Goal: Information Seeking & Learning: Learn about a topic

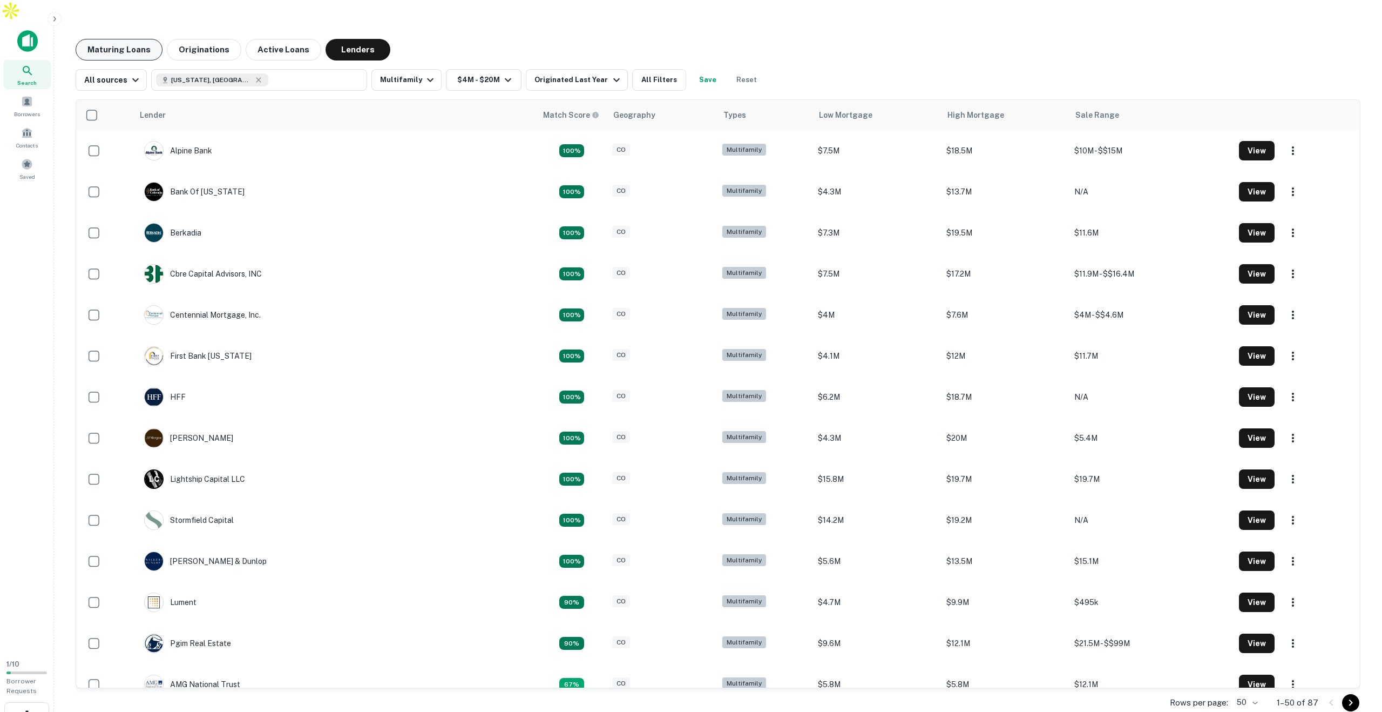
click at [125, 39] on button "Maturing Loans" at bounding box center [119, 50] width 87 height 22
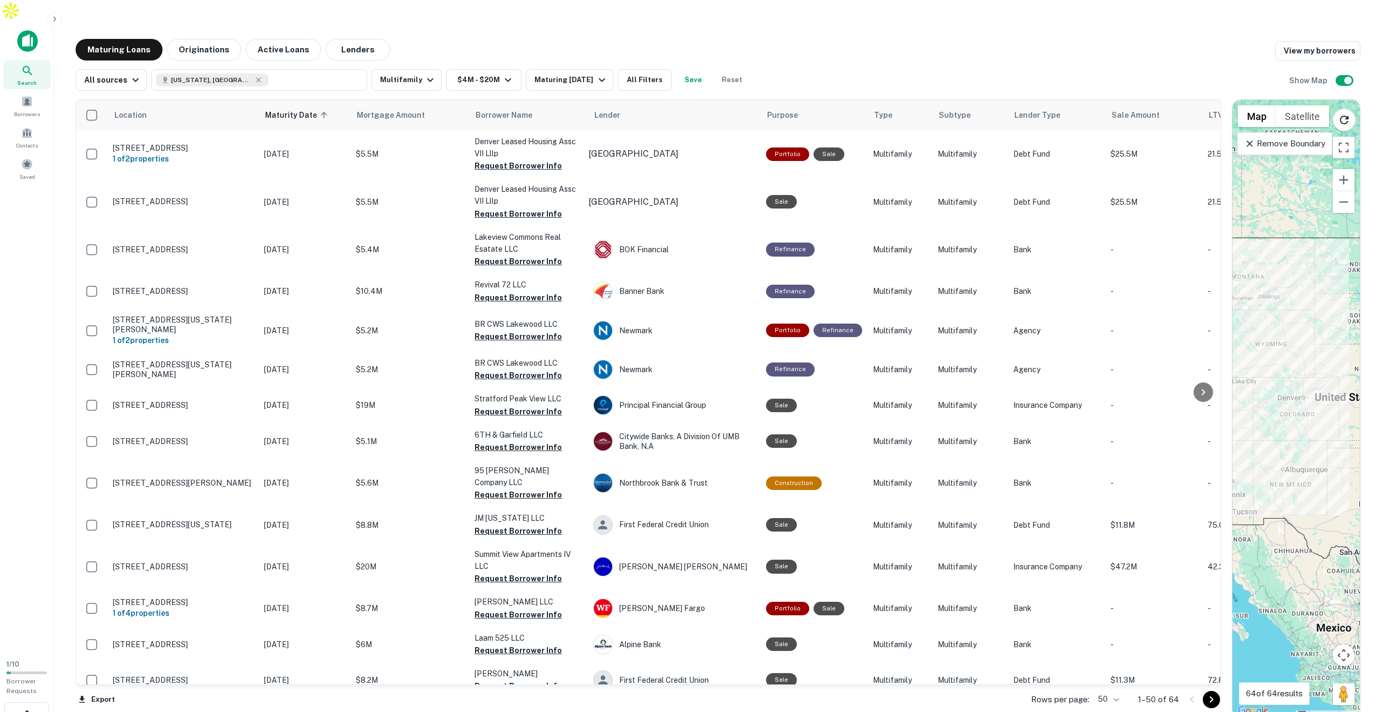
click at [26, 30] on img at bounding box center [27, 41] width 21 height 22
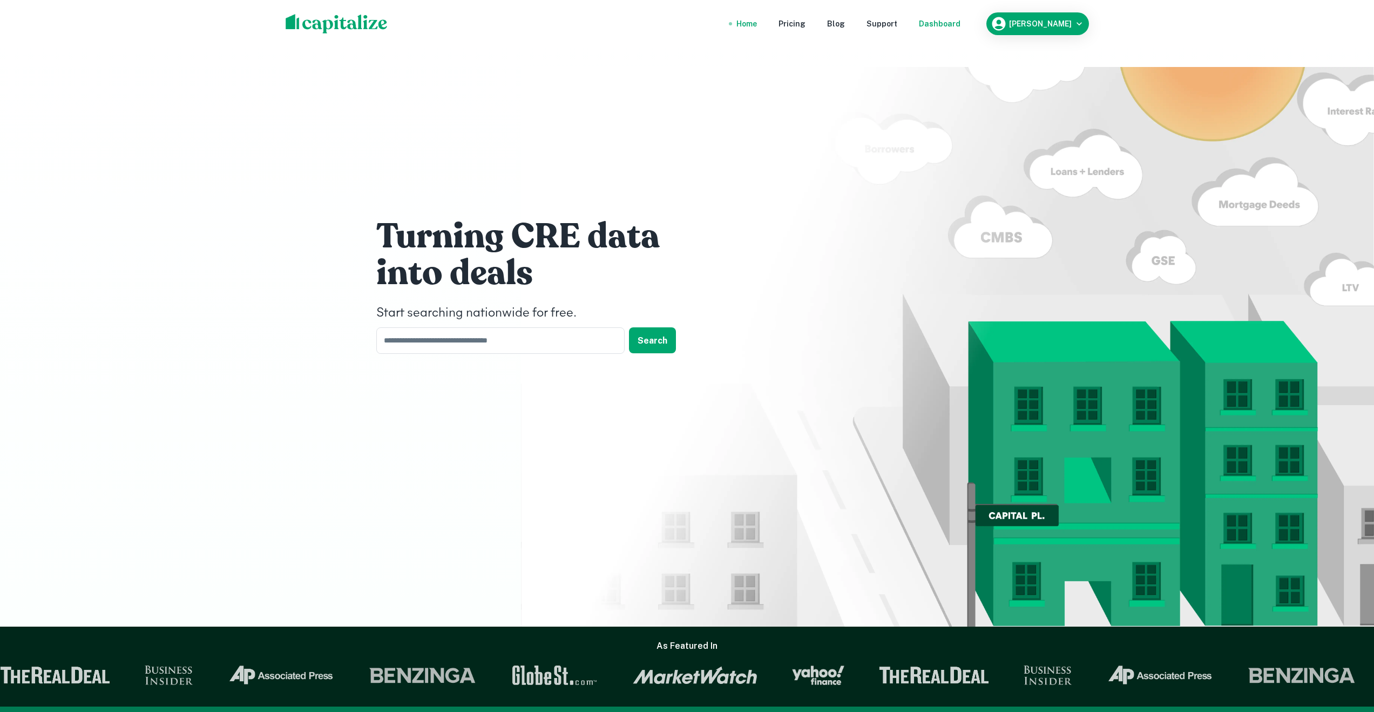
click at [949, 23] on div "Dashboard" at bounding box center [940, 24] width 42 height 12
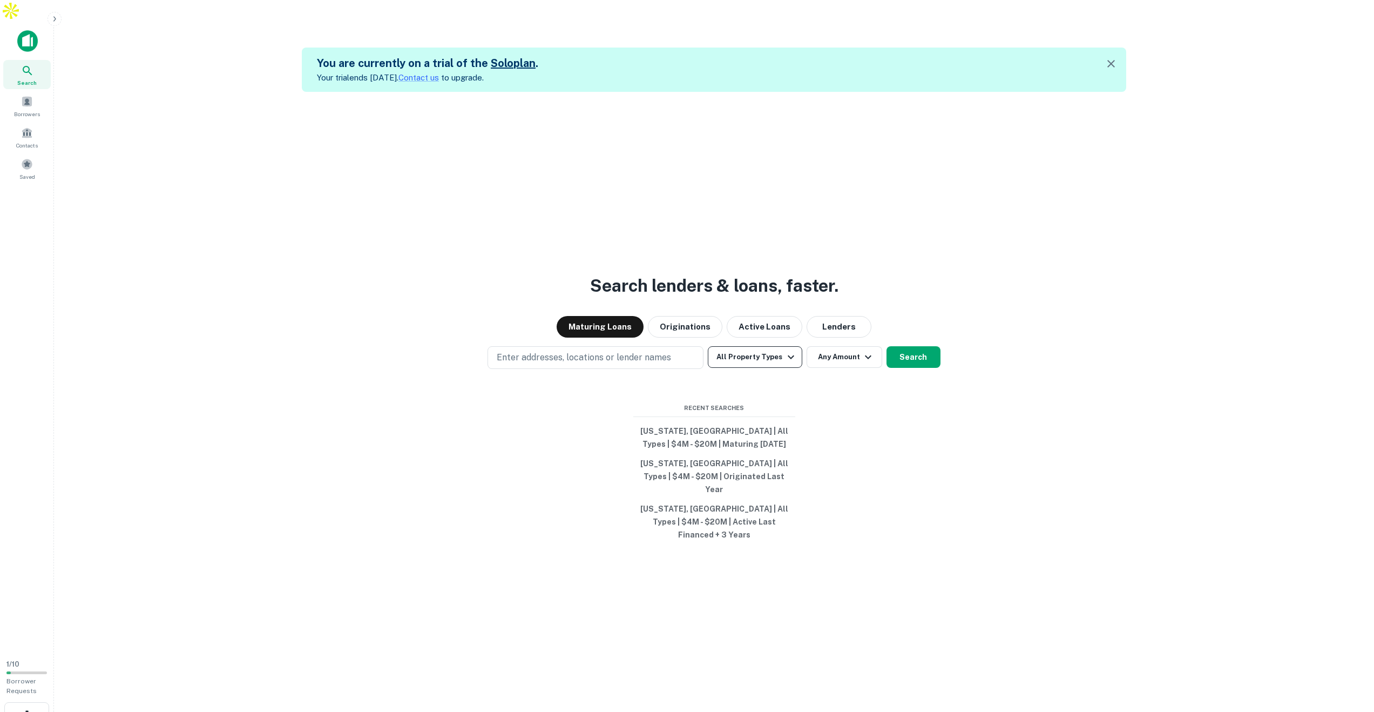
click at [790, 355] on icon "button" at bounding box center [791, 357] width 6 height 4
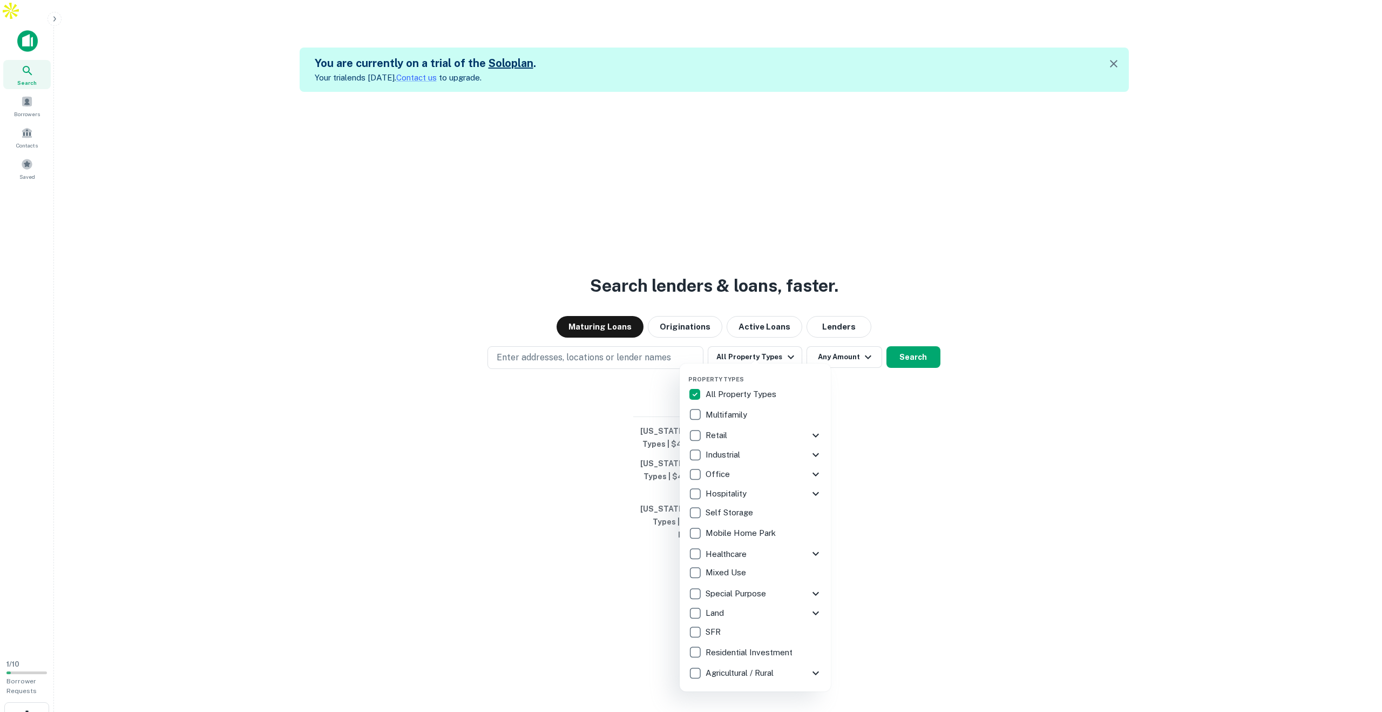
click at [759, 319] on div at bounding box center [691, 356] width 1382 height 712
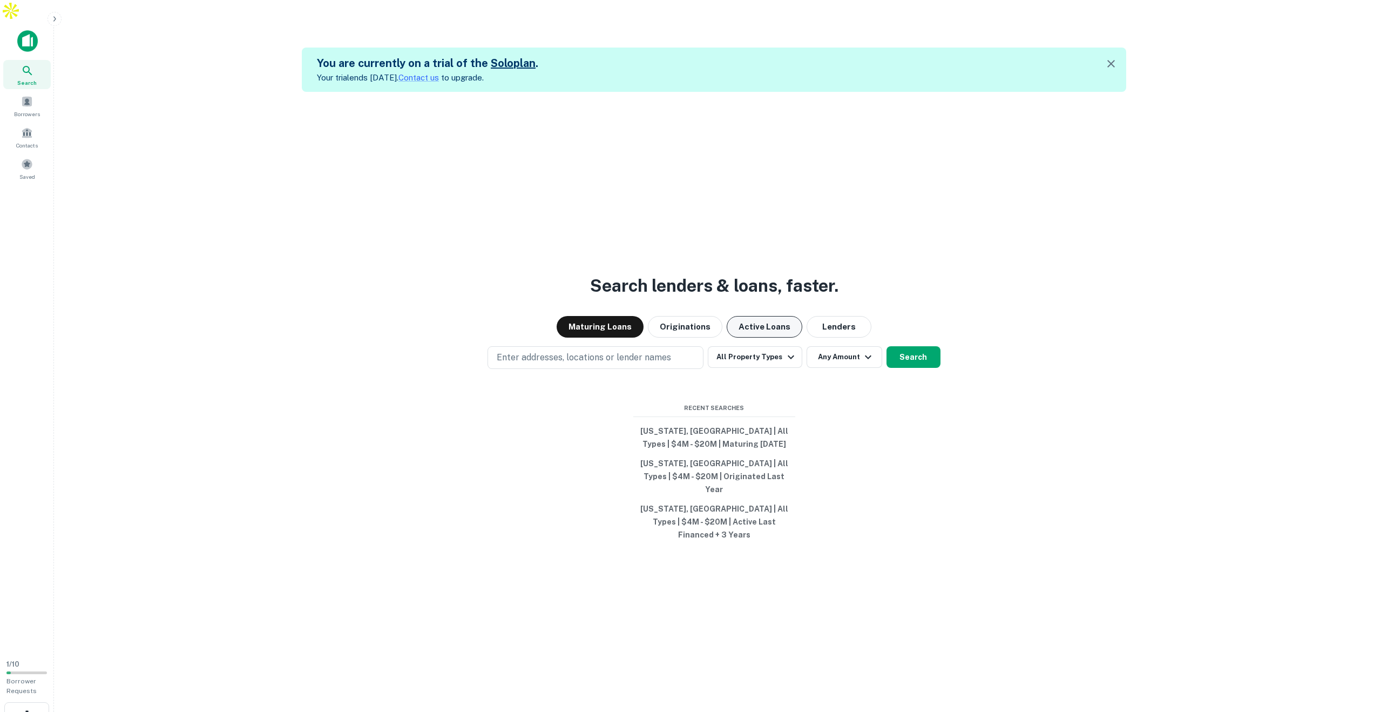
click at [761, 319] on button "Active Loans" at bounding box center [765, 327] width 76 height 22
click at [700, 321] on button "Originations" at bounding box center [685, 327] width 75 height 22
click at [611, 320] on button "Maturing Loans" at bounding box center [600, 327] width 87 height 22
click at [775, 348] on button "All Property Types" at bounding box center [755, 357] width 94 height 22
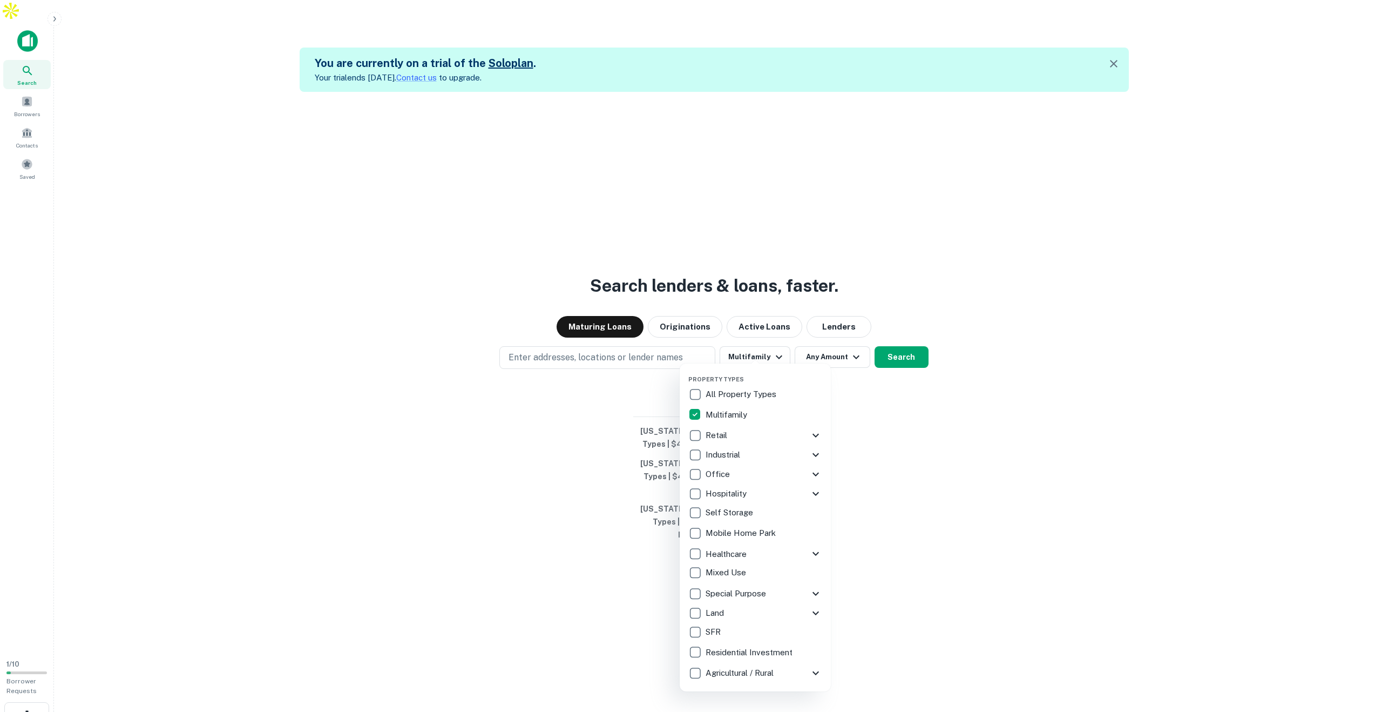
click at [617, 349] on div at bounding box center [691, 356] width 1382 height 712
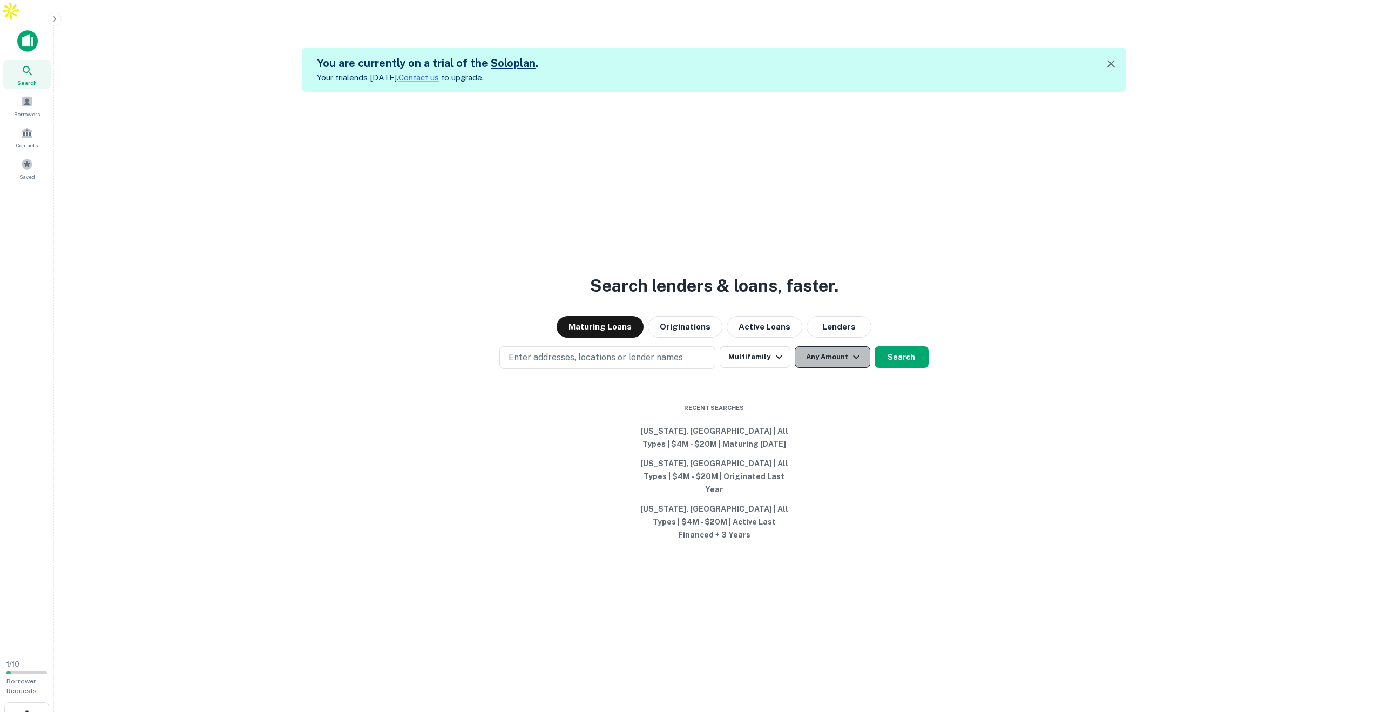
click at [855, 350] on icon "button" at bounding box center [856, 356] width 13 height 13
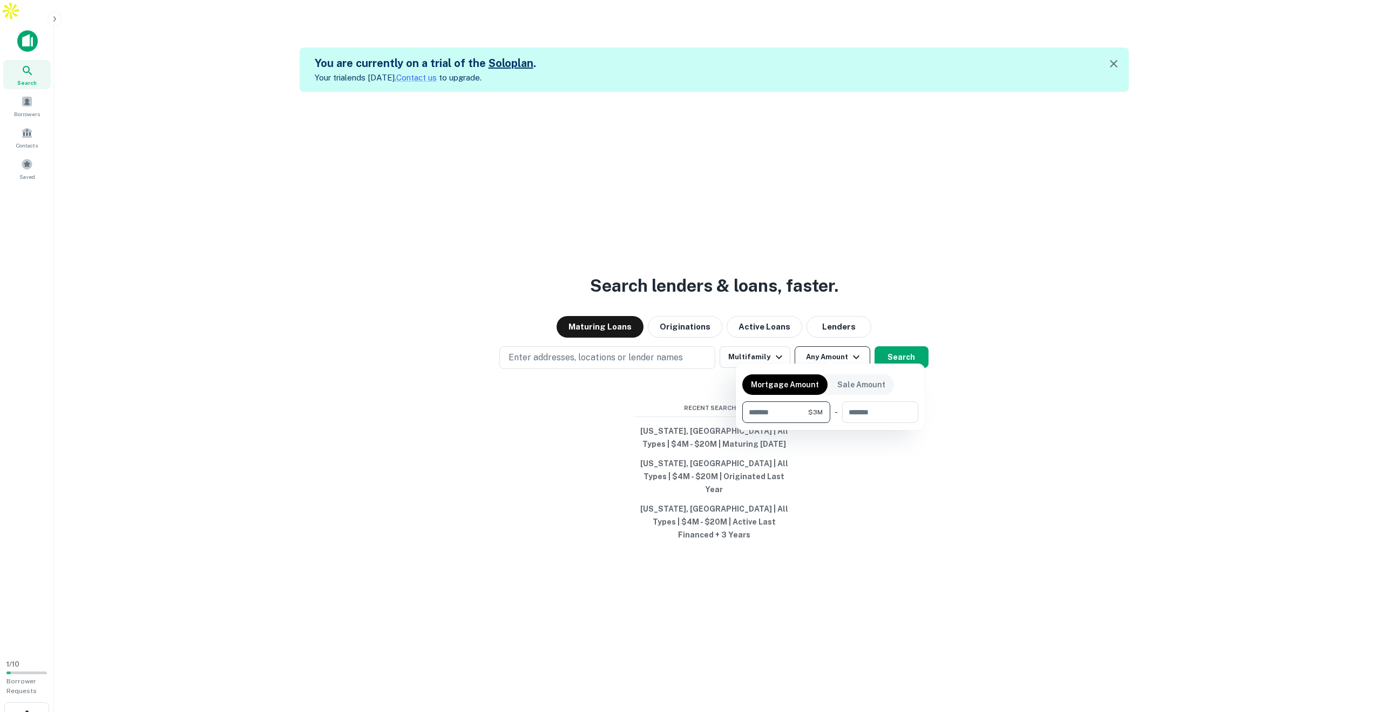
type input "*******"
type input "********"
click at [602, 351] on div at bounding box center [691, 356] width 1382 height 712
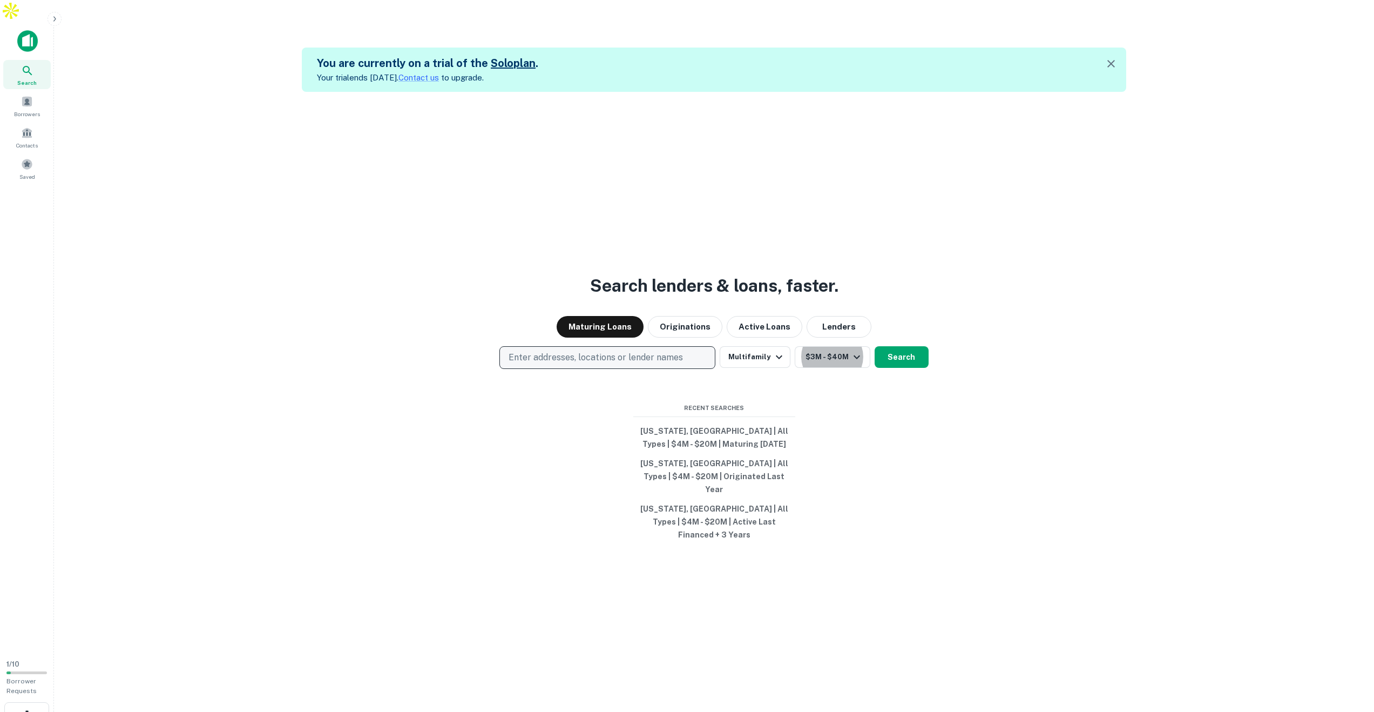
click at [604, 351] on p "Enter addresses, locations or lender names" at bounding box center [596, 357] width 174 height 13
type input "*****"
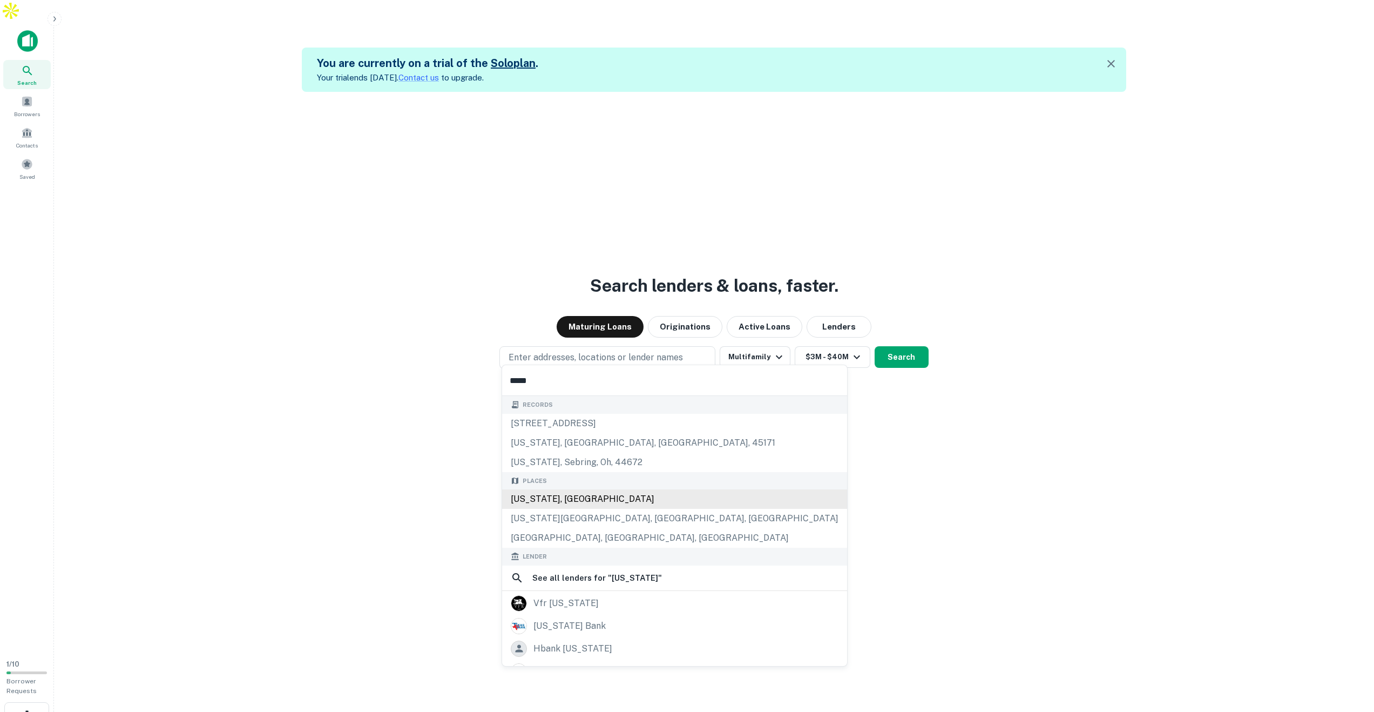
click at [578, 502] on div "Texas, USA" at bounding box center [674, 498] width 345 height 19
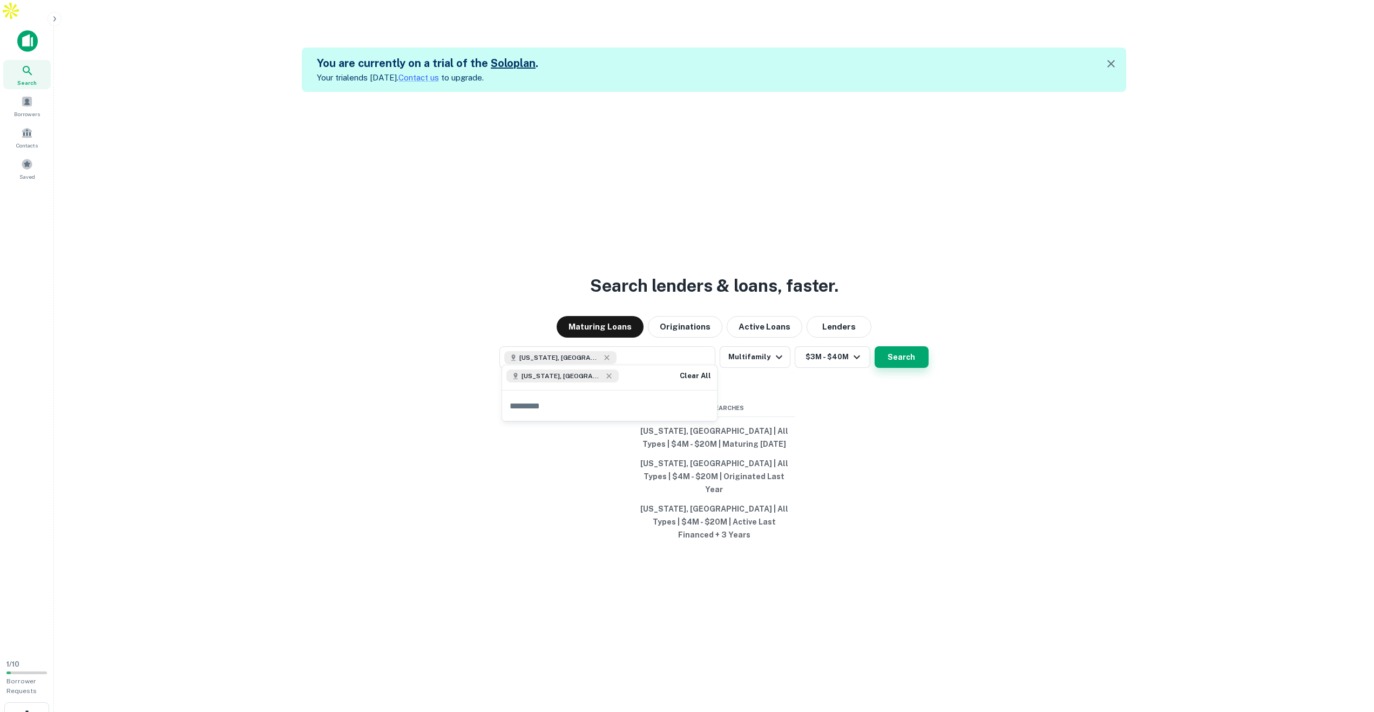
click at [897, 350] on button "Search" at bounding box center [902, 357] width 54 height 22
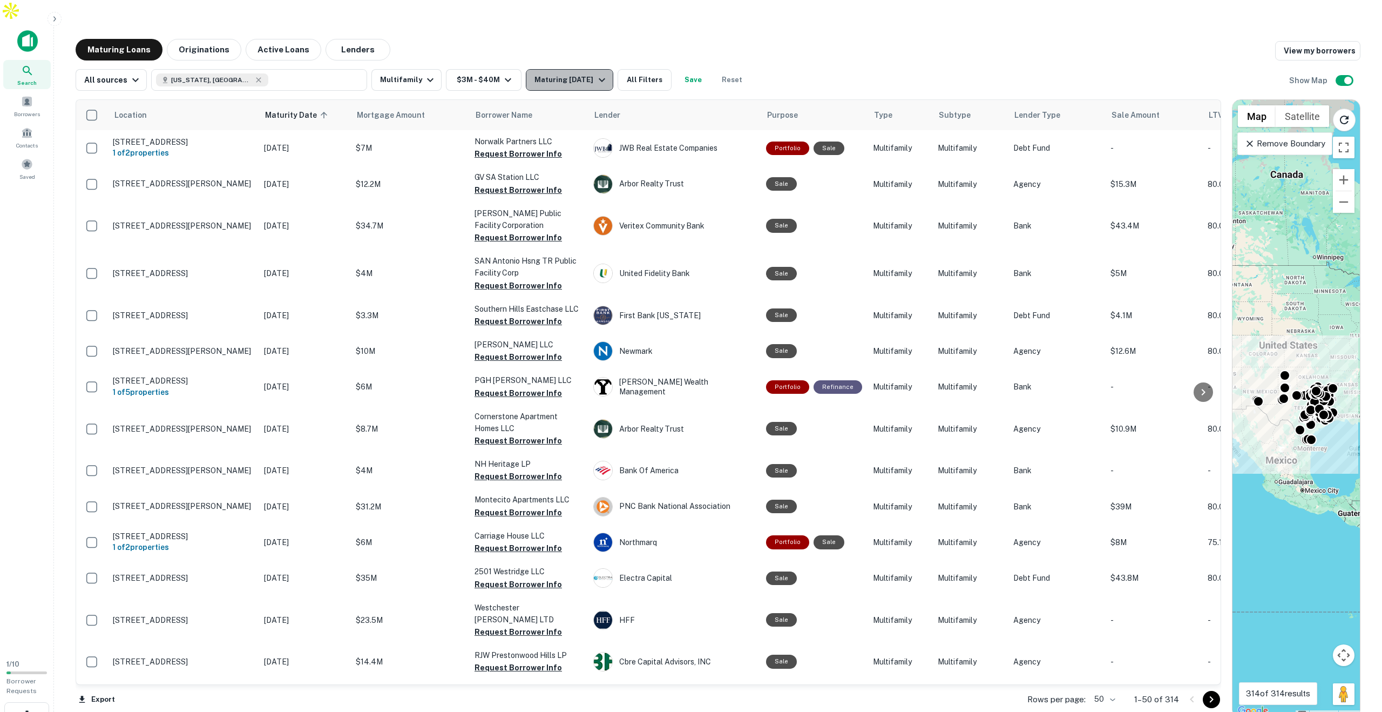
click at [596, 73] on icon "button" at bounding box center [602, 79] width 13 height 13
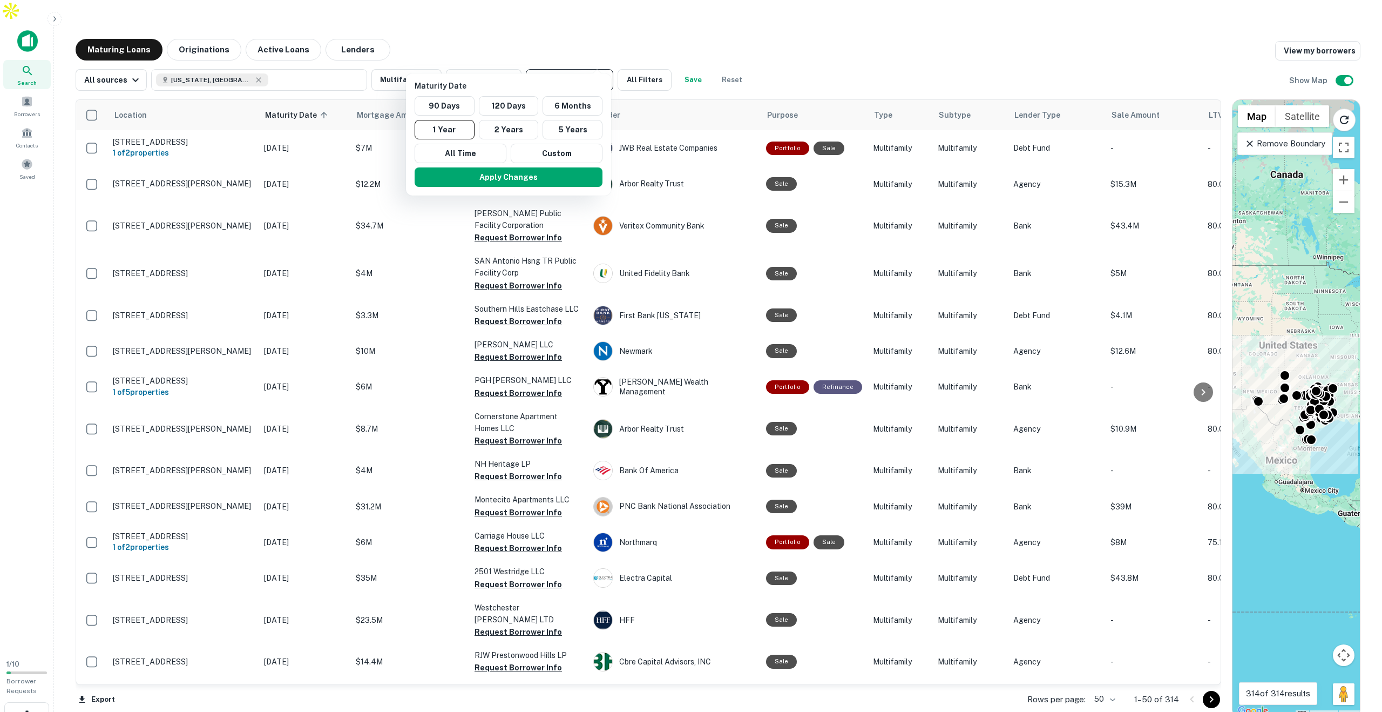
click at [592, 60] on div at bounding box center [691, 356] width 1382 height 712
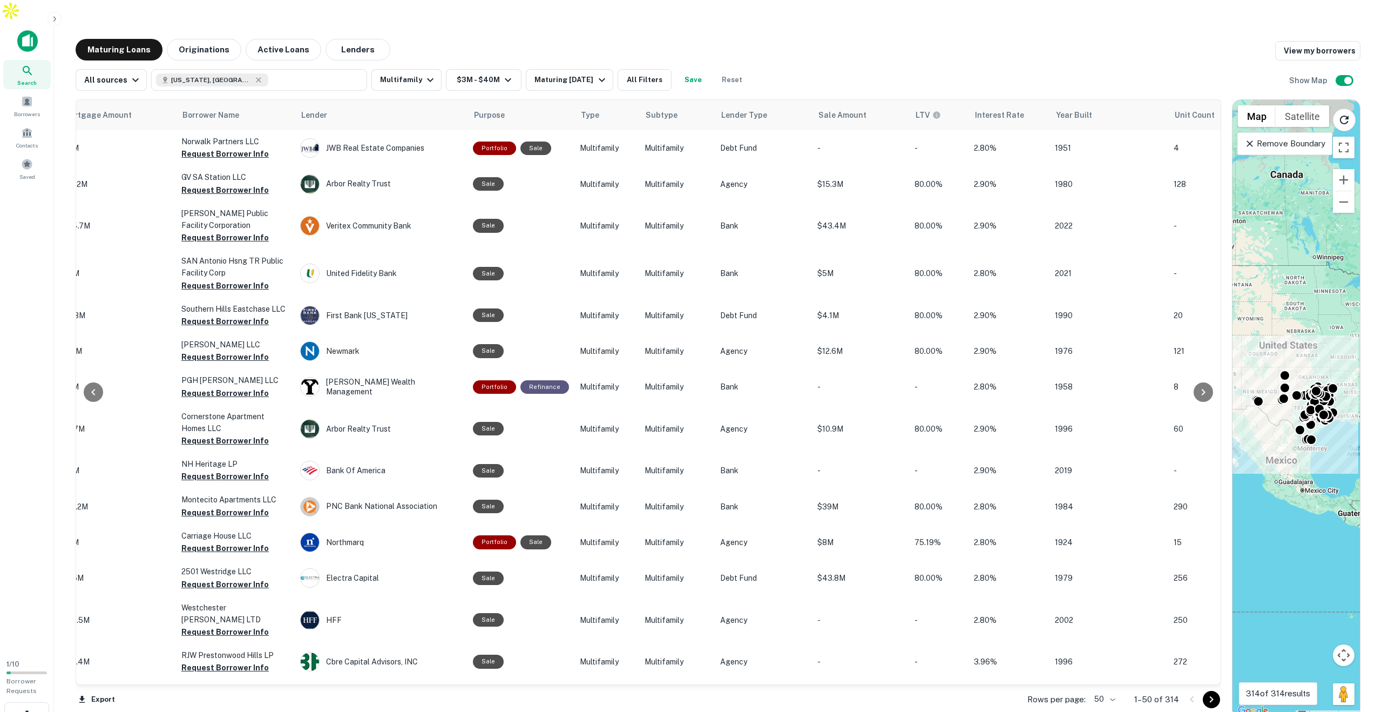
scroll to position [0, 357]
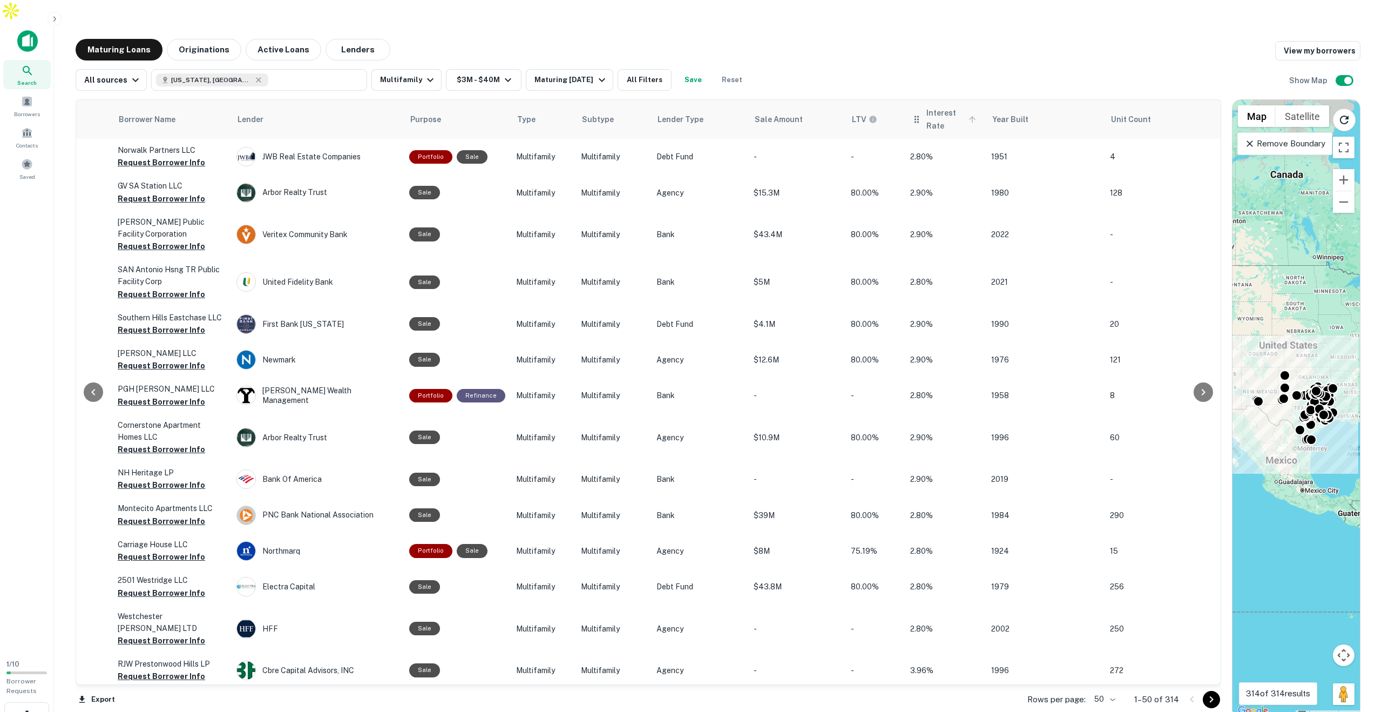
click at [940, 106] on span "Interest Rate" at bounding box center [953, 119] width 53 height 26
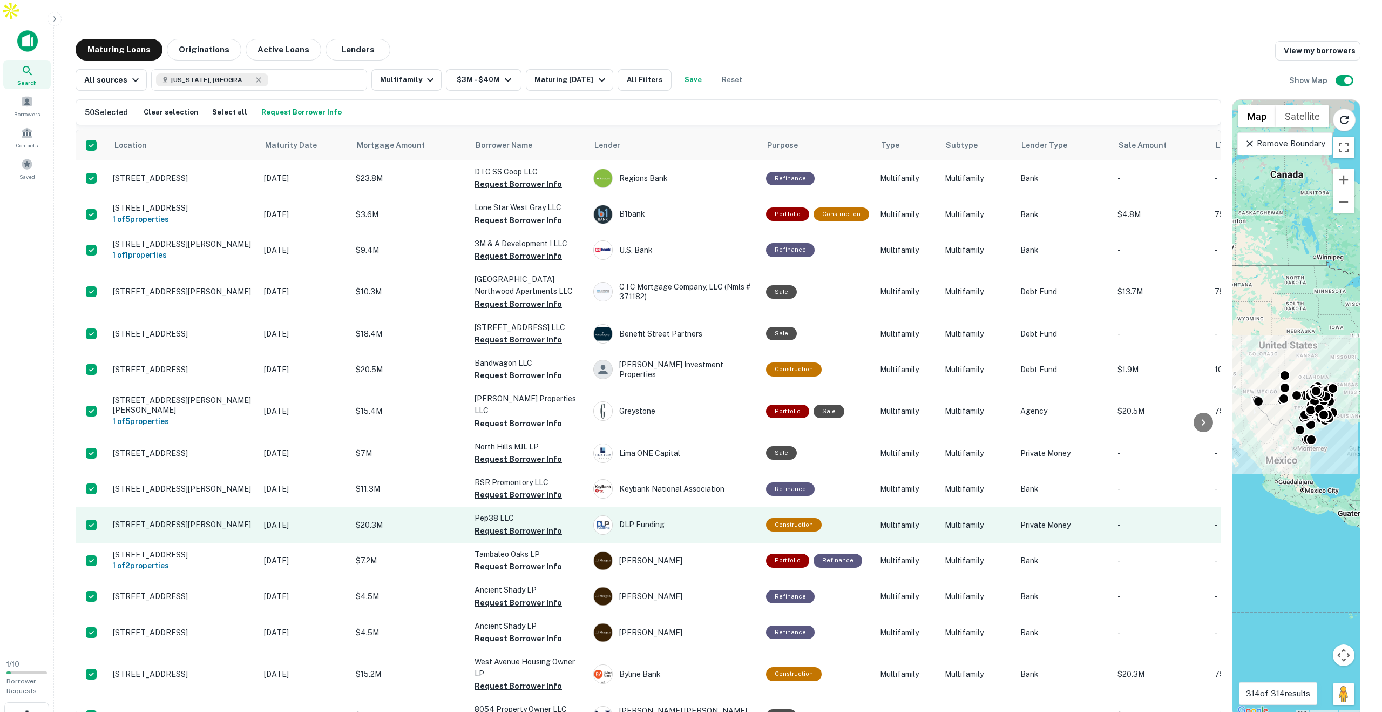
click at [195, 519] on p "13100 Stonefield Dr Houston, TX 77014" at bounding box center [183, 524] width 140 height 10
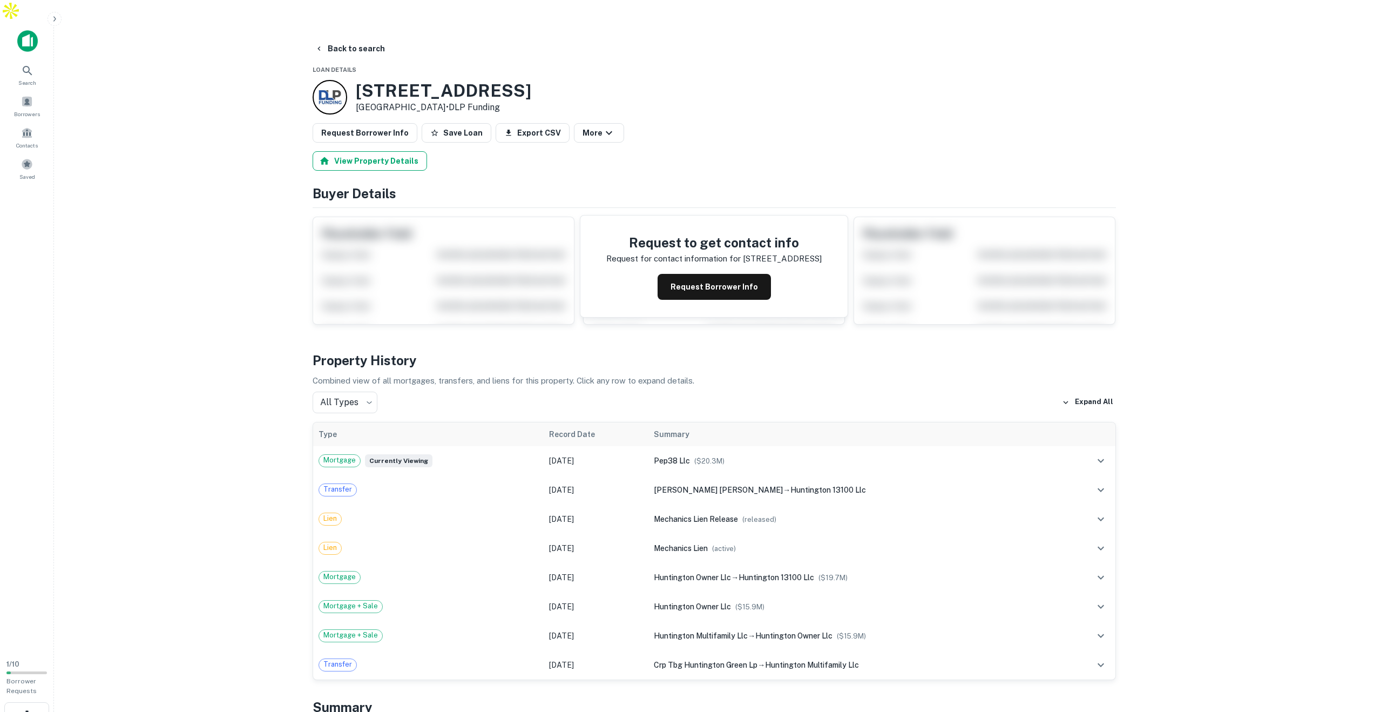
click at [350, 151] on button "View Property Details" at bounding box center [370, 160] width 114 height 19
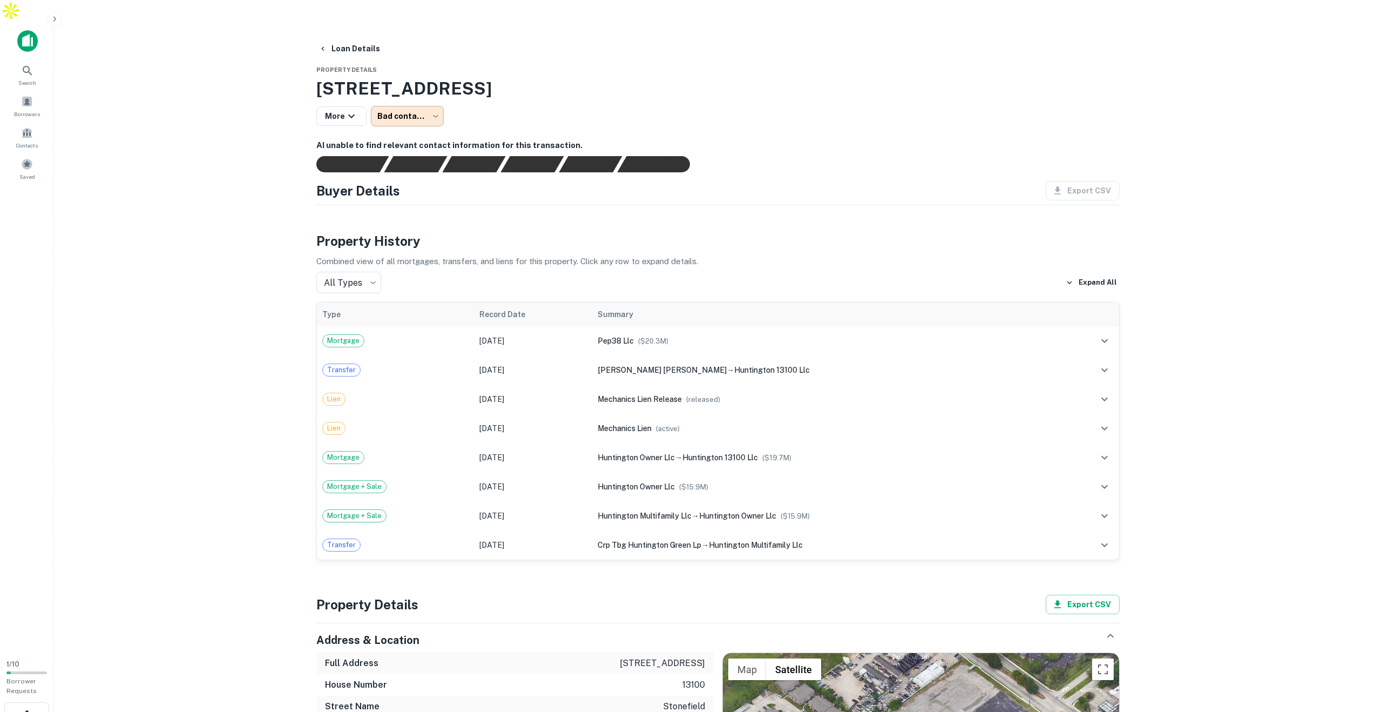
click at [430, 97] on body "**********" at bounding box center [691, 356] width 1382 height 712
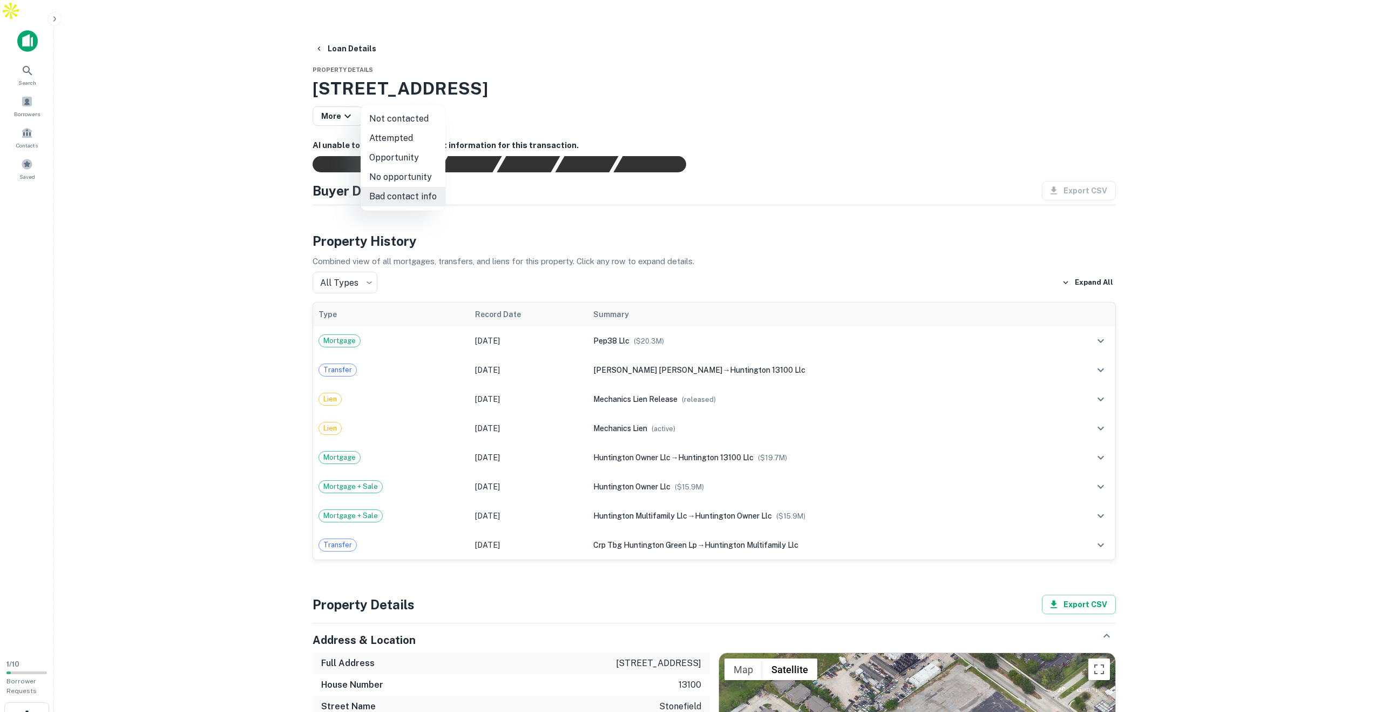
click at [430, 97] on div at bounding box center [691, 356] width 1382 height 712
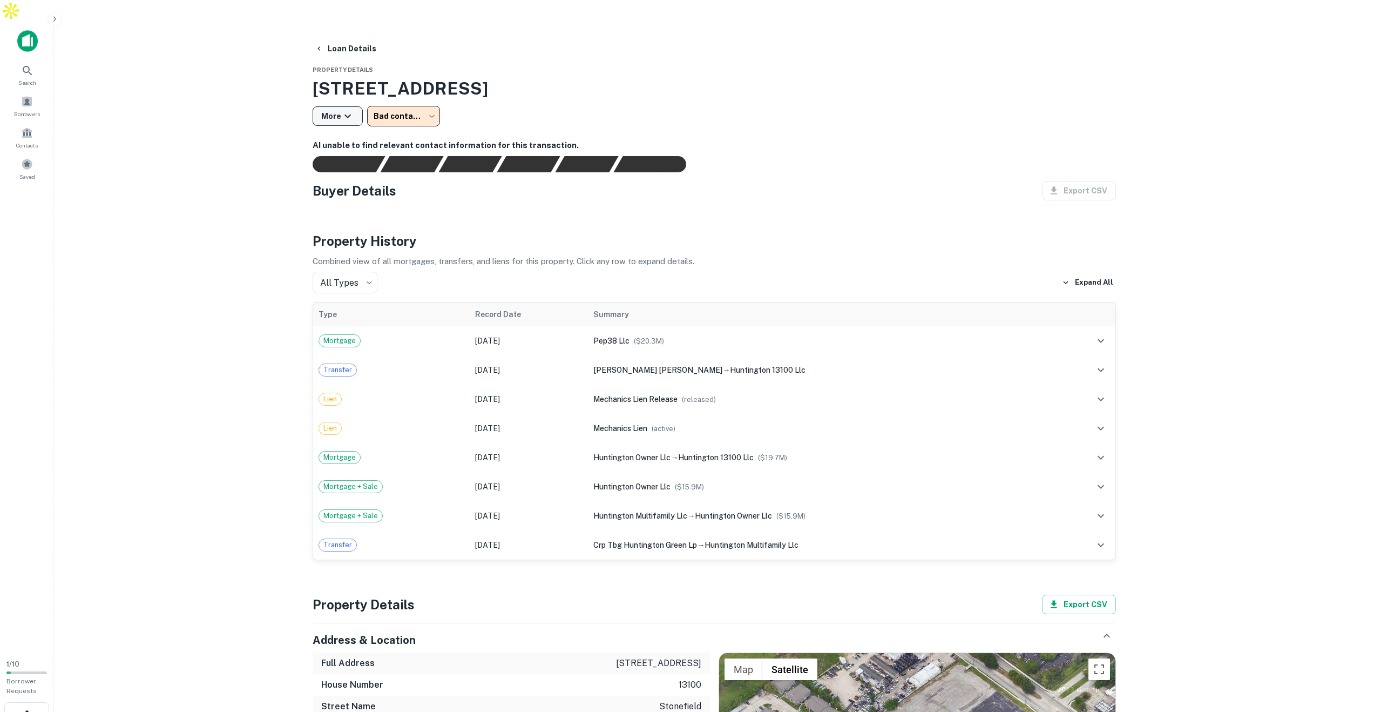
click at [346, 110] on icon "button" at bounding box center [347, 116] width 13 height 13
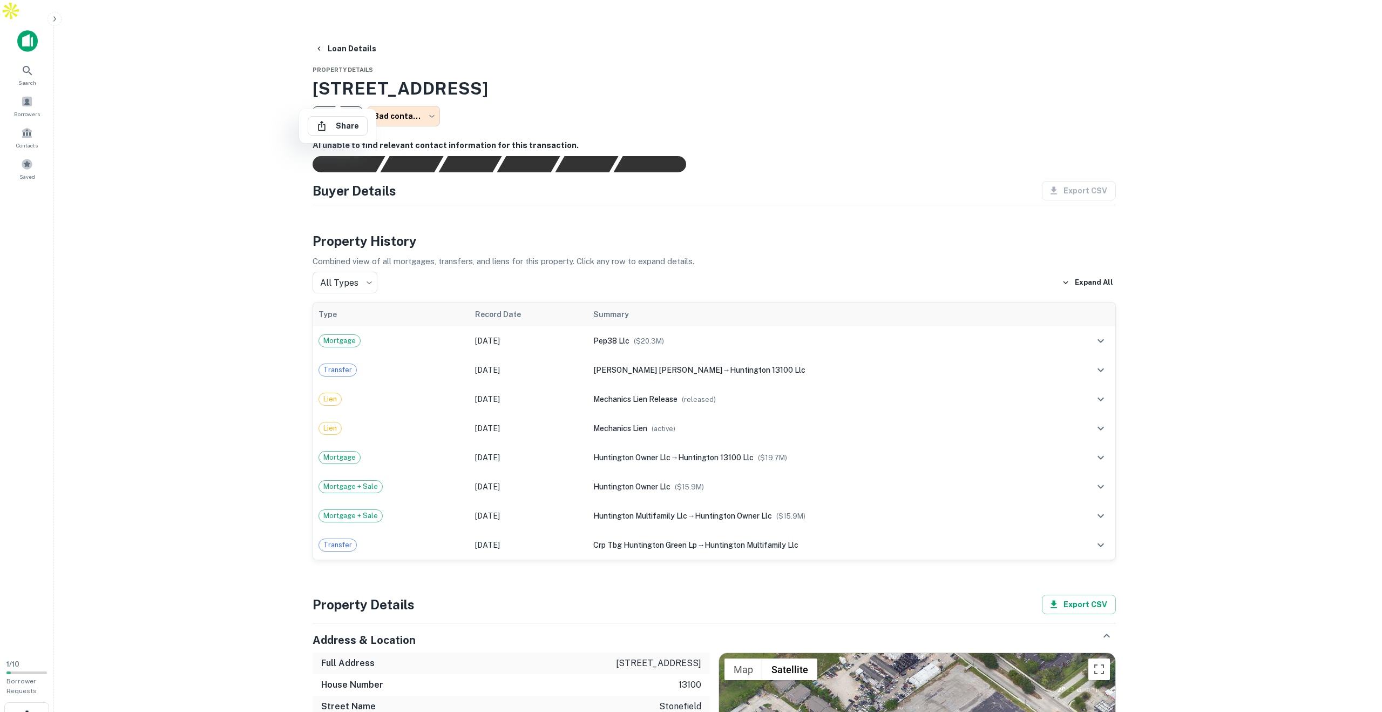
click at [346, 94] on div at bounding box center [691, 356] width 1382 height 712
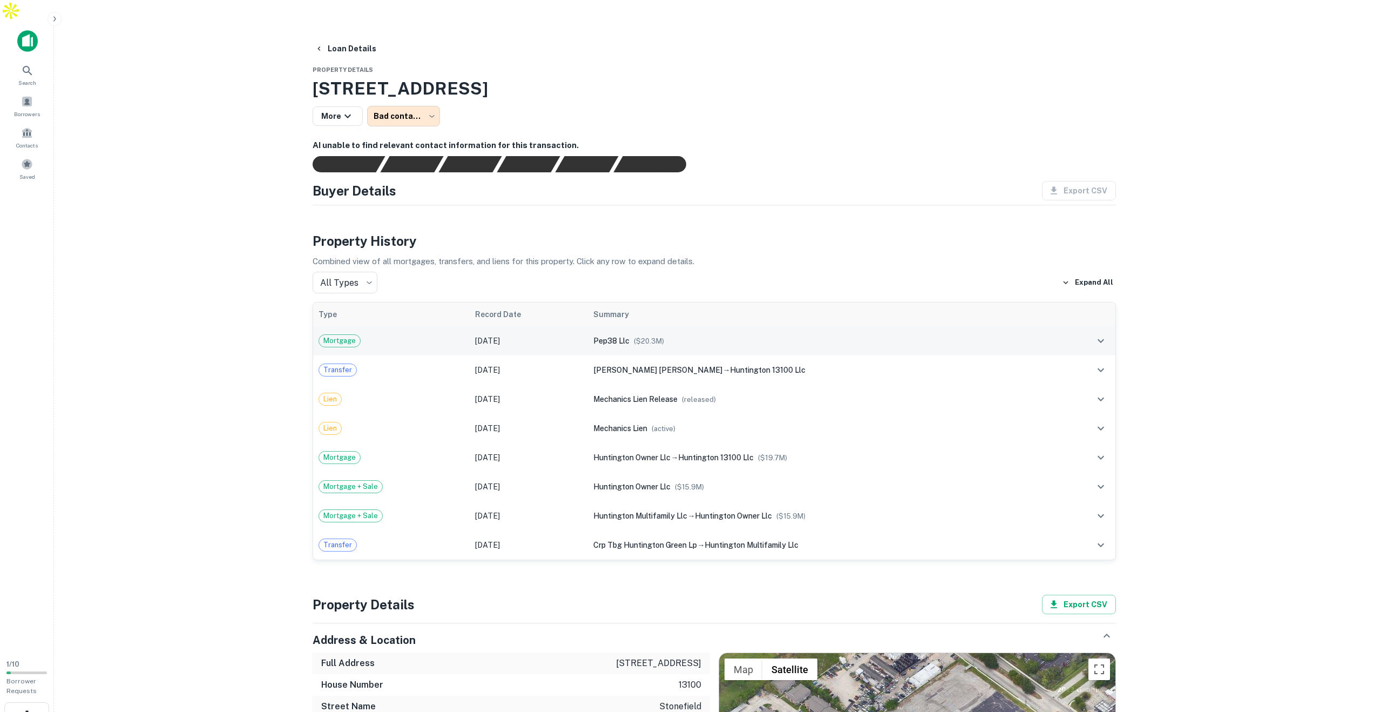
click at [1100, 339] on icon "expand row" at bounding box center [1101, 341] width 6 height 4
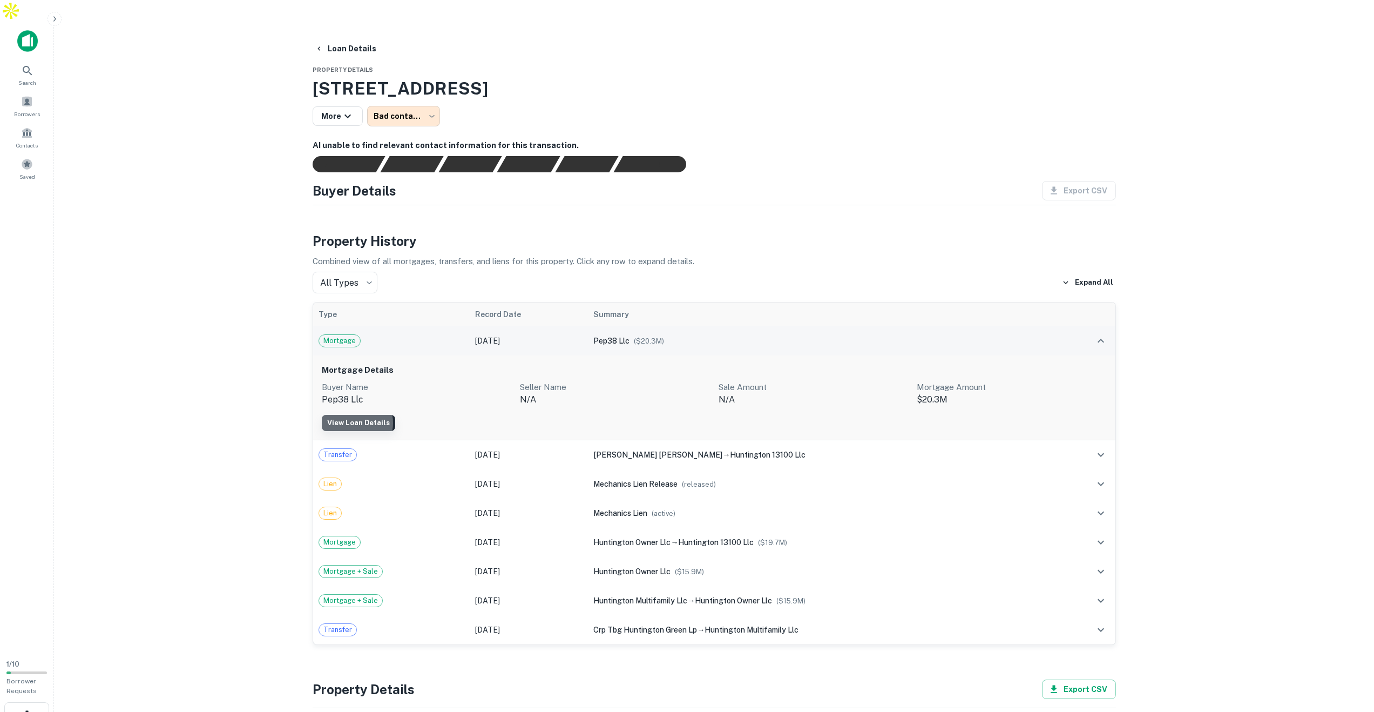
click at [355, 415] on link "View Loan Details" at bounding box center [358, 423] width 73 height 16
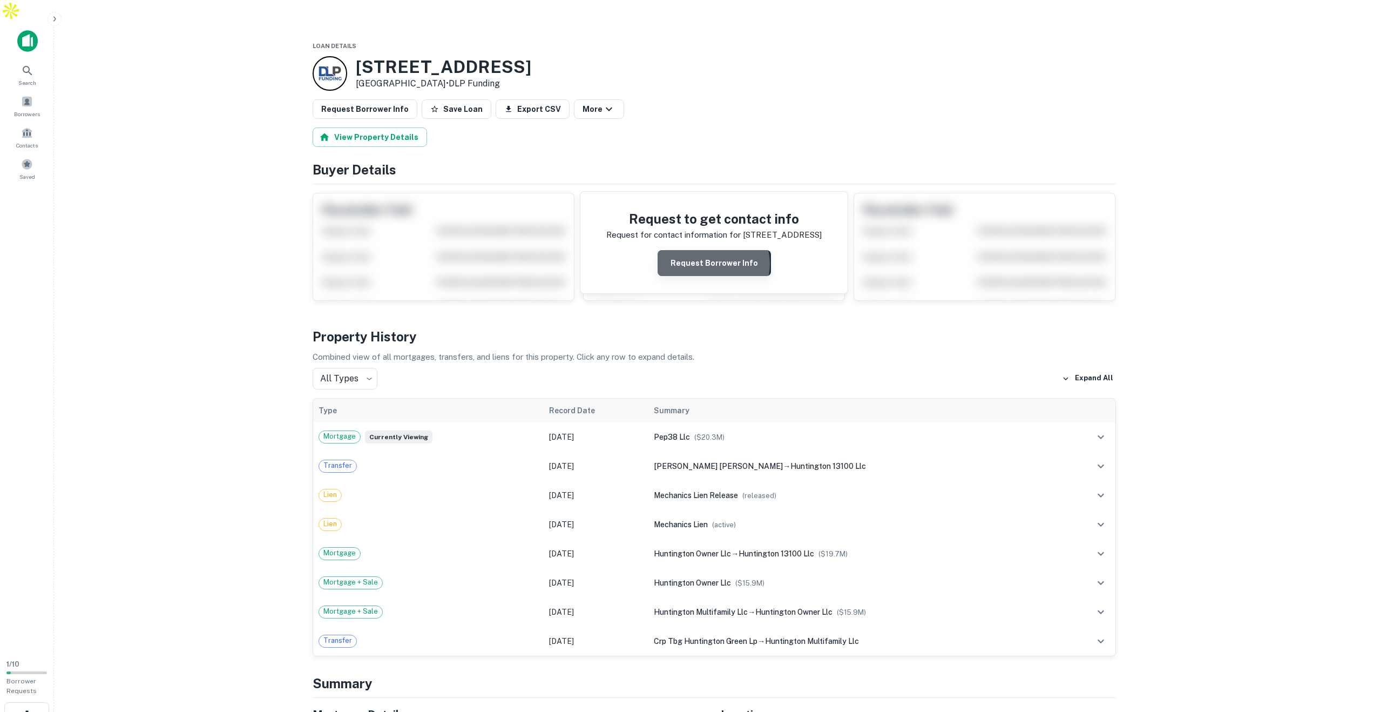
click at [715, 250] on button "Request Borrower Info" at bounding box center [714, 263] width 113 height 26
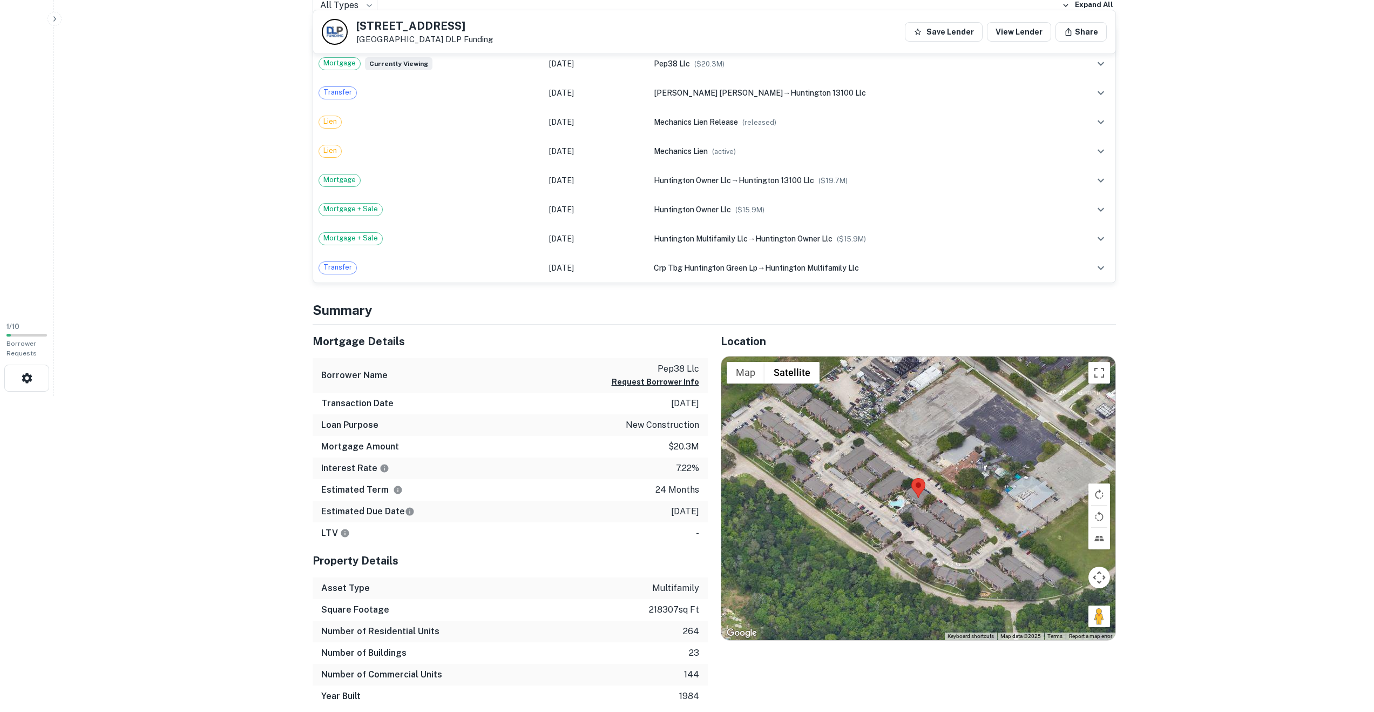
scroll to position [107, 0]
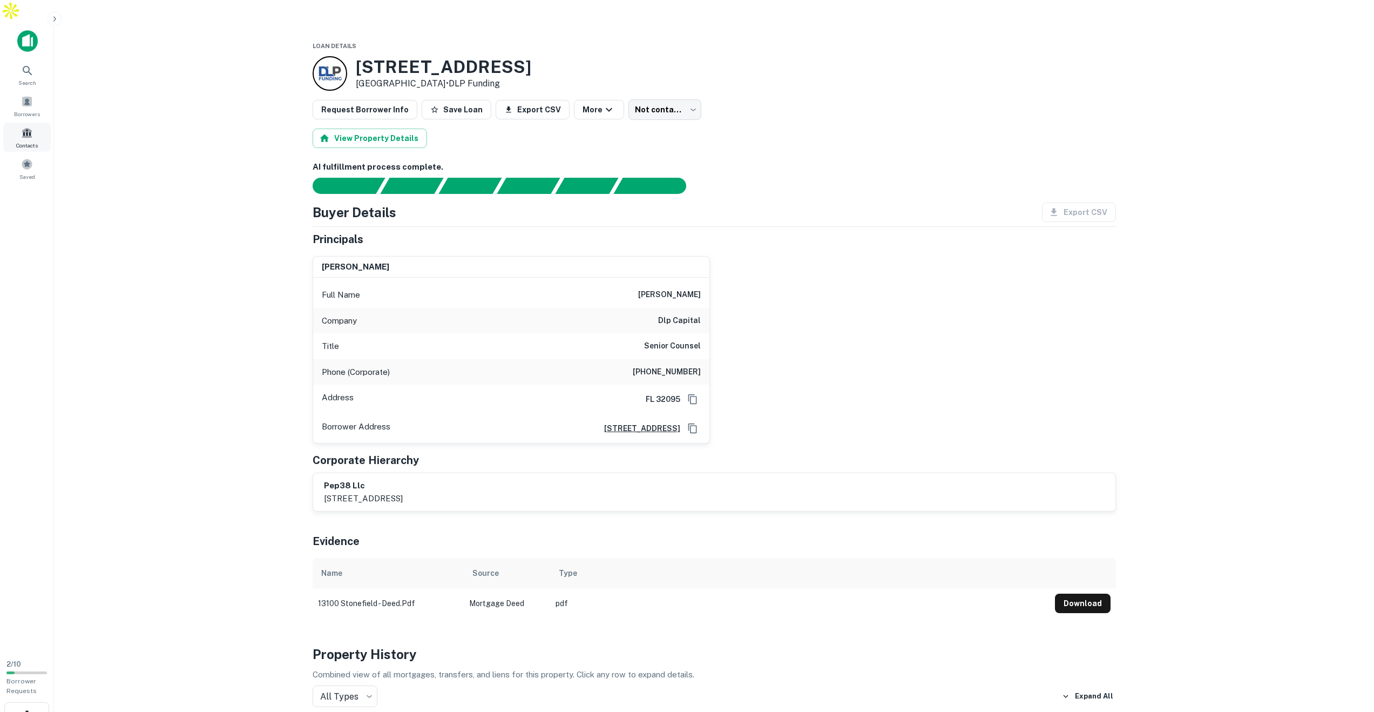
click at [29, 127] on span at bounding box center [27, 133] width 12 height 12
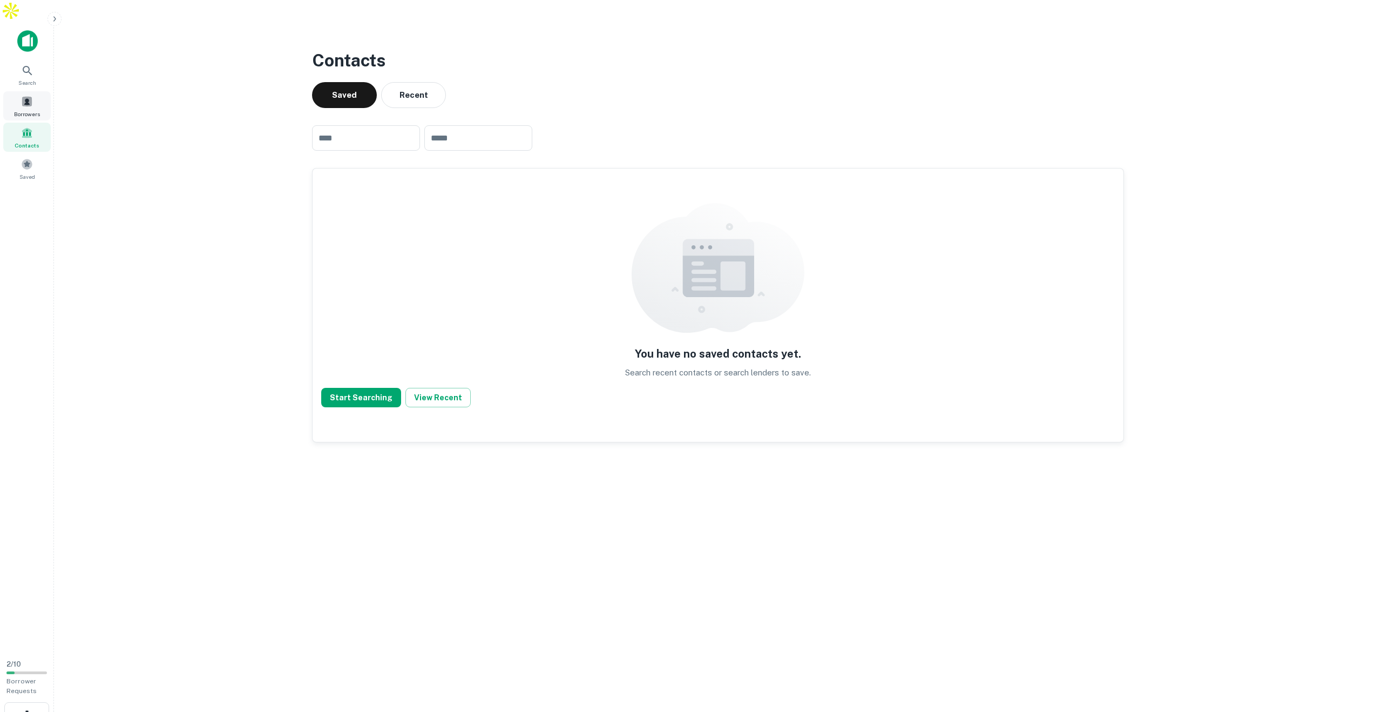
click at [28, 96] on span at bounding box center [27, 102] width 12 height 12
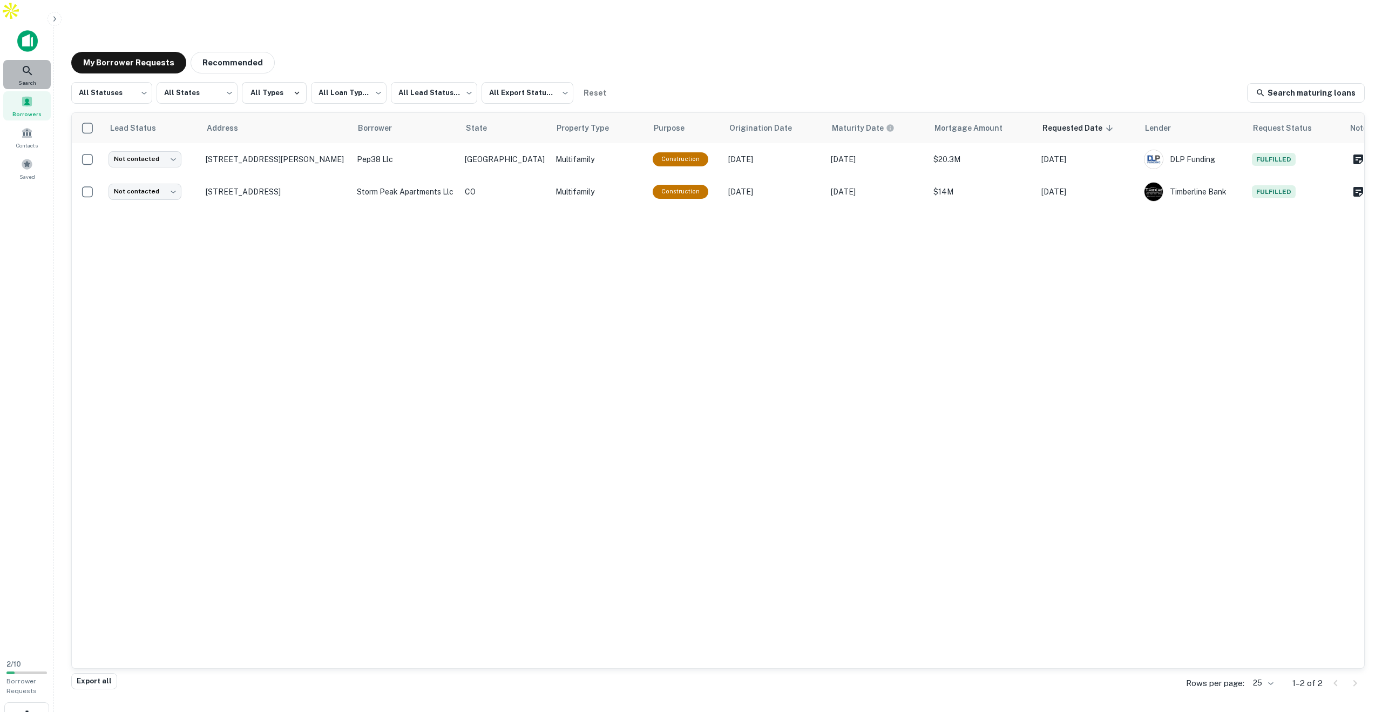
click at [27, 64] on icon at bounding box center [27, 70] width 13 height 13
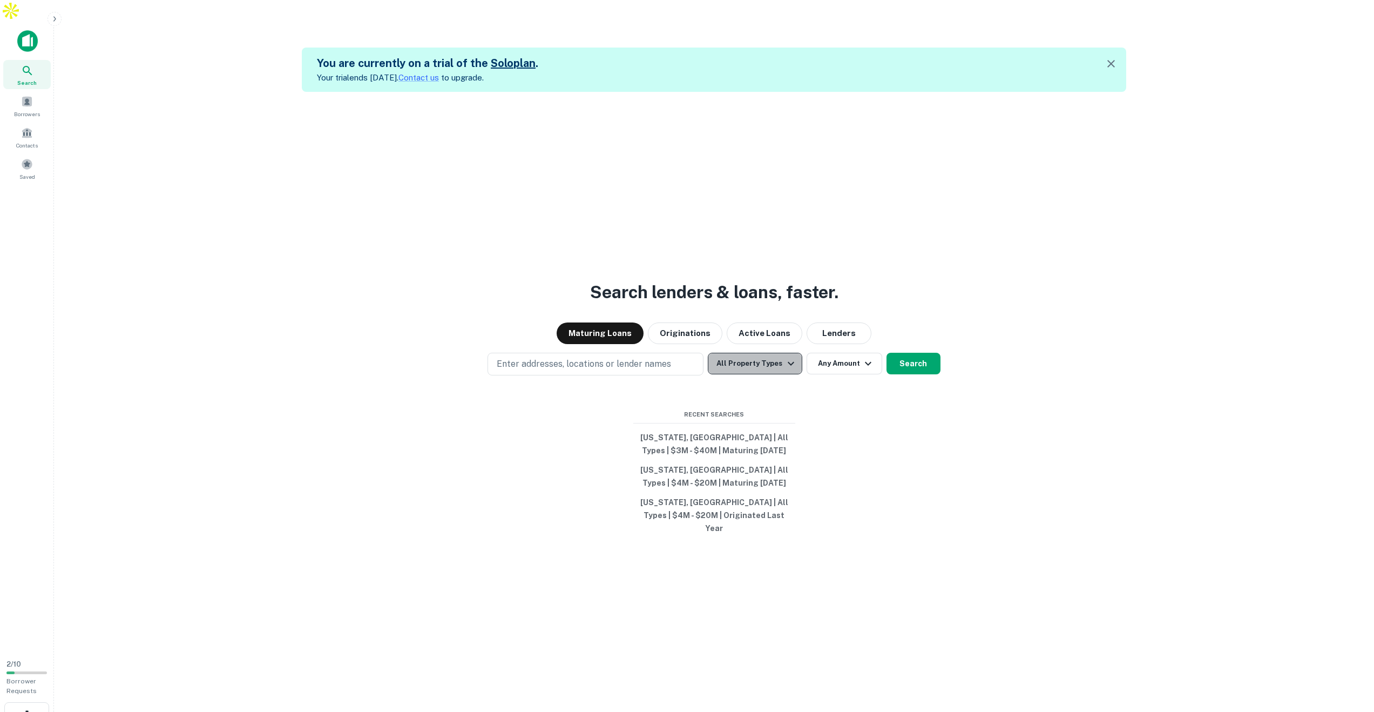
click at [771, 353] on button "All Property Types" at bounding box center [755, 364] width 94 height 22
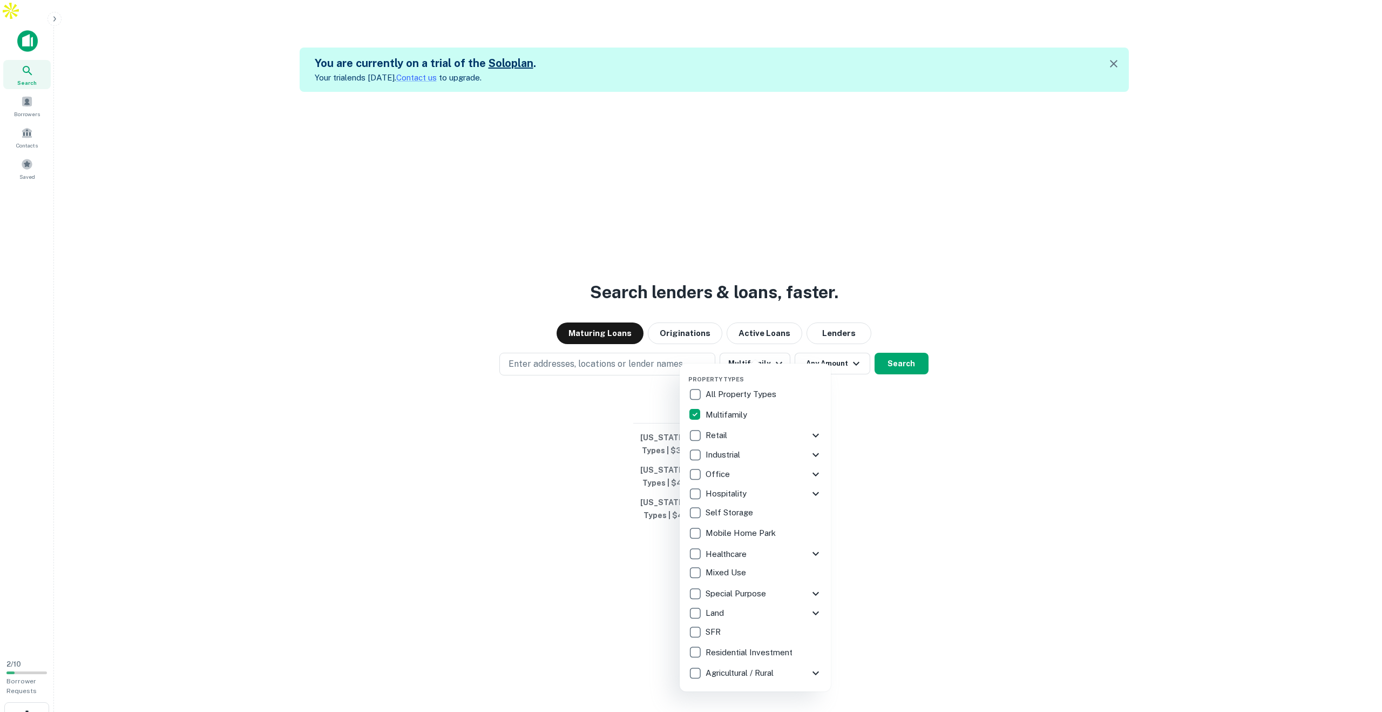
click at [850, 349] on div at bounding box center [691, 356] width 1382 height 712
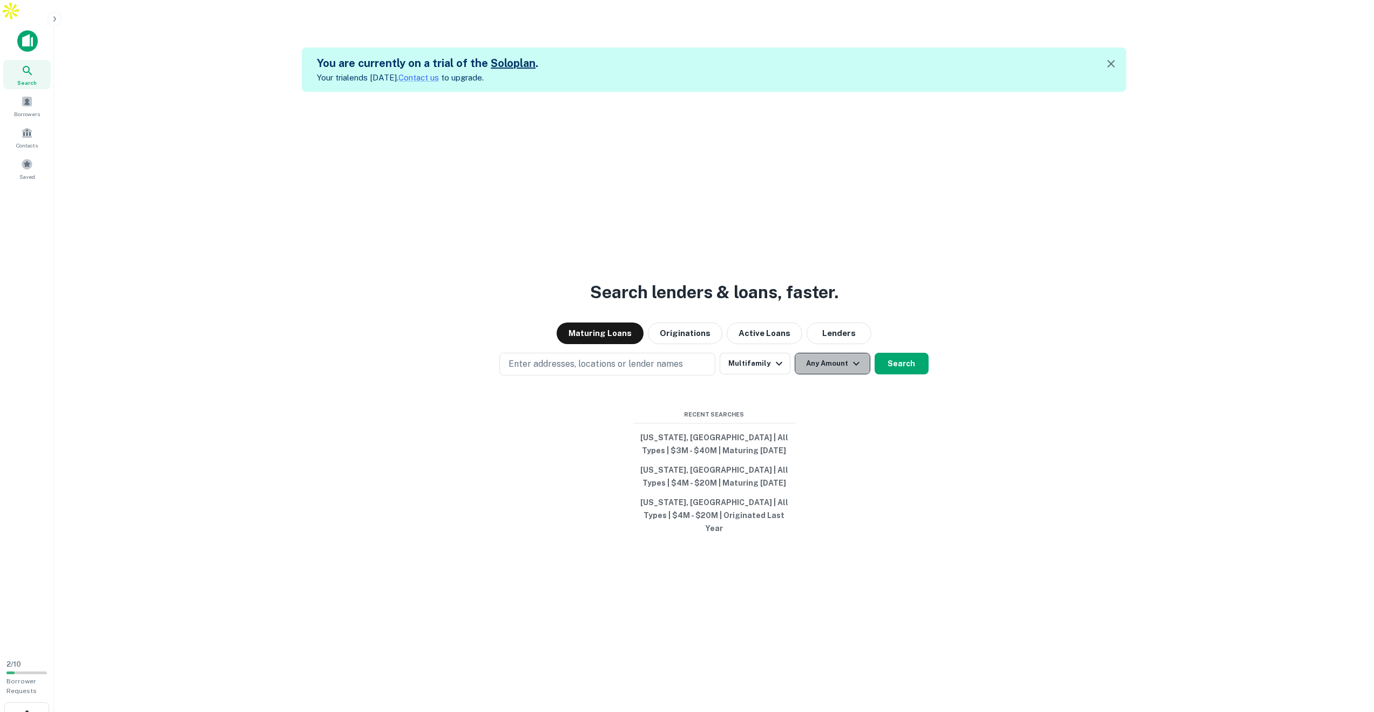
click at [851, 357] on icon "button" at bounding box center [856, 363] width 13 height 13
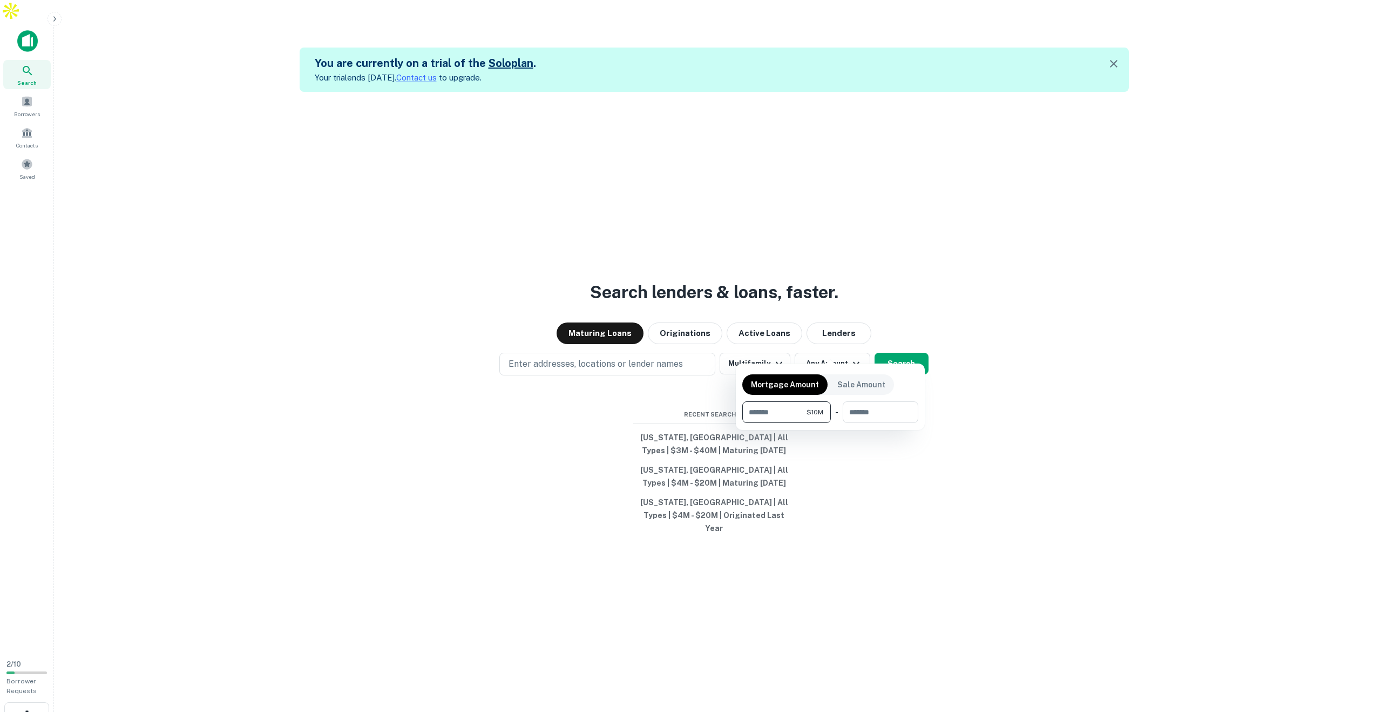
type input "********"
click at [901, 350] on div at bounding box center [691, 356] width 1382 height 712
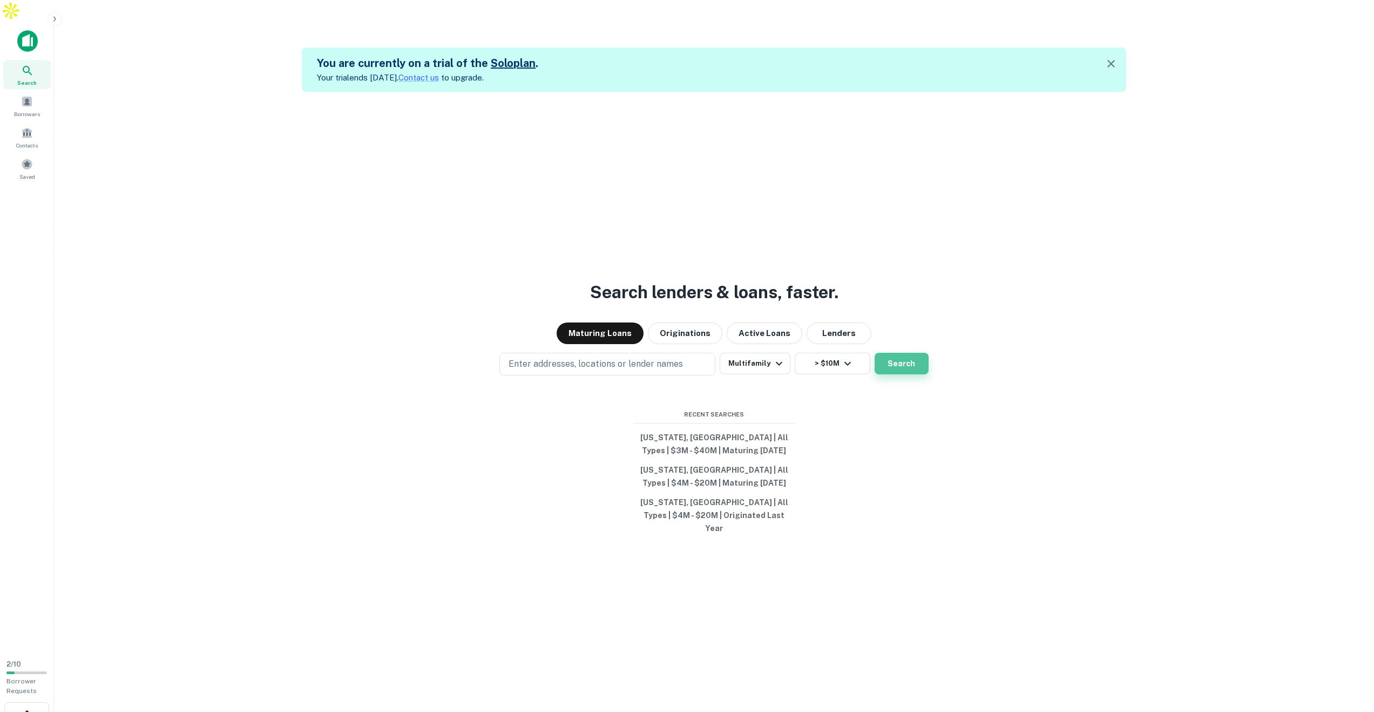
click at [904, 353] on button "Search" at bounding box center [902, 364] width 54 height 22
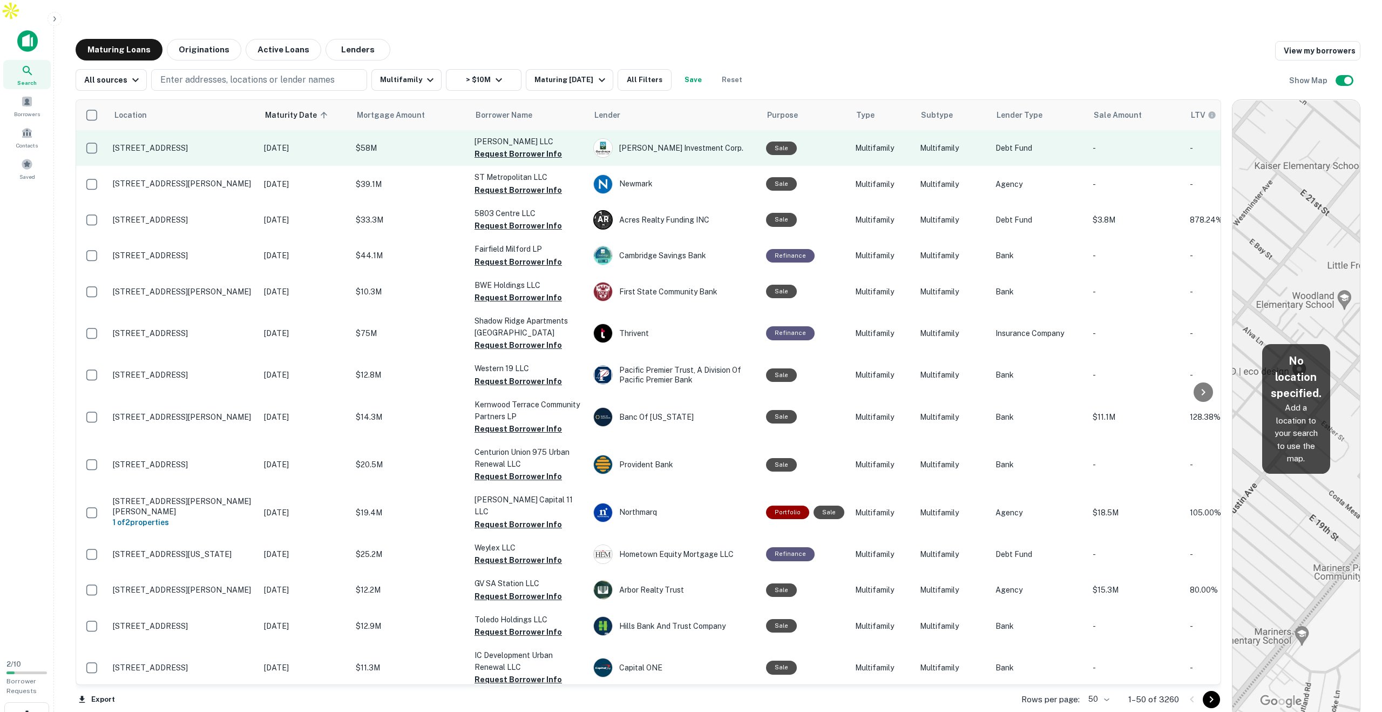
click at [185, 143] on p "[STREET_ADDRESS]" at bounding box center [183, 148] width 140 height 10
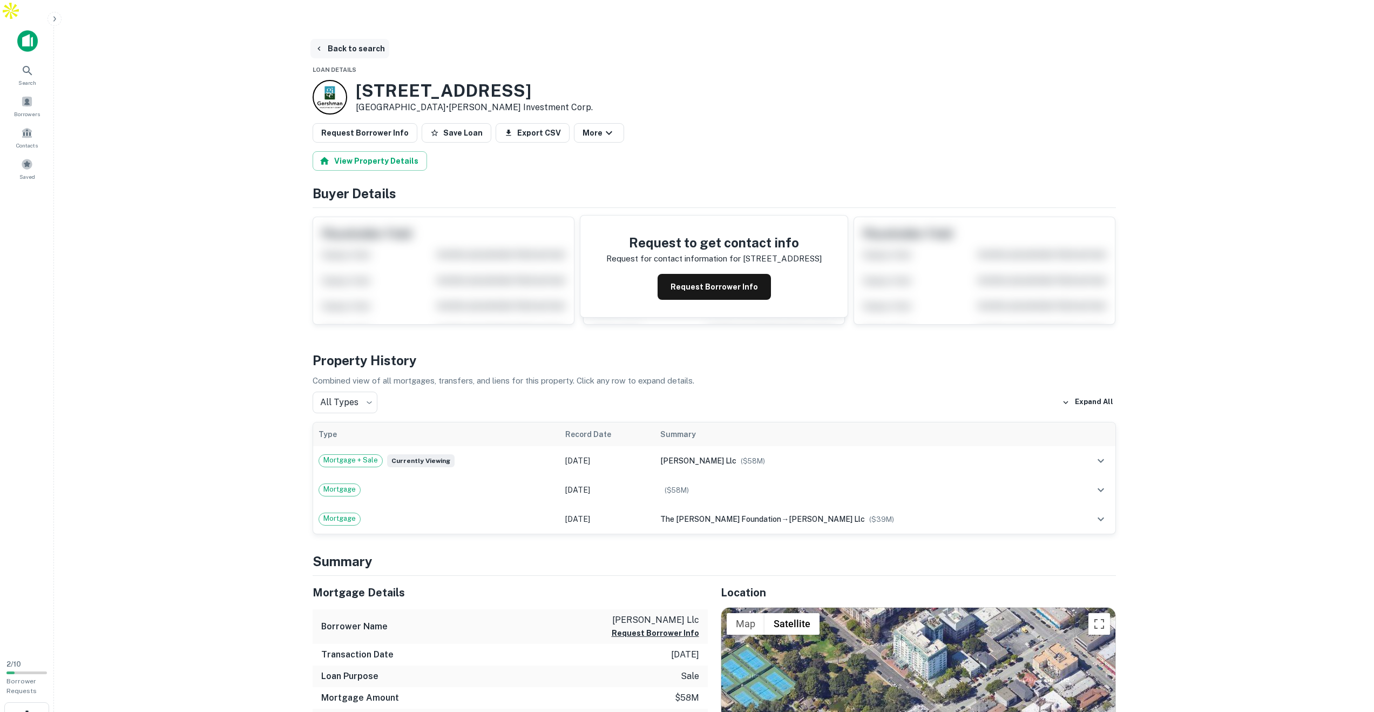
click at [340, 39] on button "Back to search" at bounding box center [349, 48] width 79 height 19
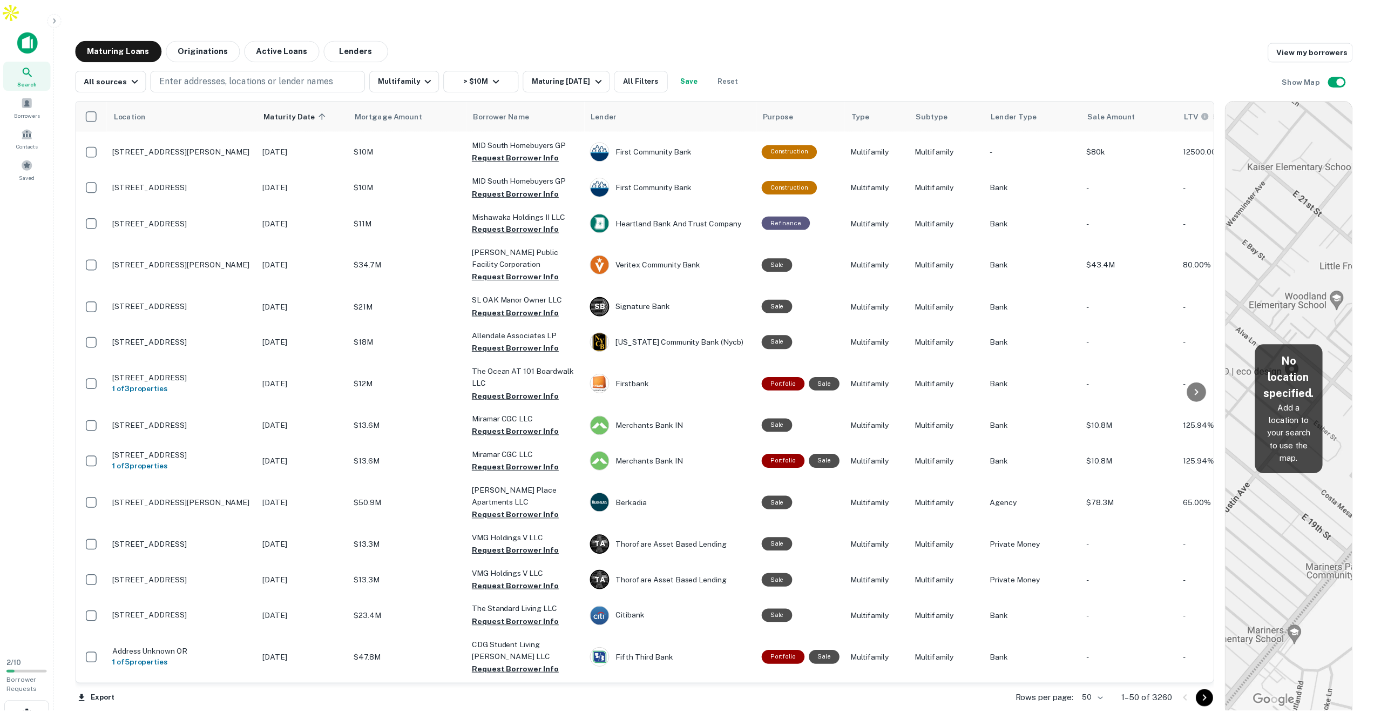
scroll to position [846, 0]
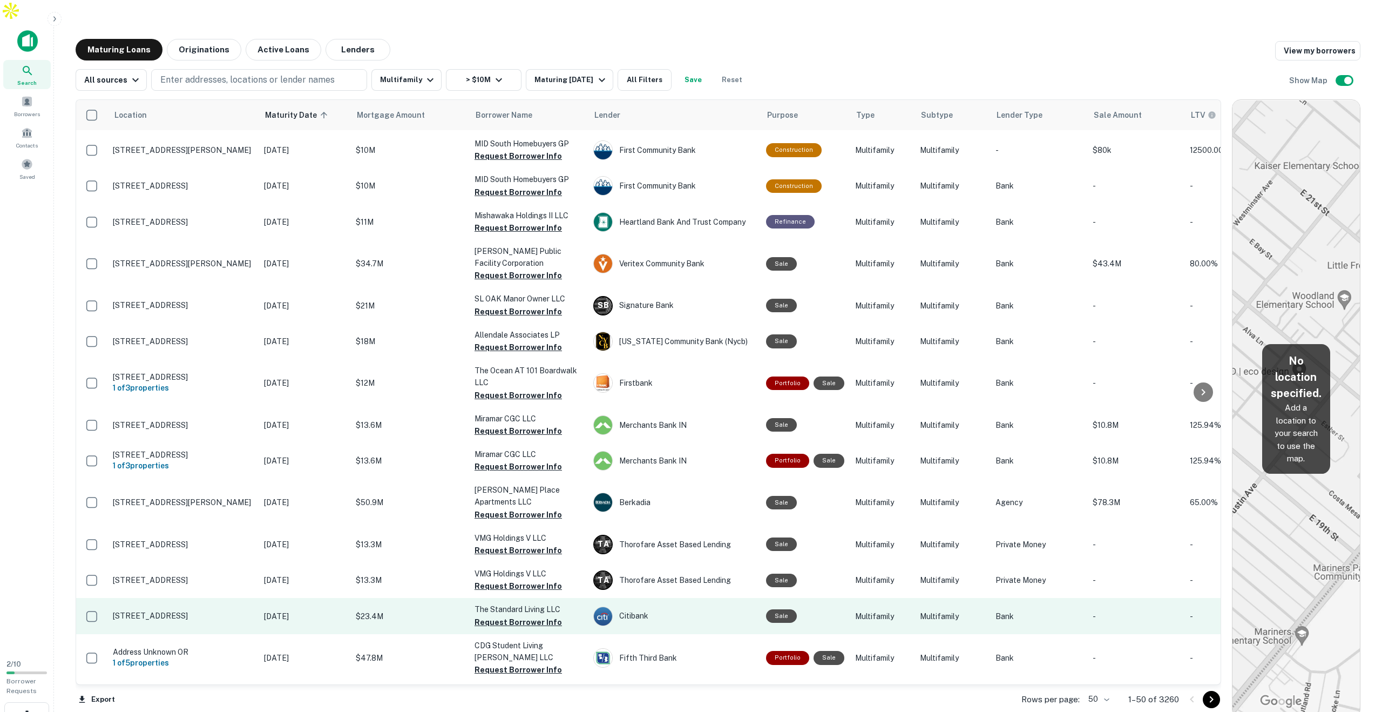
click at [211, 611] on p "[STREET_ADDRESS]" at bounding box center [183, 616] width 140 height 10
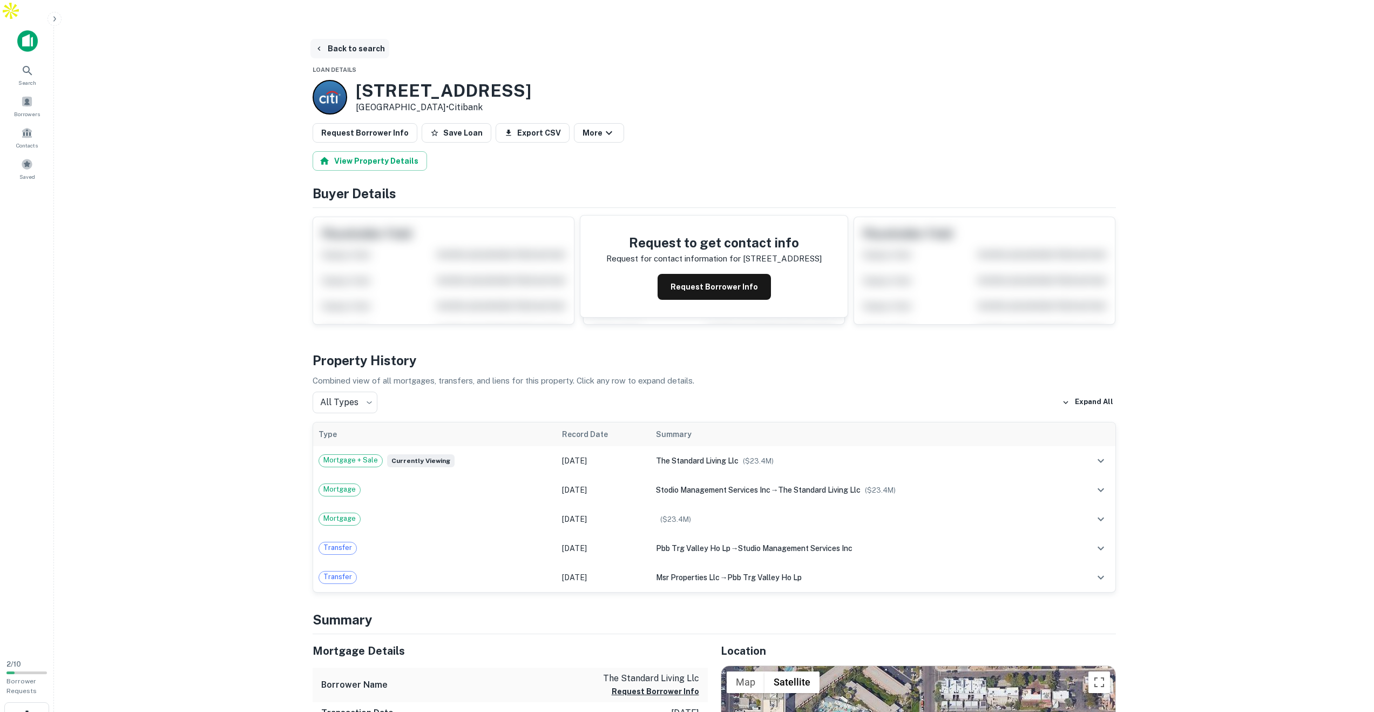
click at [332, 39] on button "Back to search" at bounding box center [349, 48] width 79 height 19
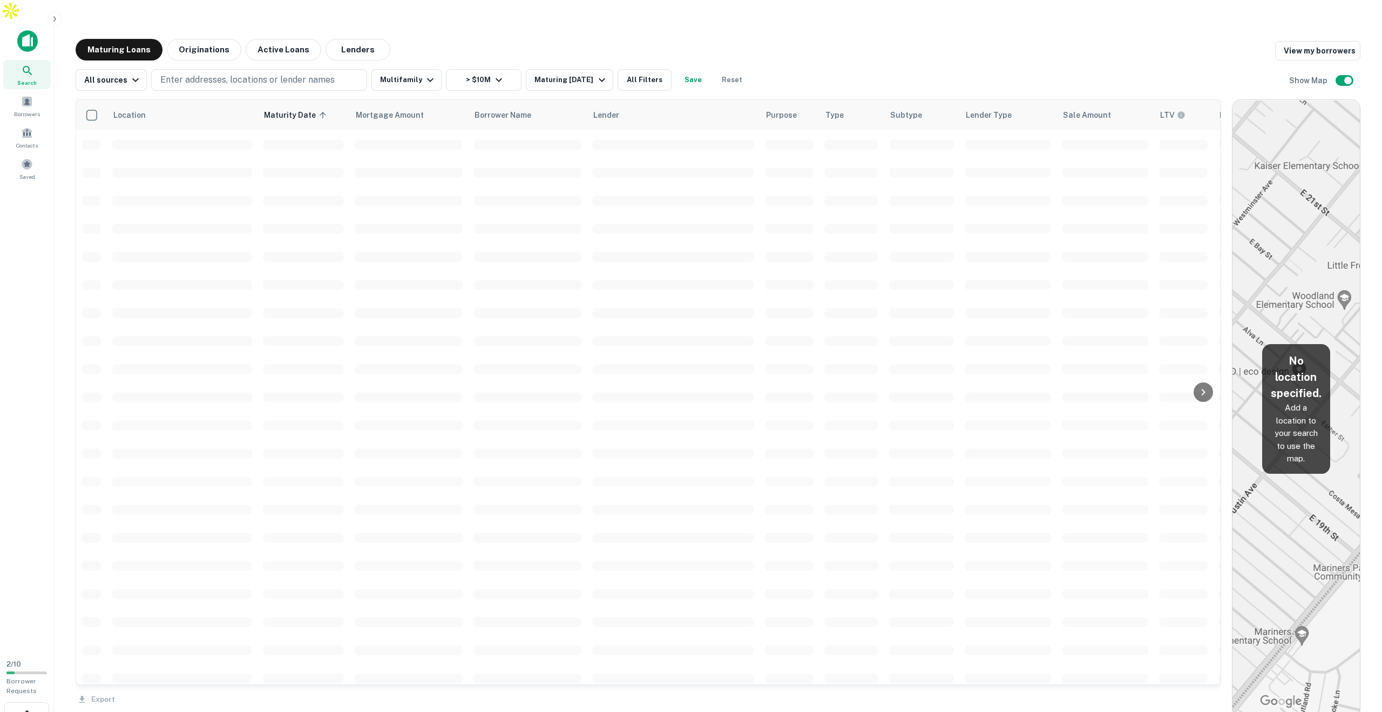
scroll to position [846, 0]
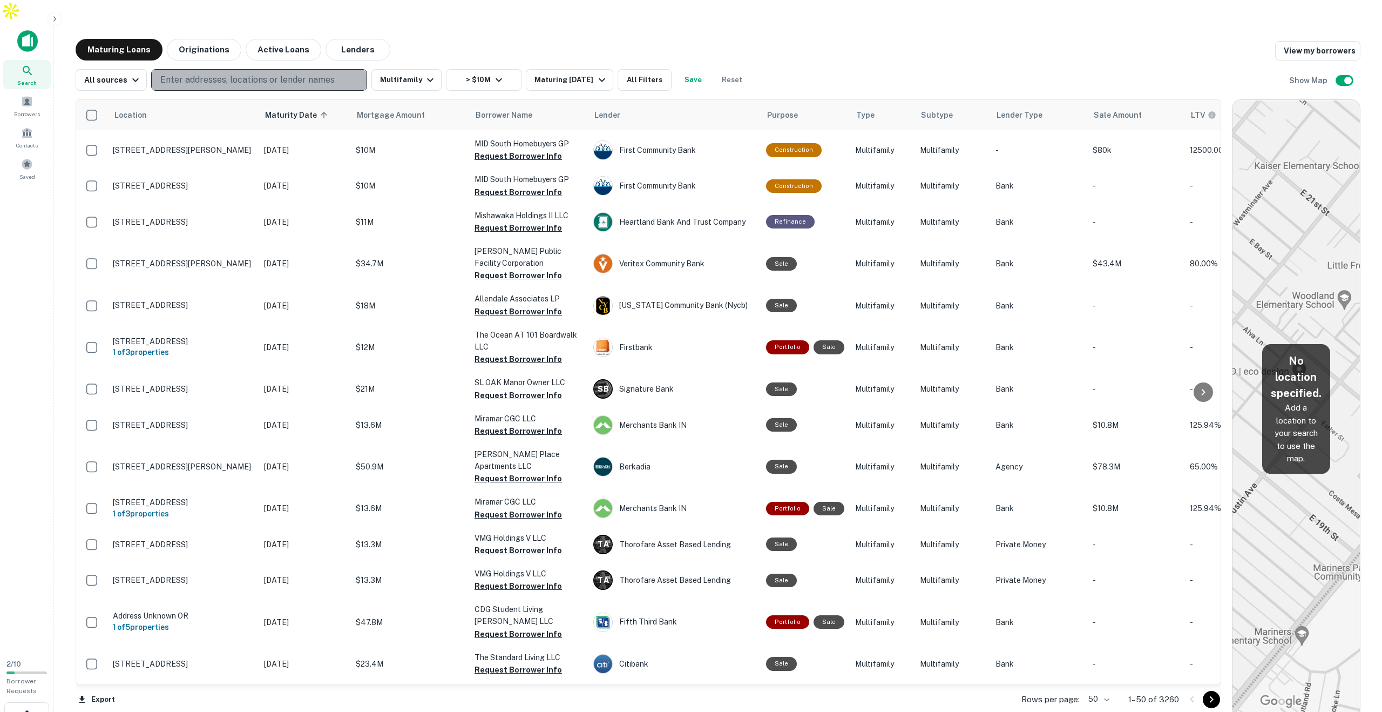
click at [224, 73] on p "Enter addresses, locations or lender names" at bounding box center [247, 79] width 174 height 13
type input "********"
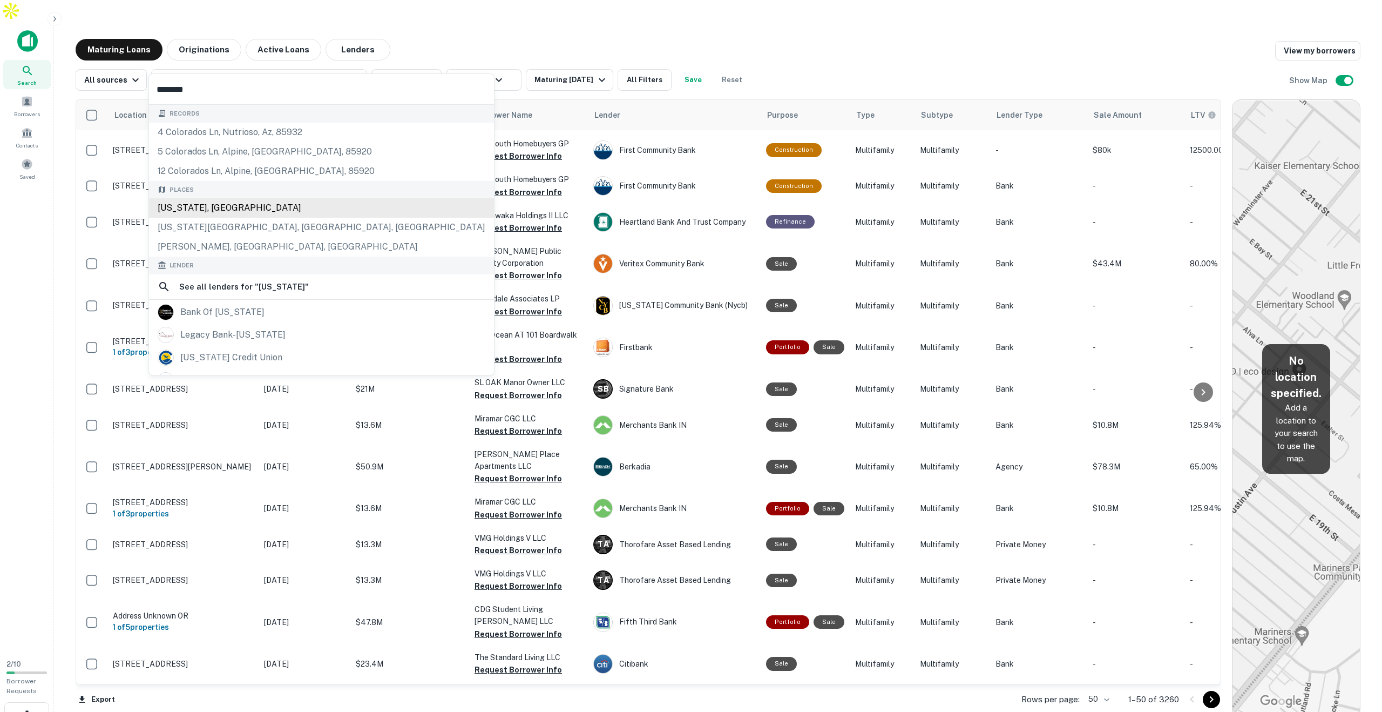
click at [198, 208] on div "[US_STATE], [GEOGRAPHIC_DATA]" at bounding box center [321, 207] width 345 height 19
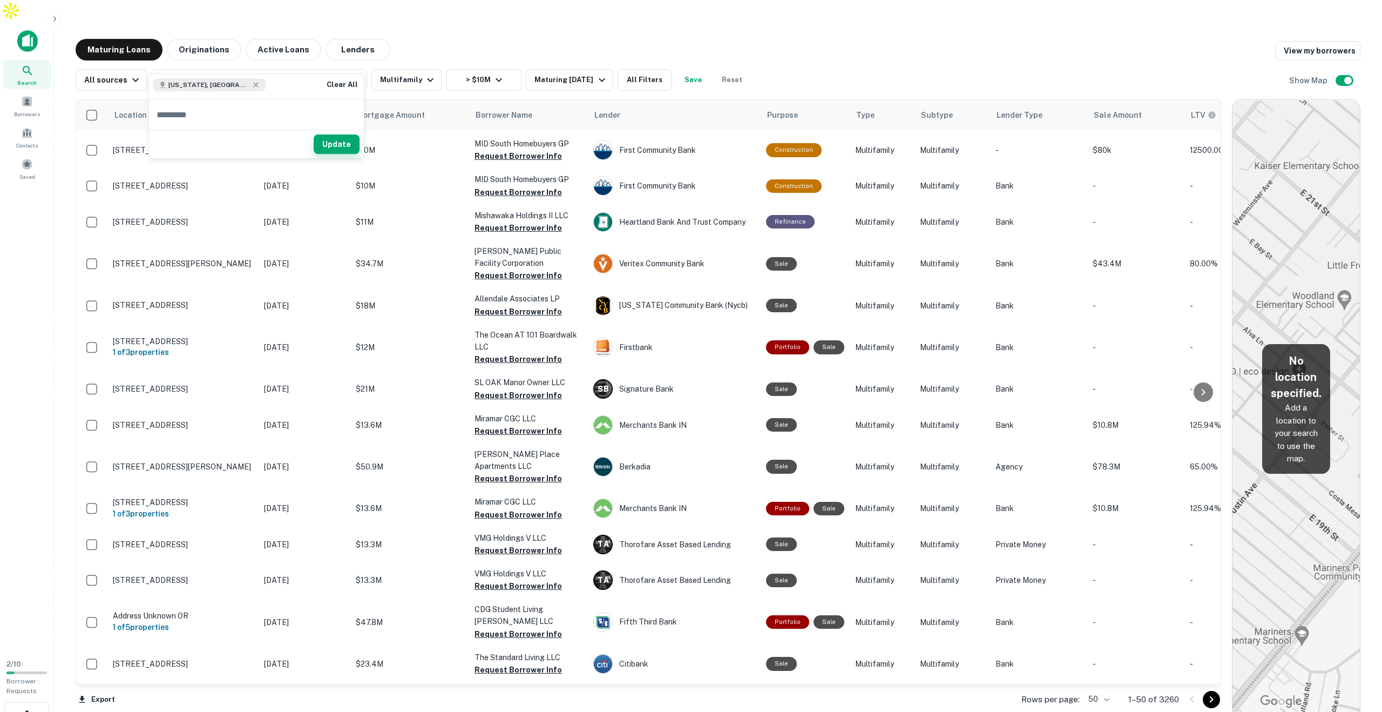
click at [340, 146] on button "Update" at bounding box center [337, 143] width 46 height 19
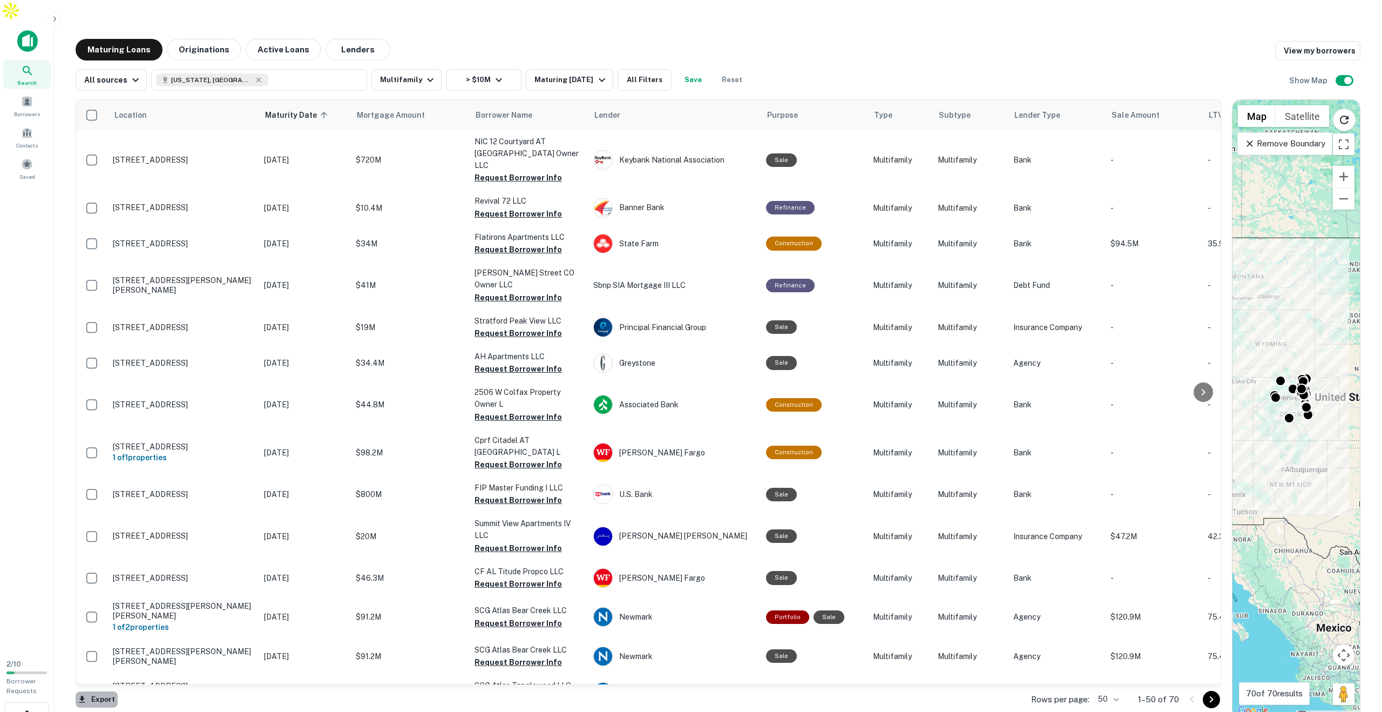
click at [98, 691] on button "Export" at bounding box center [97, 699] width 42 height 16
click at [118, 691] on li "Export as Excel (.xlsx)" at bounding box center [137, 688] width 122 height 19
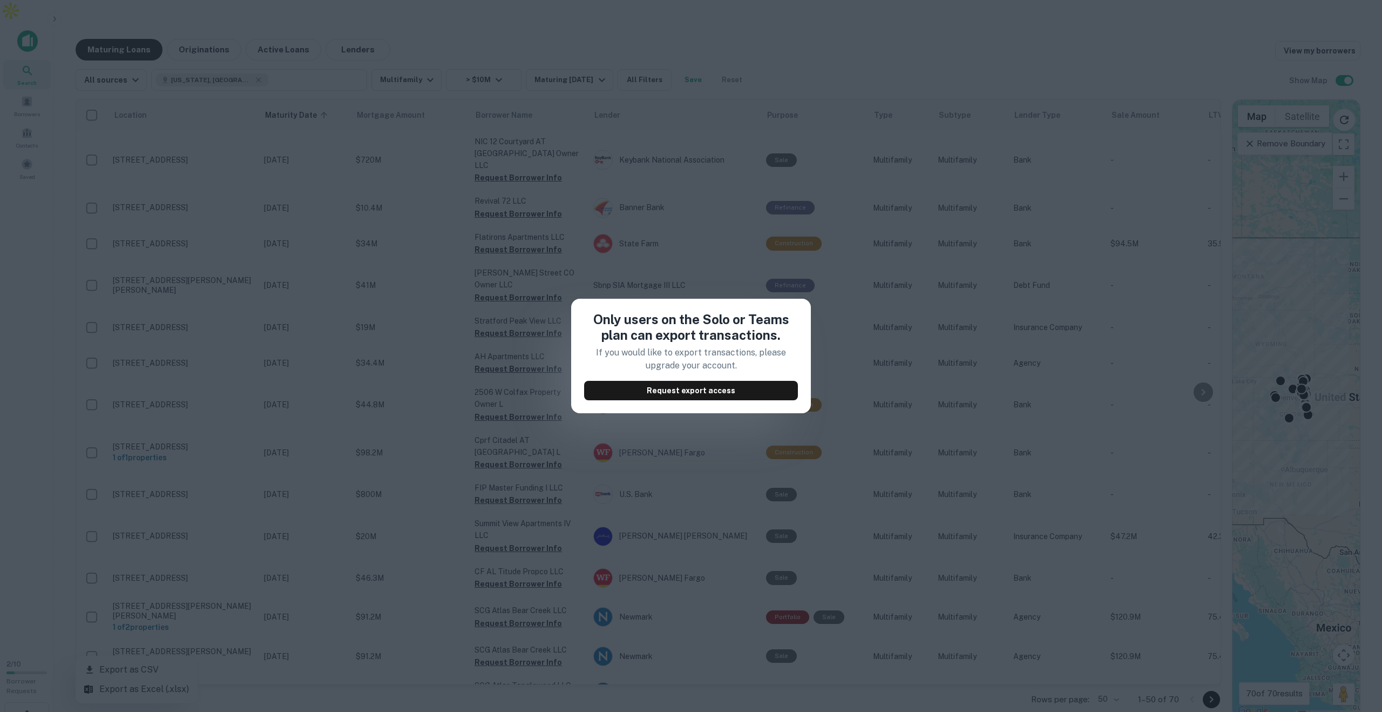
click at [847, 359] on div "Only users on the Solo or Teams plan can export transactions. If you would like…" at bounding box center [691, 356] width 1382 height 712
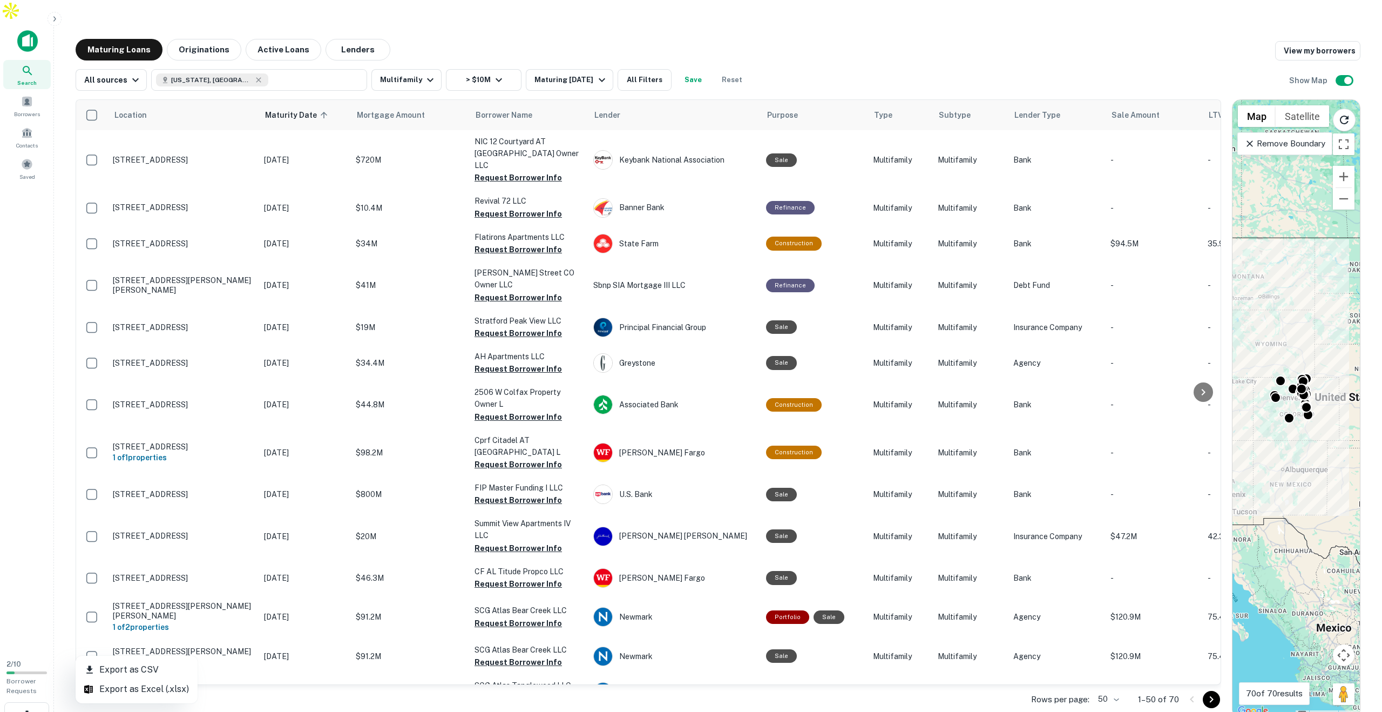
click at [188, 352] on div at bounding box center [691, 356] width 1382 height 712
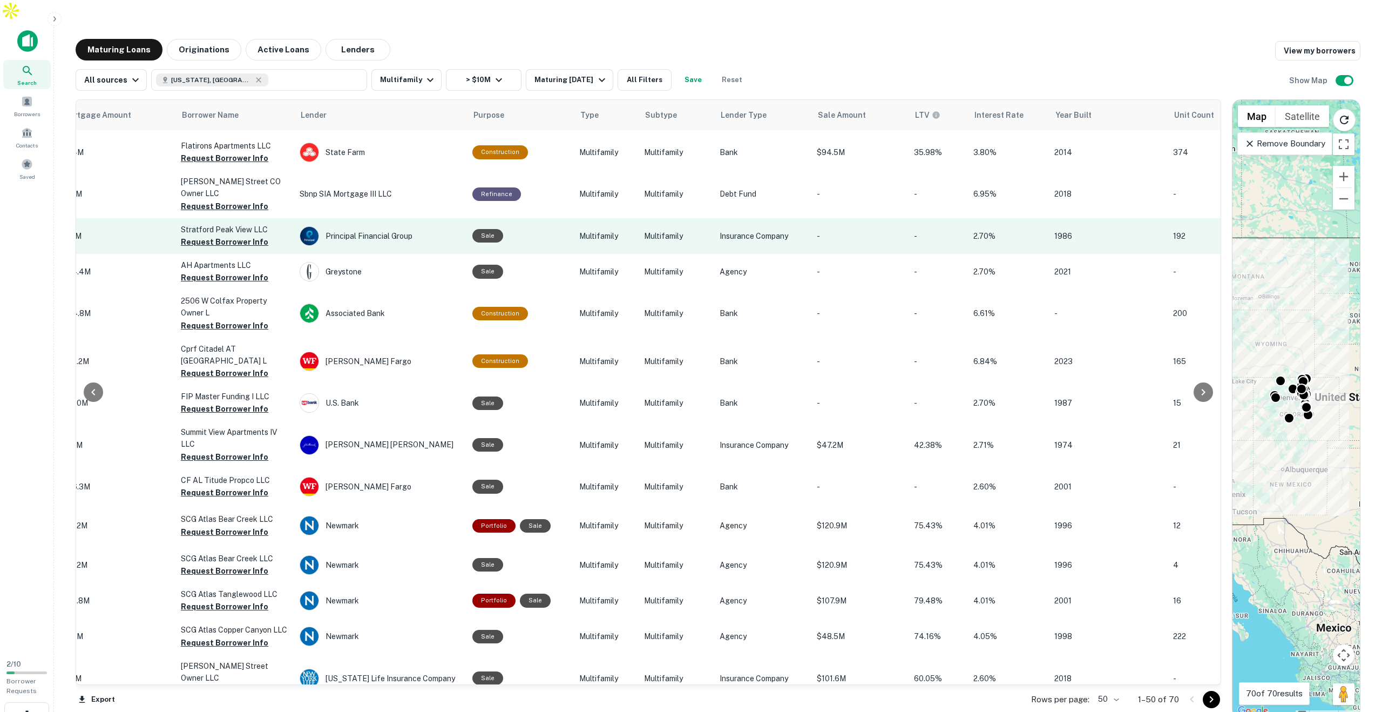
scroll to position [0, 294]
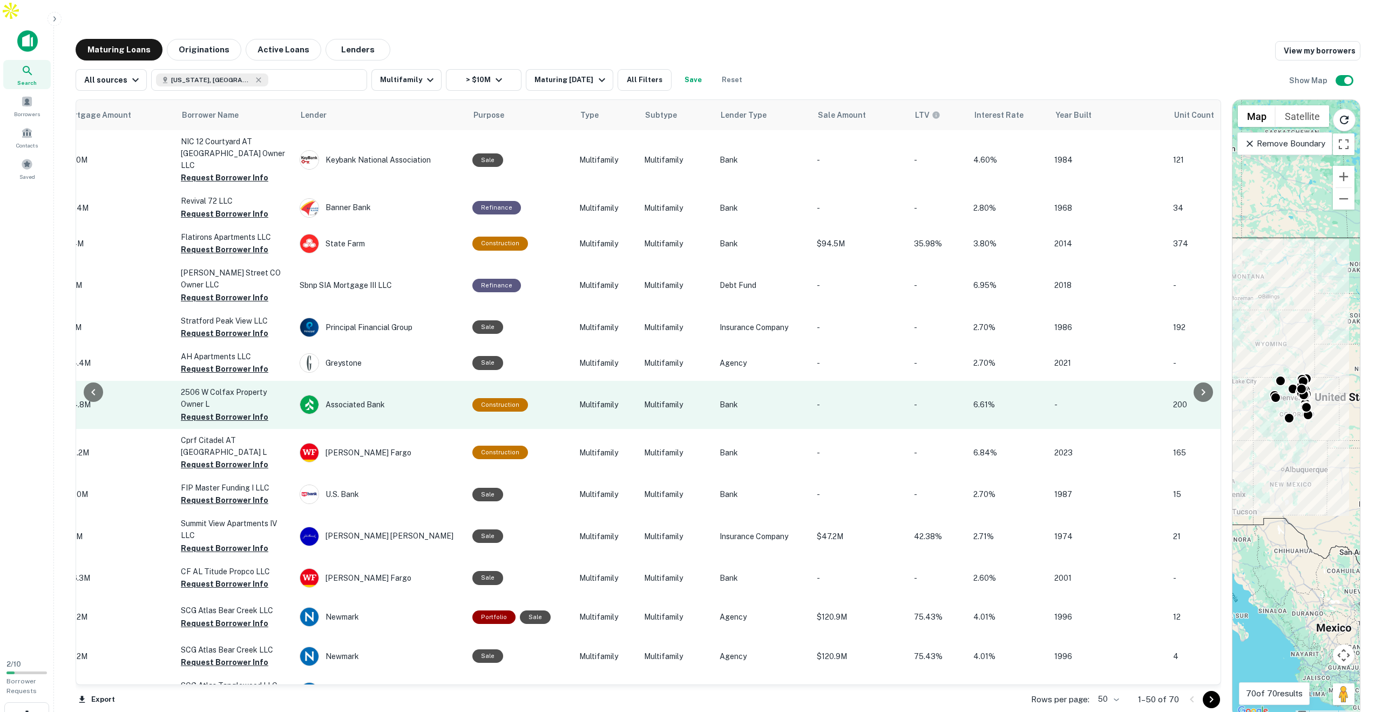
click at [232, 386] on p "2506 W Colfax Property Owner L" at bounding box center [235, 398] width 108 height 24
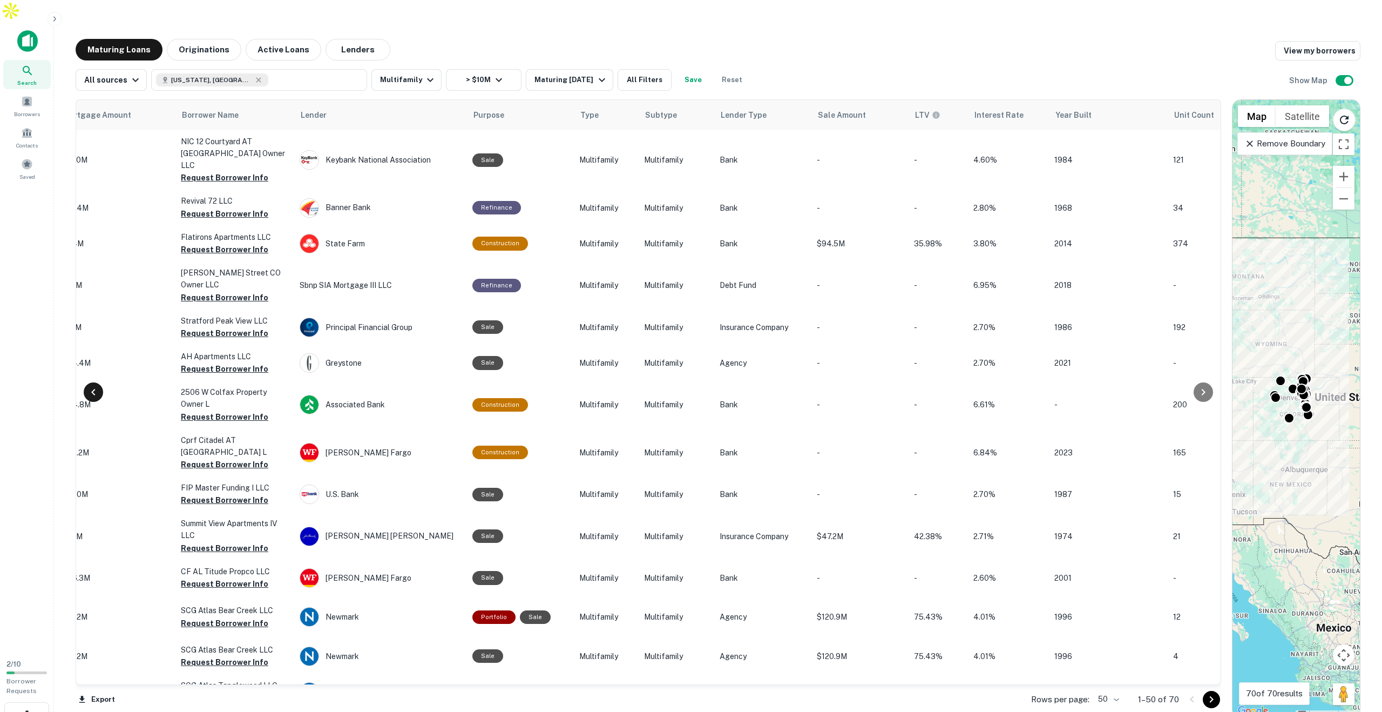
click at [96, 386] on icon at bounding box center [93, 392] width 13 height 13
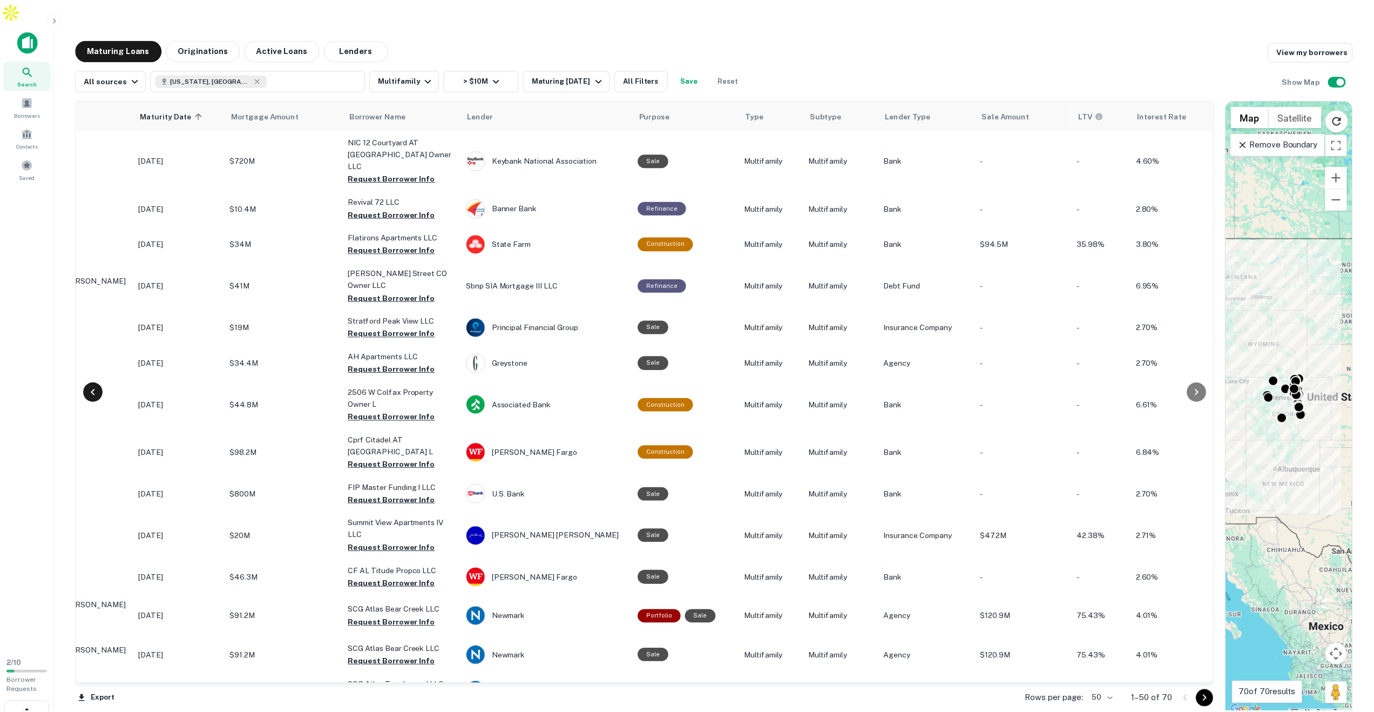
scroll to position [0, 0]
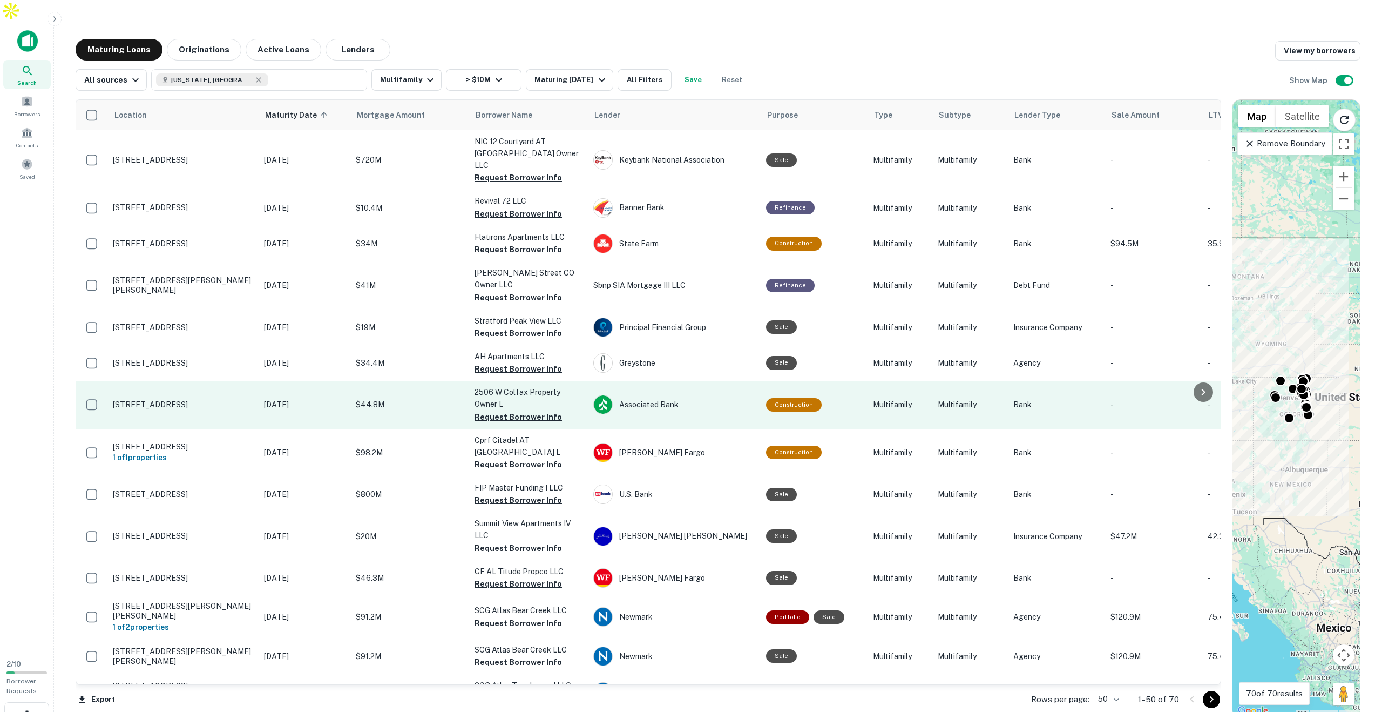
click at [183, 400] on p "[STREET_ADDRESS]" at bounding box center [183, 405] width 140 height 10
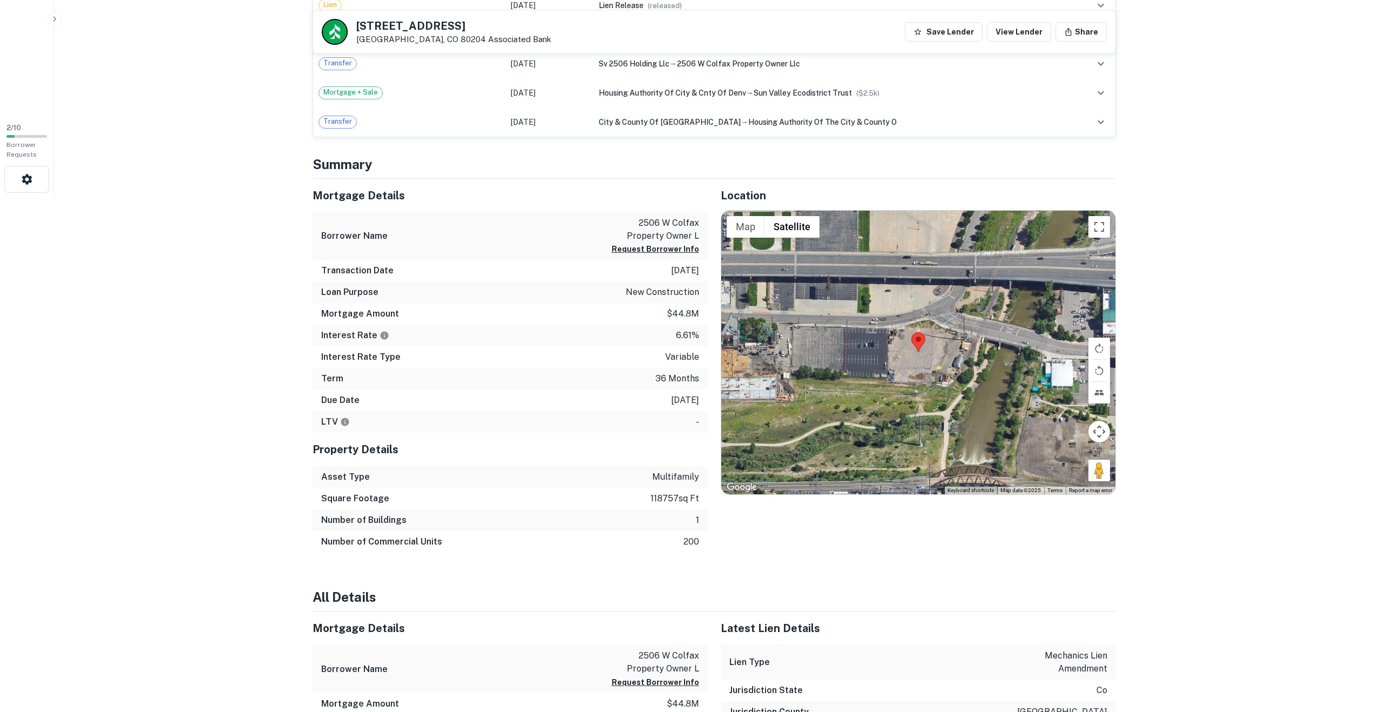
scroll to position [603, 0]
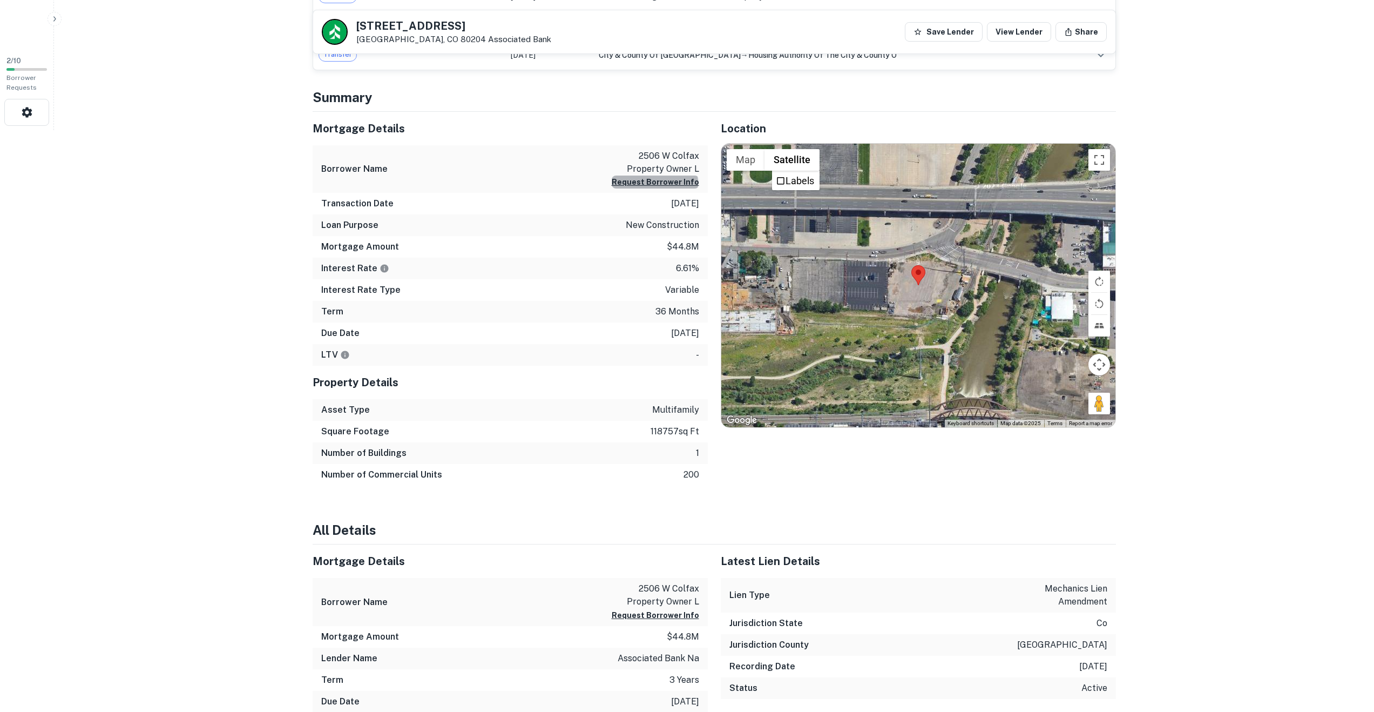
click at [661, 175] on button "Request Borrower Info" at bounding box center [655, 181] width 87 height 13
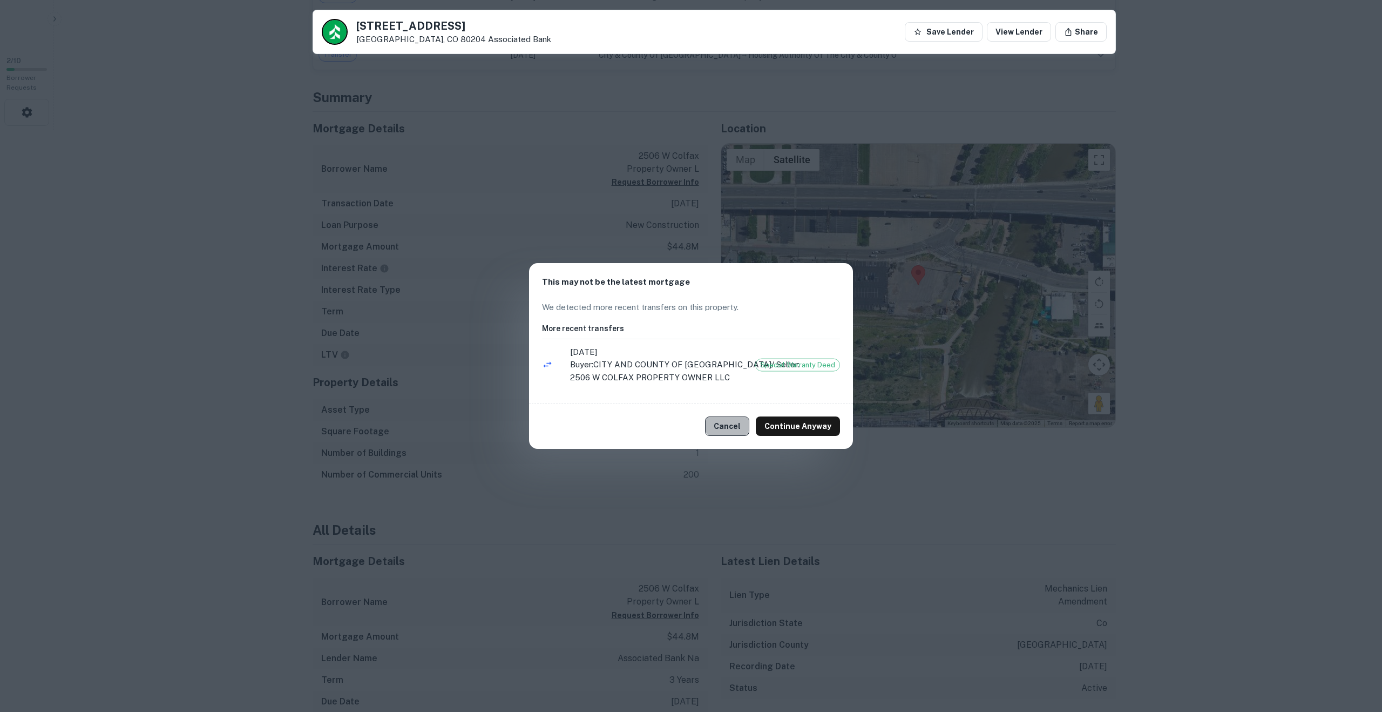
click at [730, 425] on button "Cancel" at bounding box center [727, 425] width 44 height 19
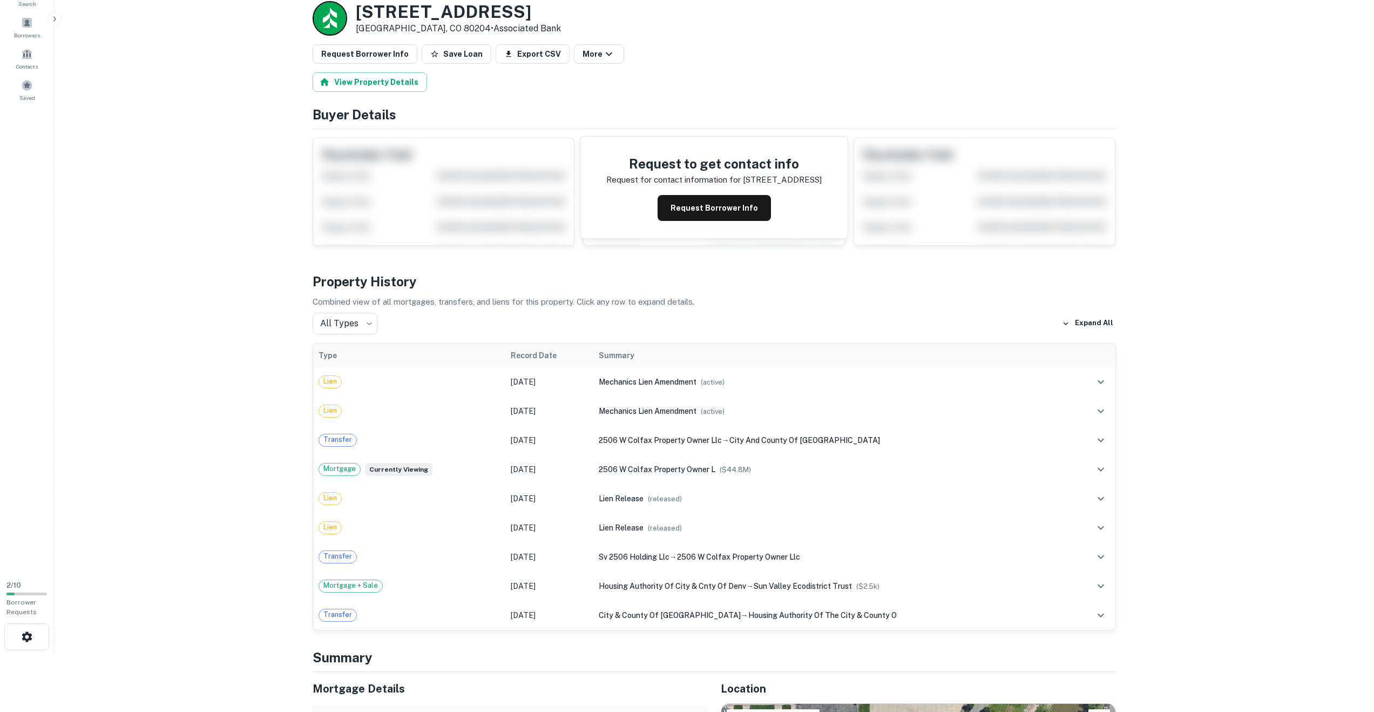
scroll to position [0, 0]
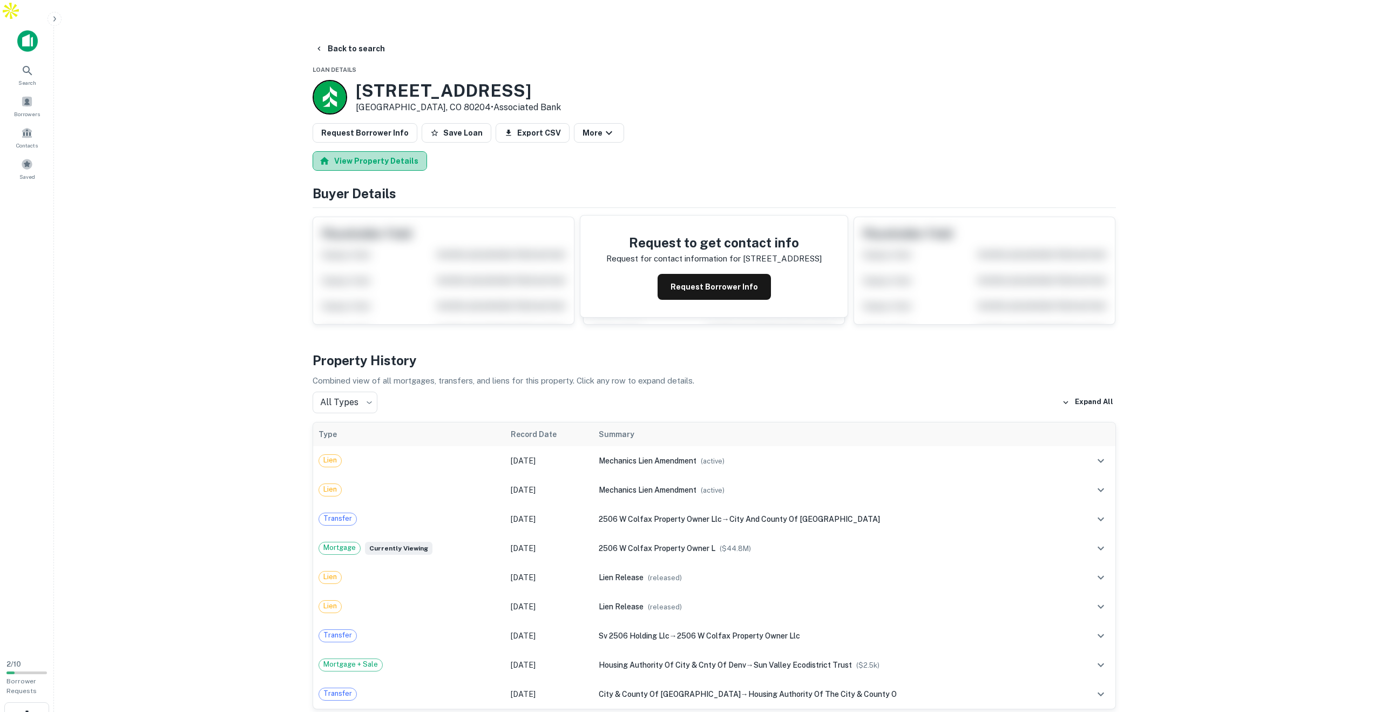
click at [374, 151] on button "View Property Details" at bounding box center [370, 160] width 114 height 19
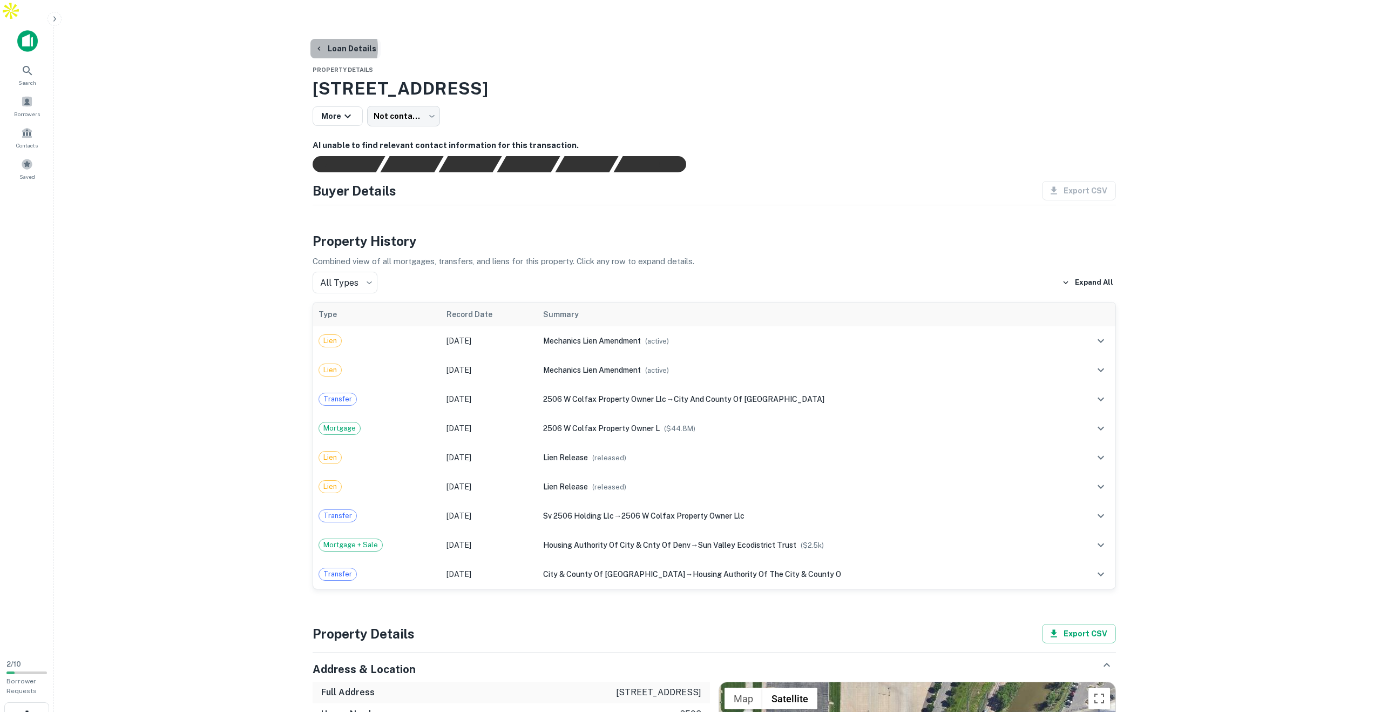
click at [320, 44] on icon "button" at bounding box center [319, 48] width 9 height 9
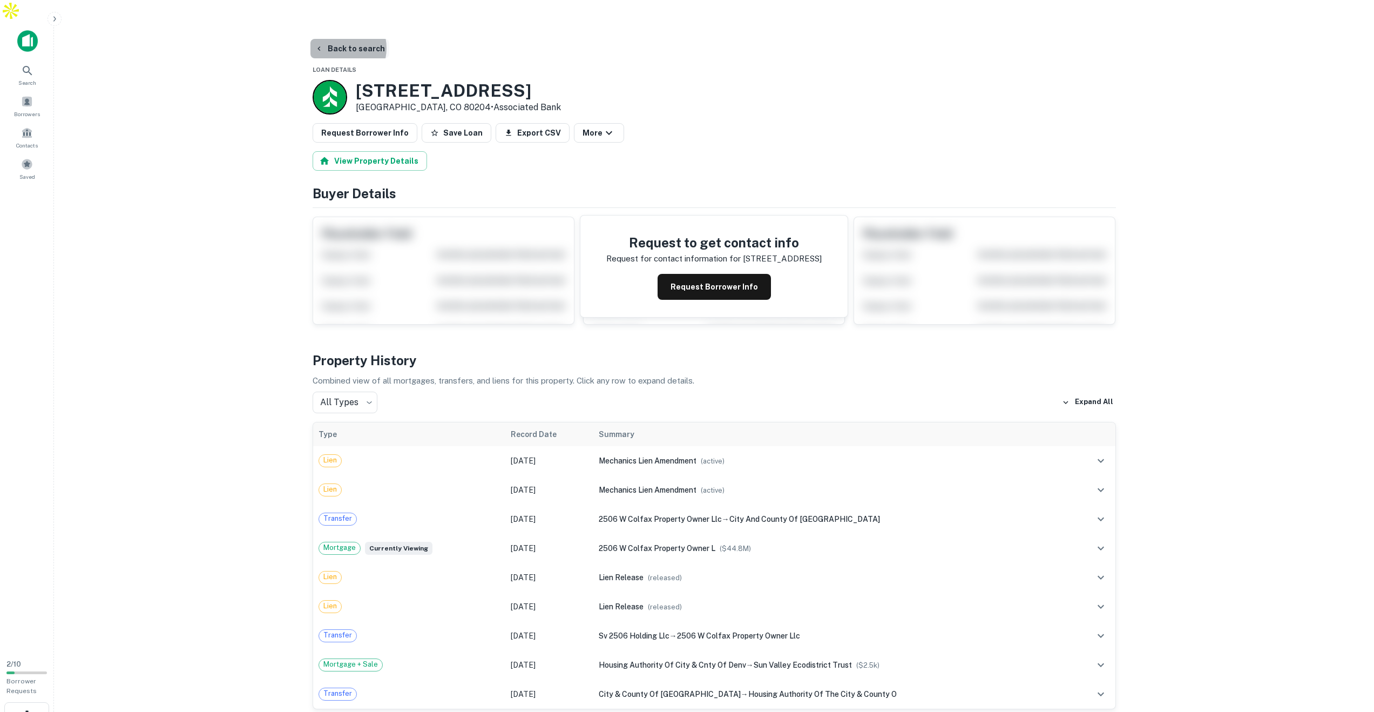
click at [335, 39] on button "Back to search" at bounding box center [349, 48] width 79 height 19
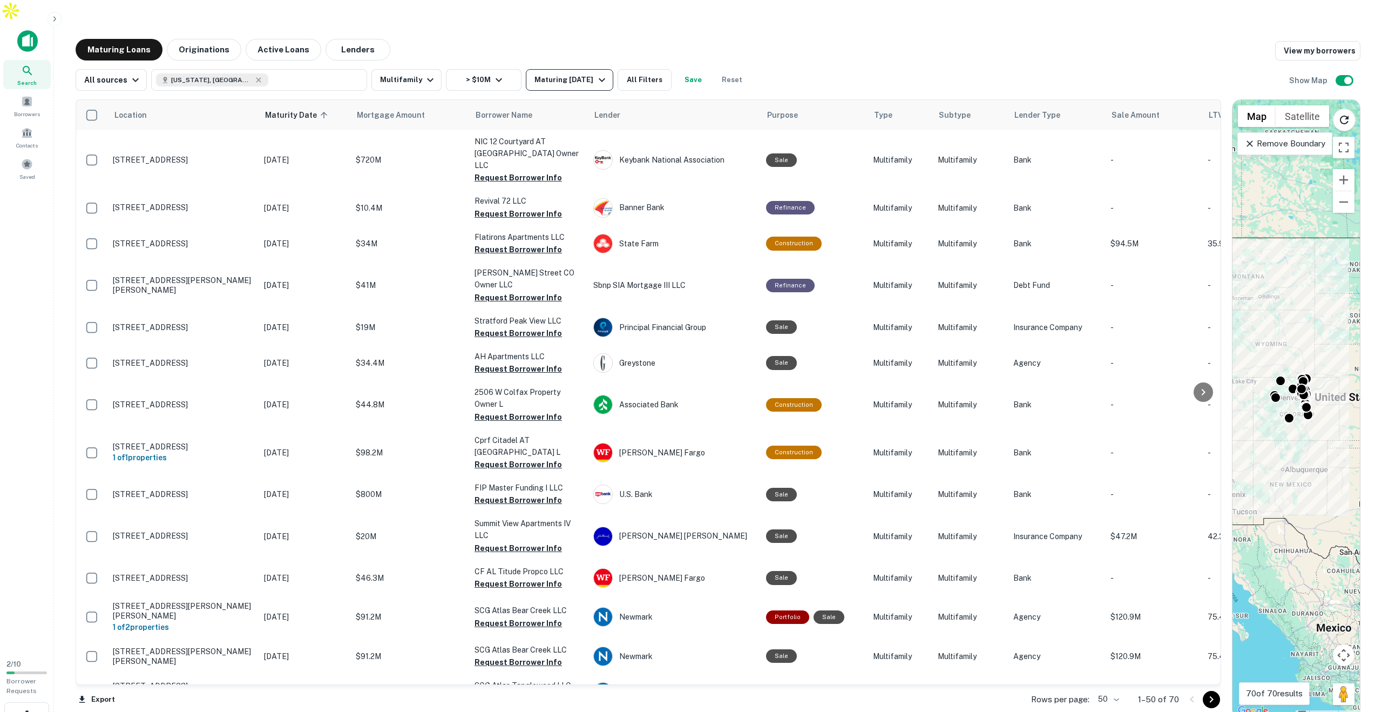
click at [599, 73] on icon "button" at bounding box center [602, 79] width 13 height 13
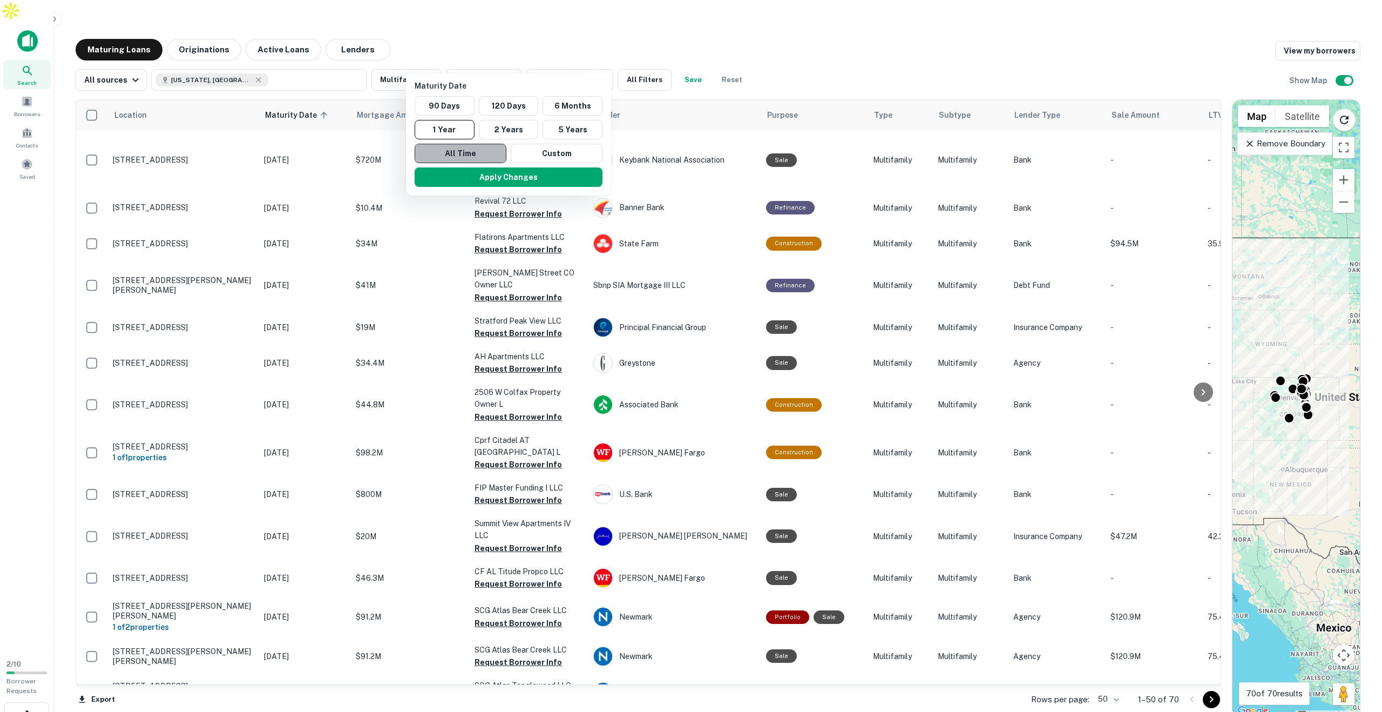
click at [470, 154] on button "All Time" at bounding box center [461, 153] width 92 height 19
click at [498, 177] on button "Apply Changes" at bounding box center [509, 176] width 188 height 19
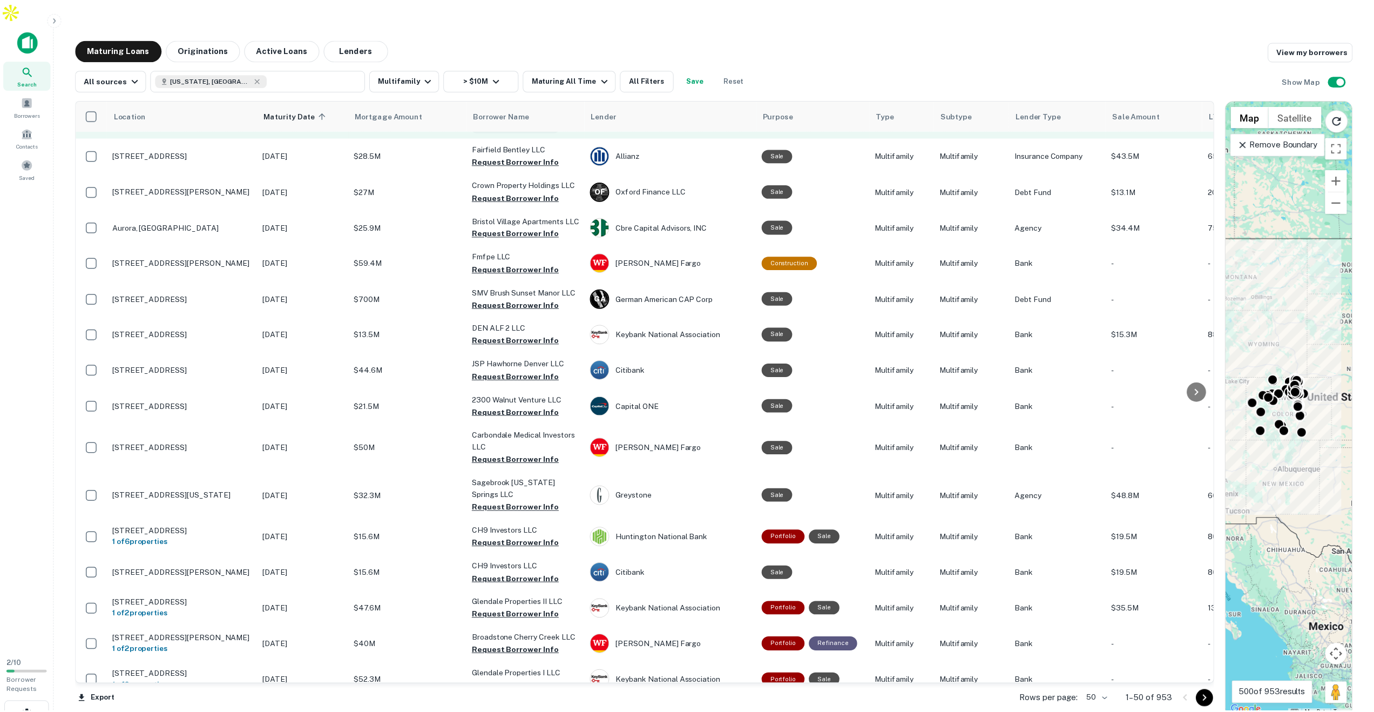
scroll to position [294, 0]
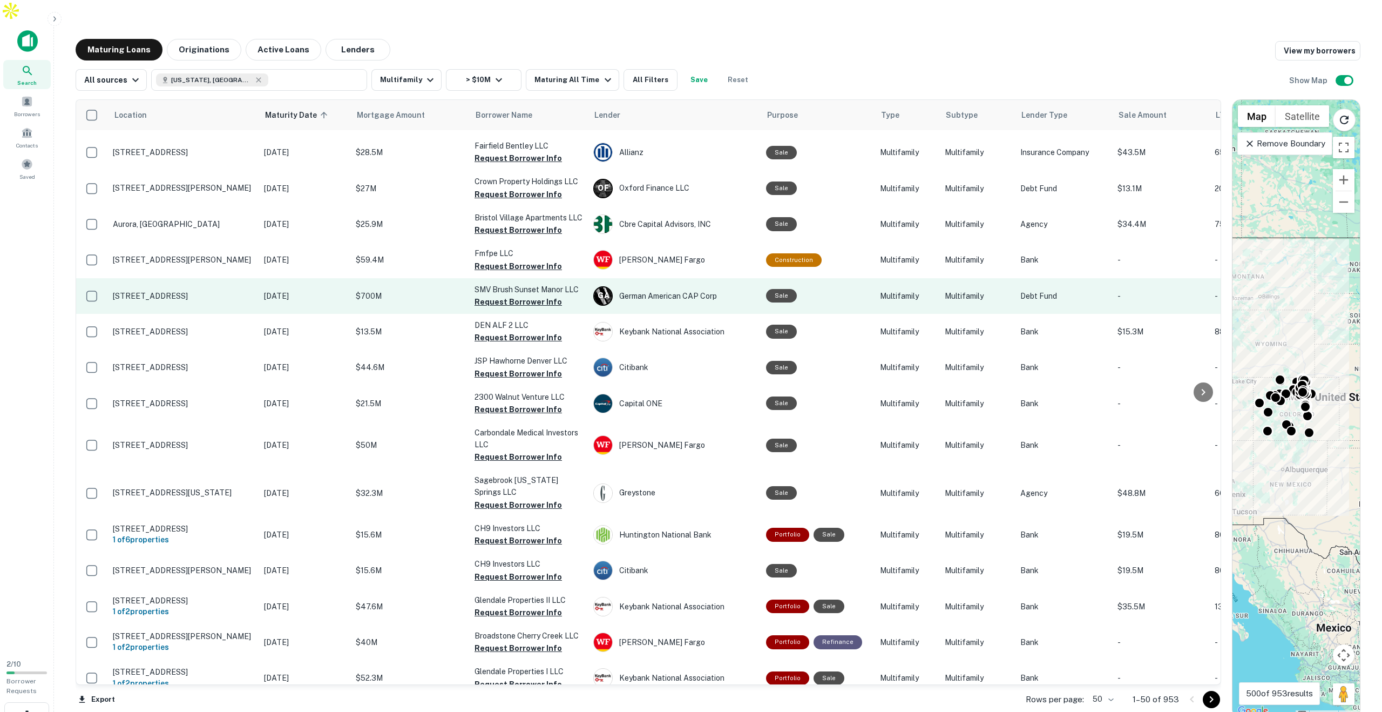
click at [205, 291] on p "[STREET_ADDRESS]" at bounding box center [183, 296] width 140 height 10
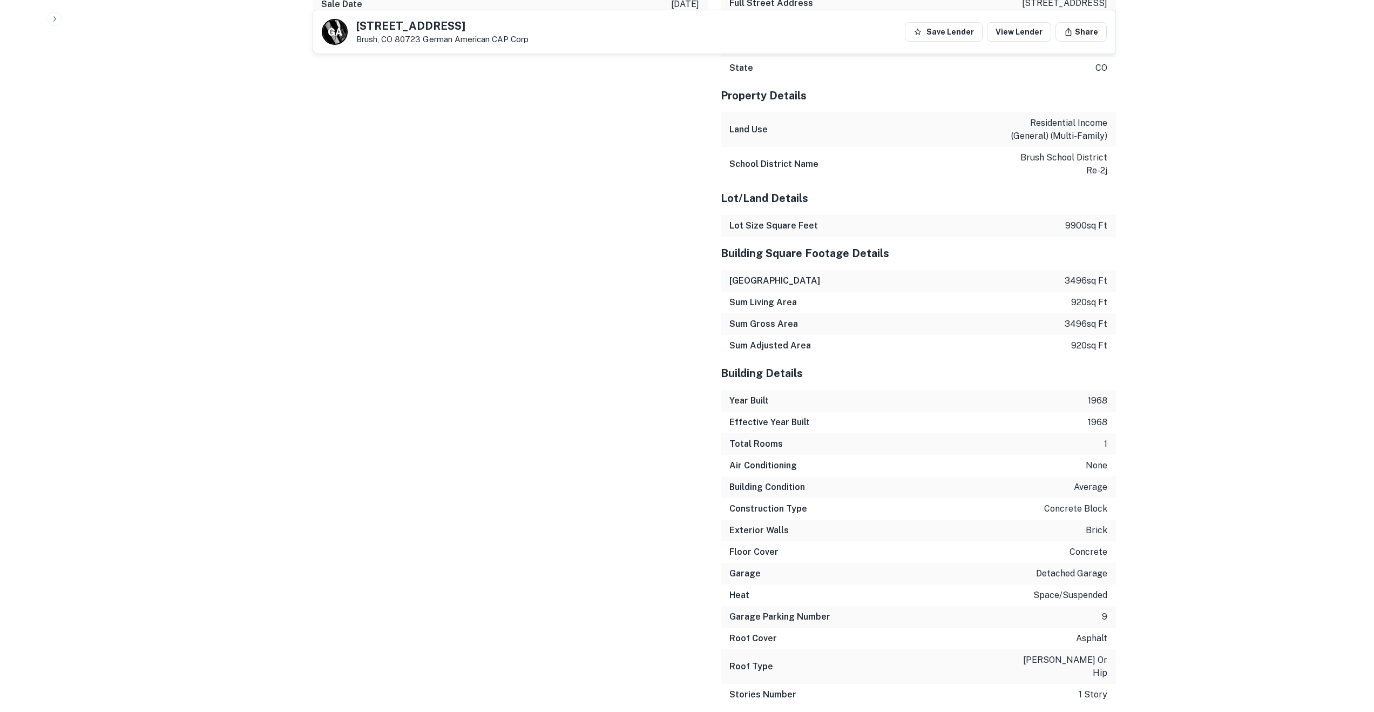
scroll to position [785, 0]
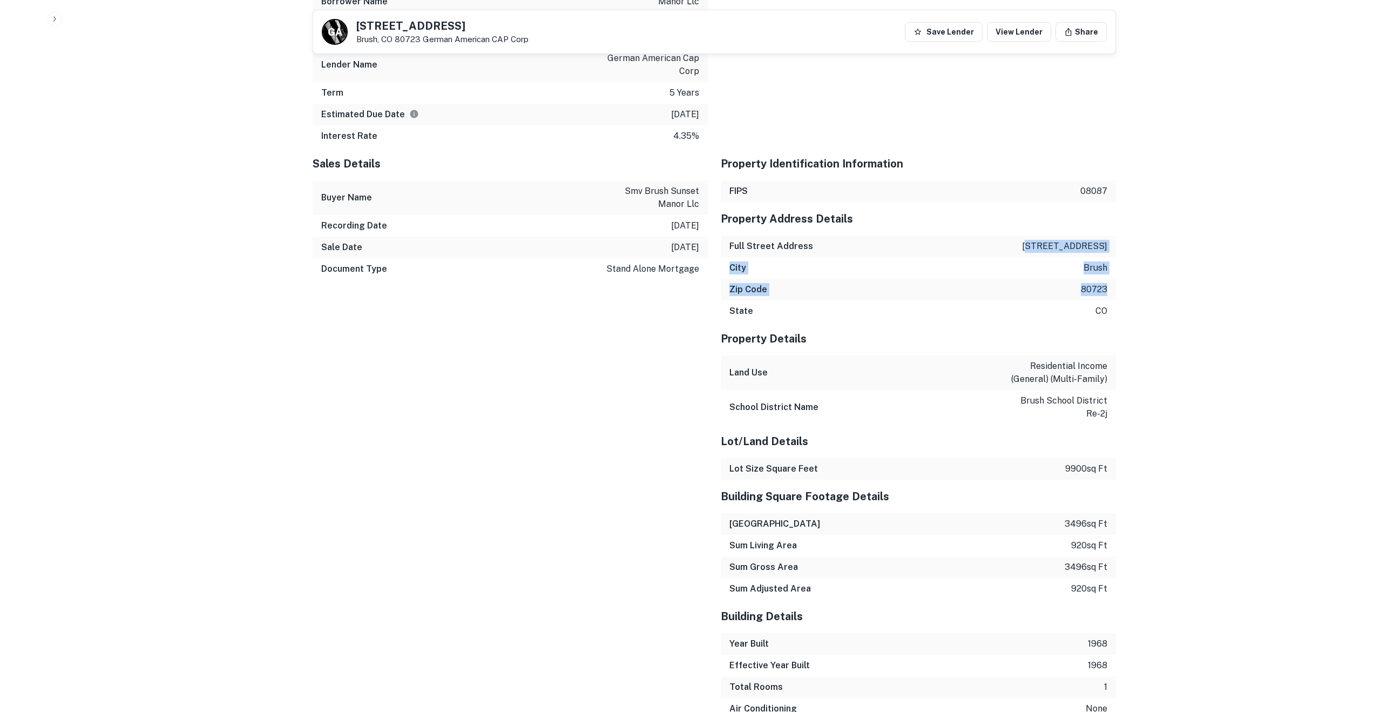
drag, startPoint x: 1120, startPoint y: 265, endPoint x: 1051, endPoint y: 226, distance: 79.3
click at [1051, 227] on div "Back to search G A [STREET_ADDRESS] German American CAP Corp Save Lender View L…" at bounding box center [714, 176] width 829 height 1844
drag, startPoint x: 1116, startPoint y: 265, endPoint x: 1048, endPoint y: 226, distance: 78.1
click at [1048, 226] on div "Back to search G A [STREET_ADDRESS] German American CAP Corp Save Lender View L…" at bounding box center [714, 176] width 829 height 1844
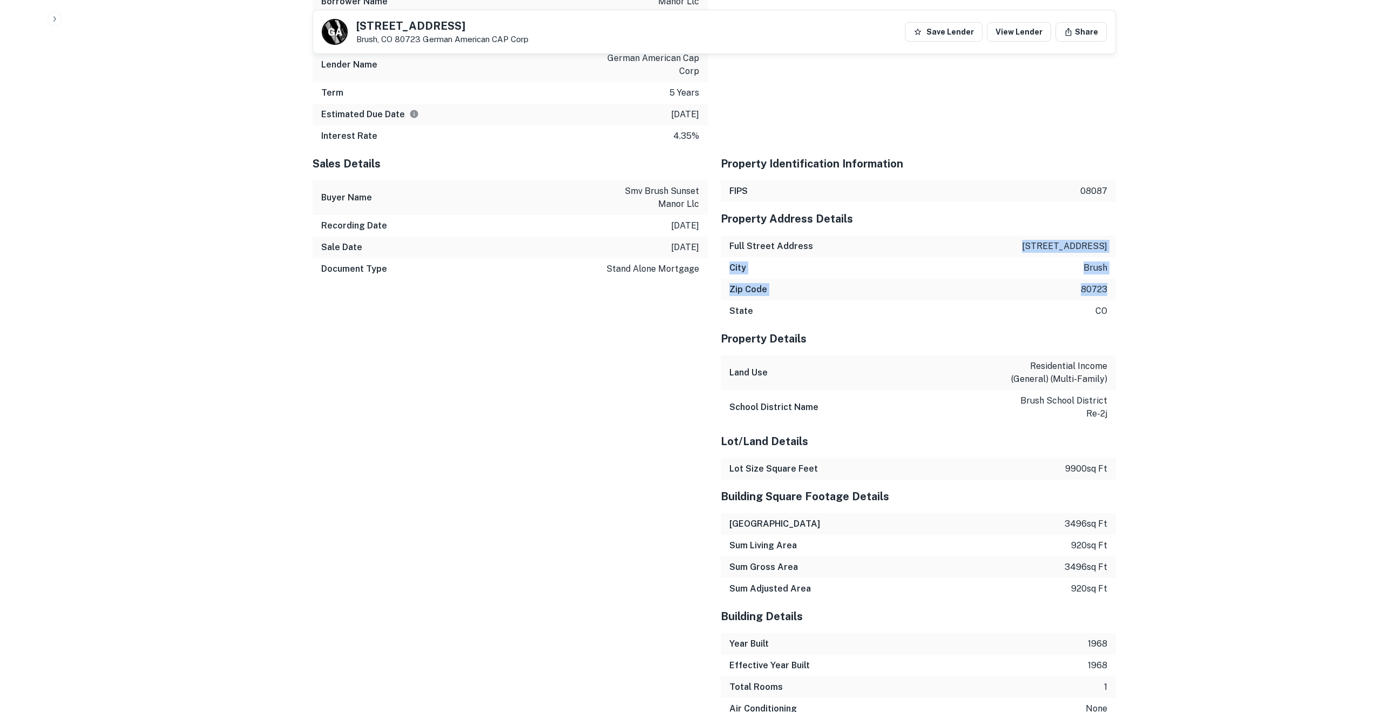
copy div "[STREET_ADDRESS]"
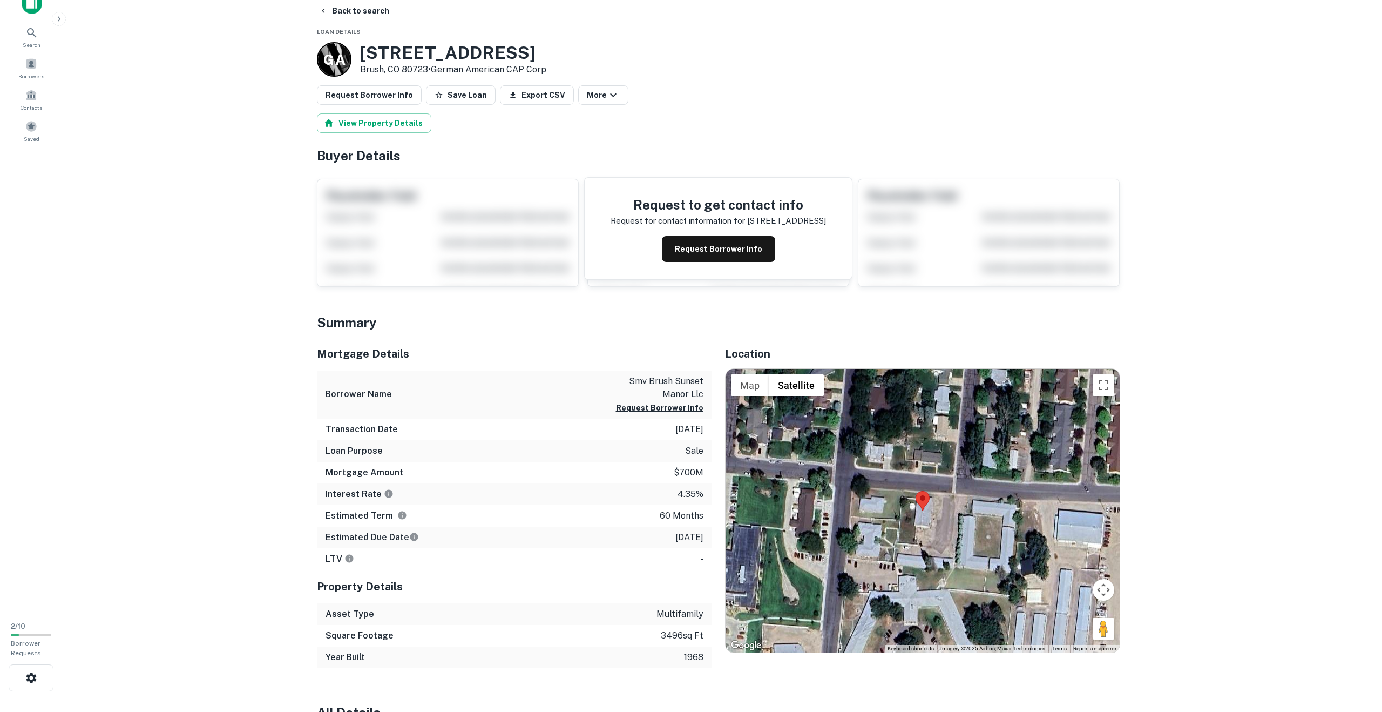
scroll to position [0, 0]
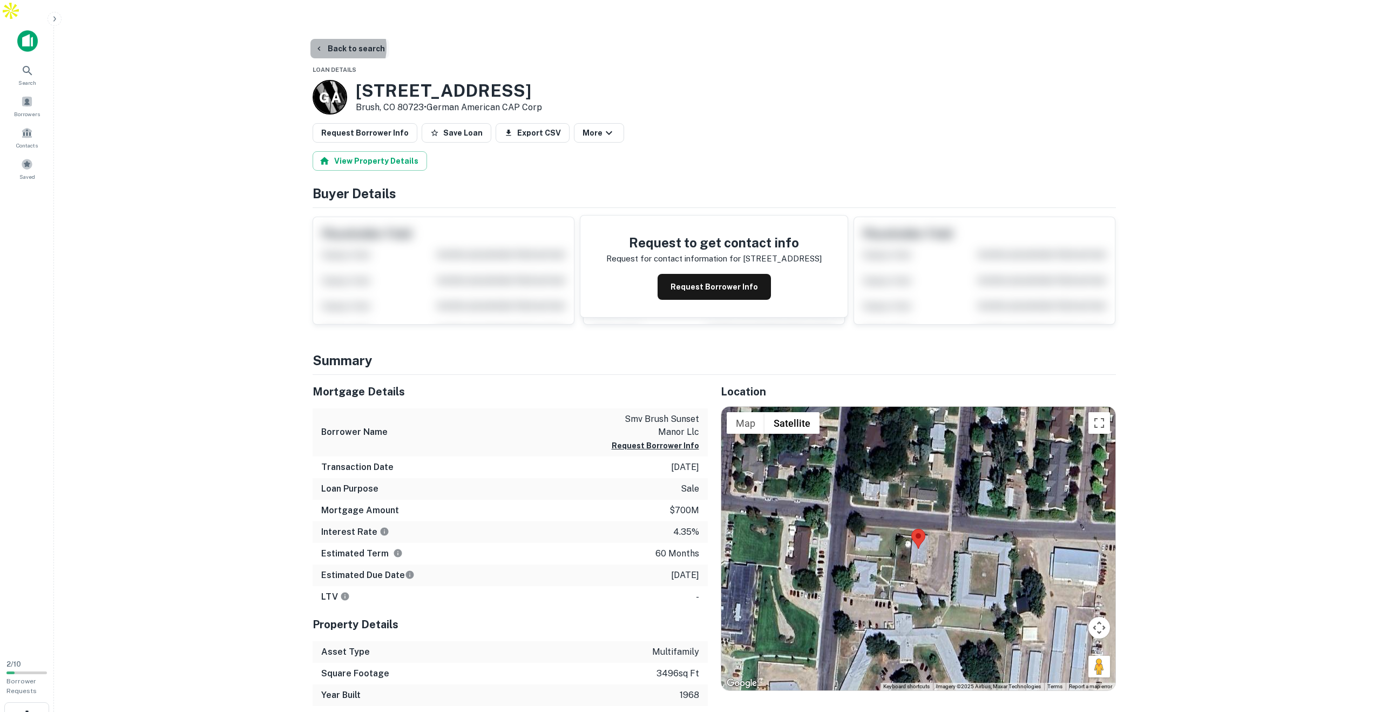
click at [331, 39] on button "Back to search" at bounding box center [349, 48] width 79 height 19
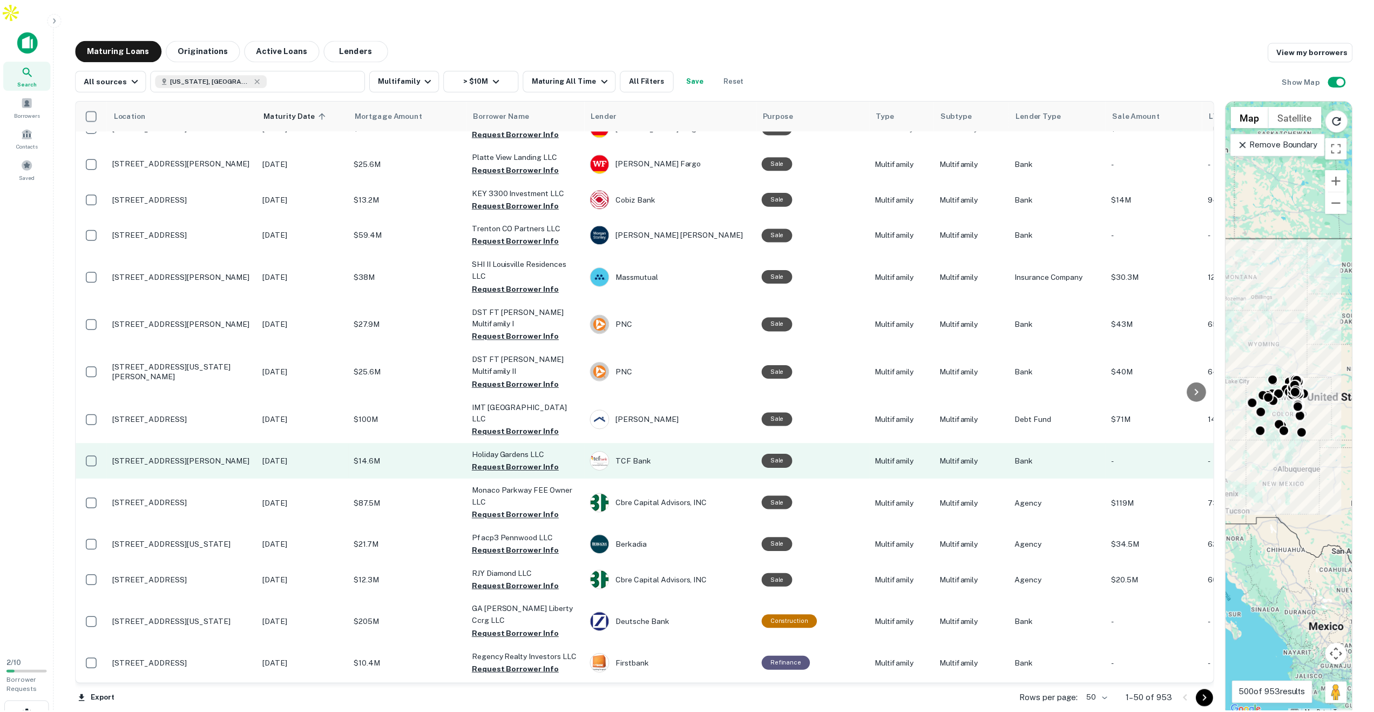
scroll to position [1379, 0]
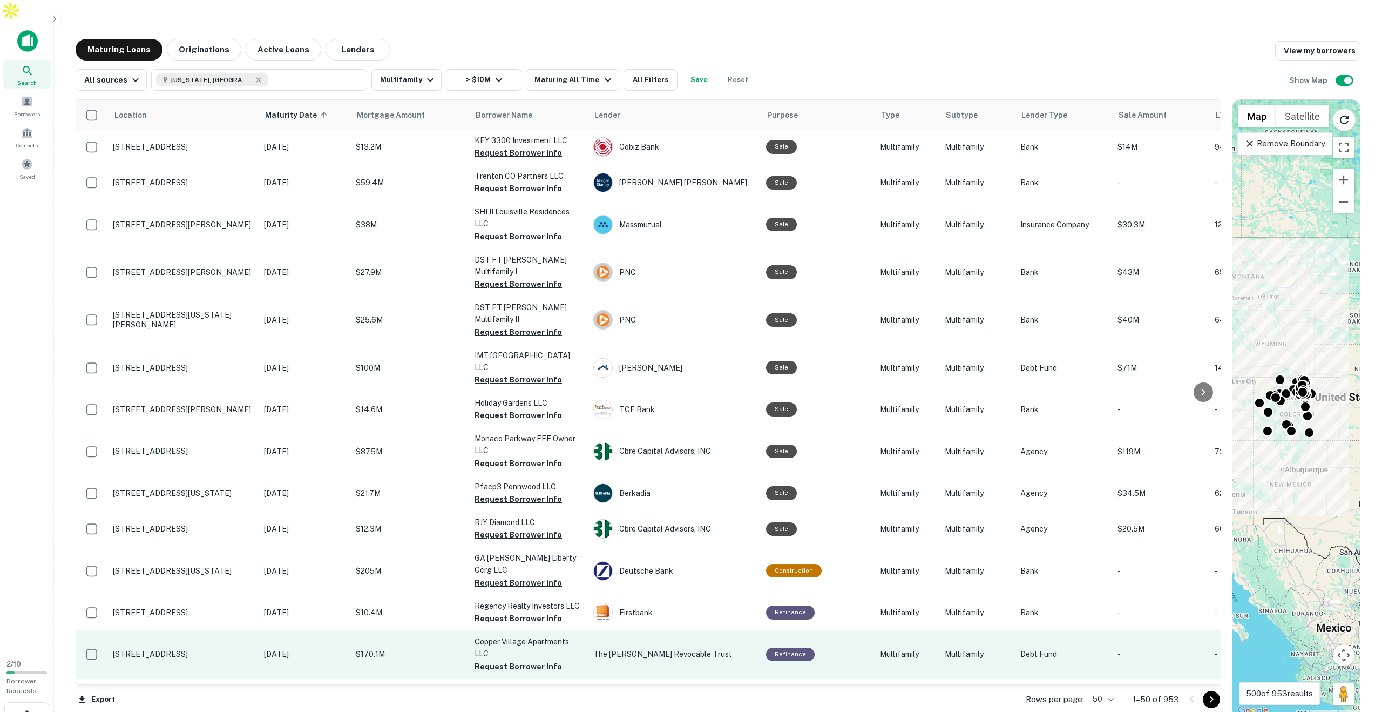
click at [181, 649] on p "[STREET_ADDRESS]" at bounding box center [183, 654] width 140 height 10
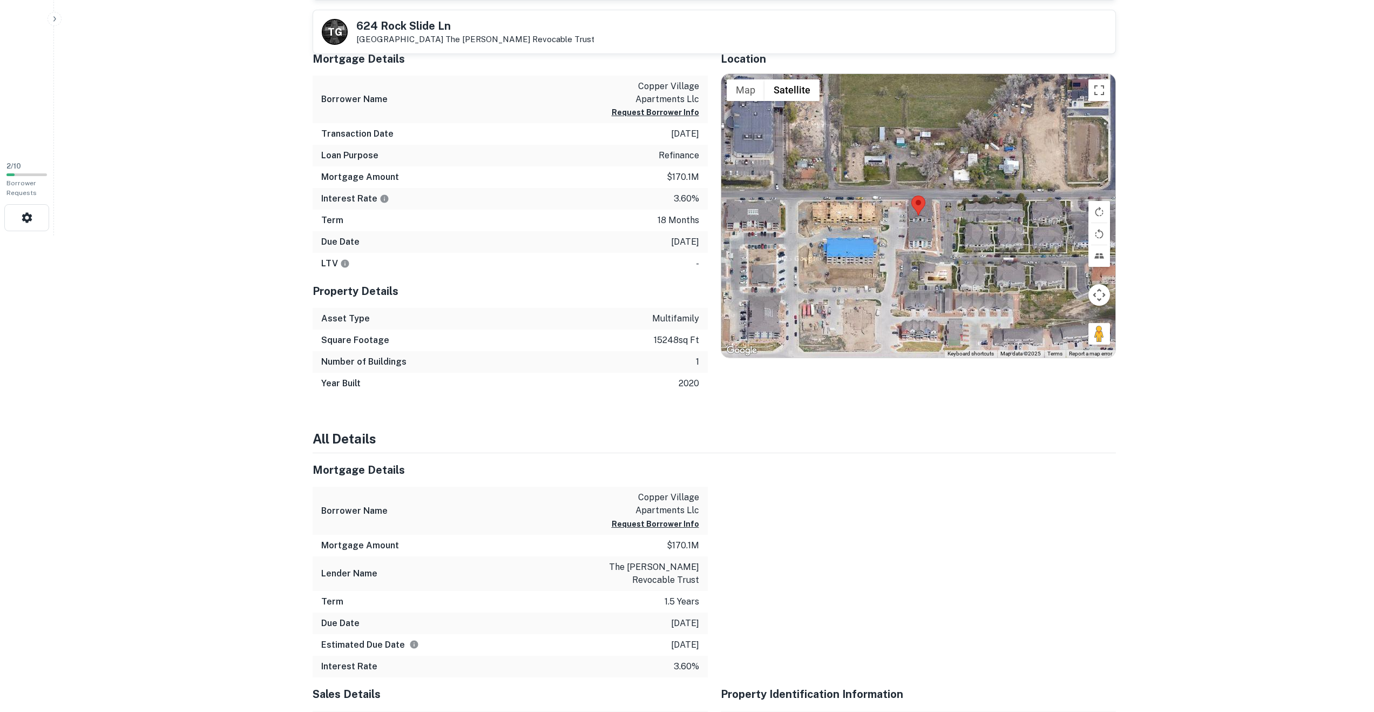
scroll to position [557, 0]
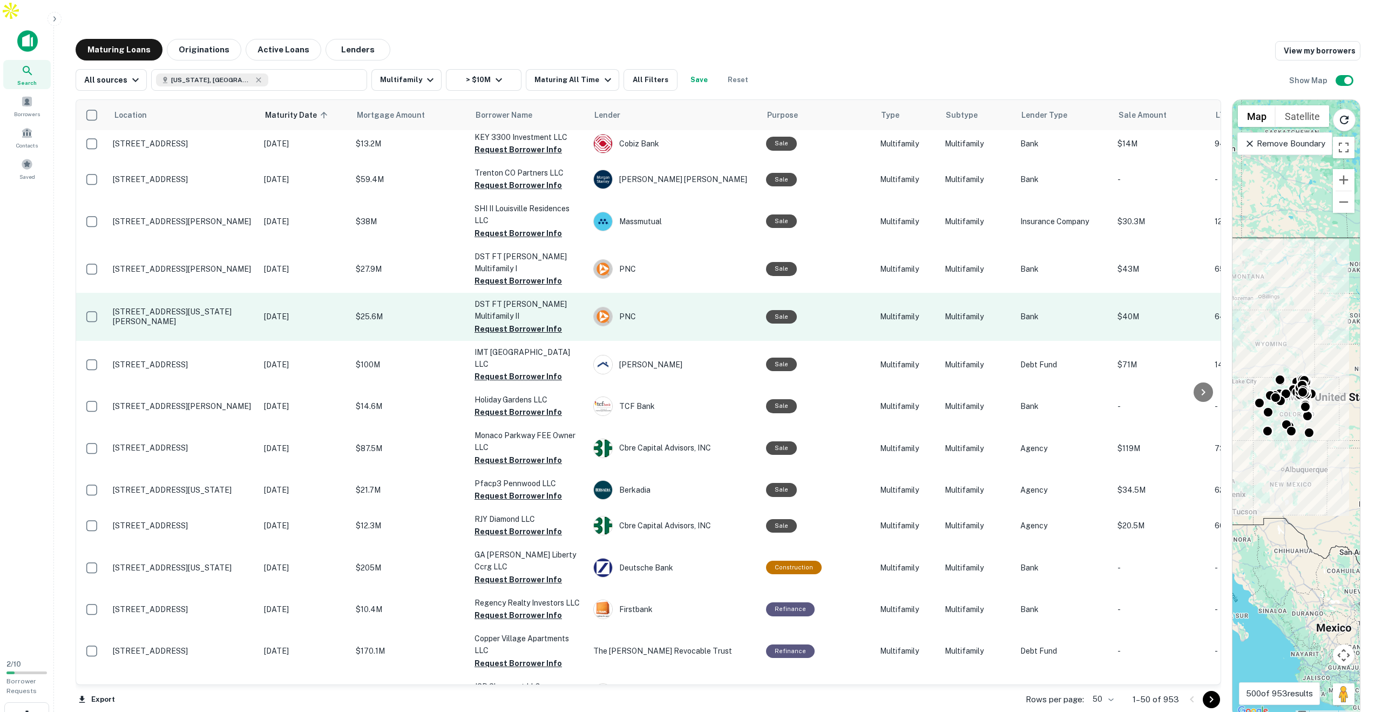
scroll to position [1386, 0]
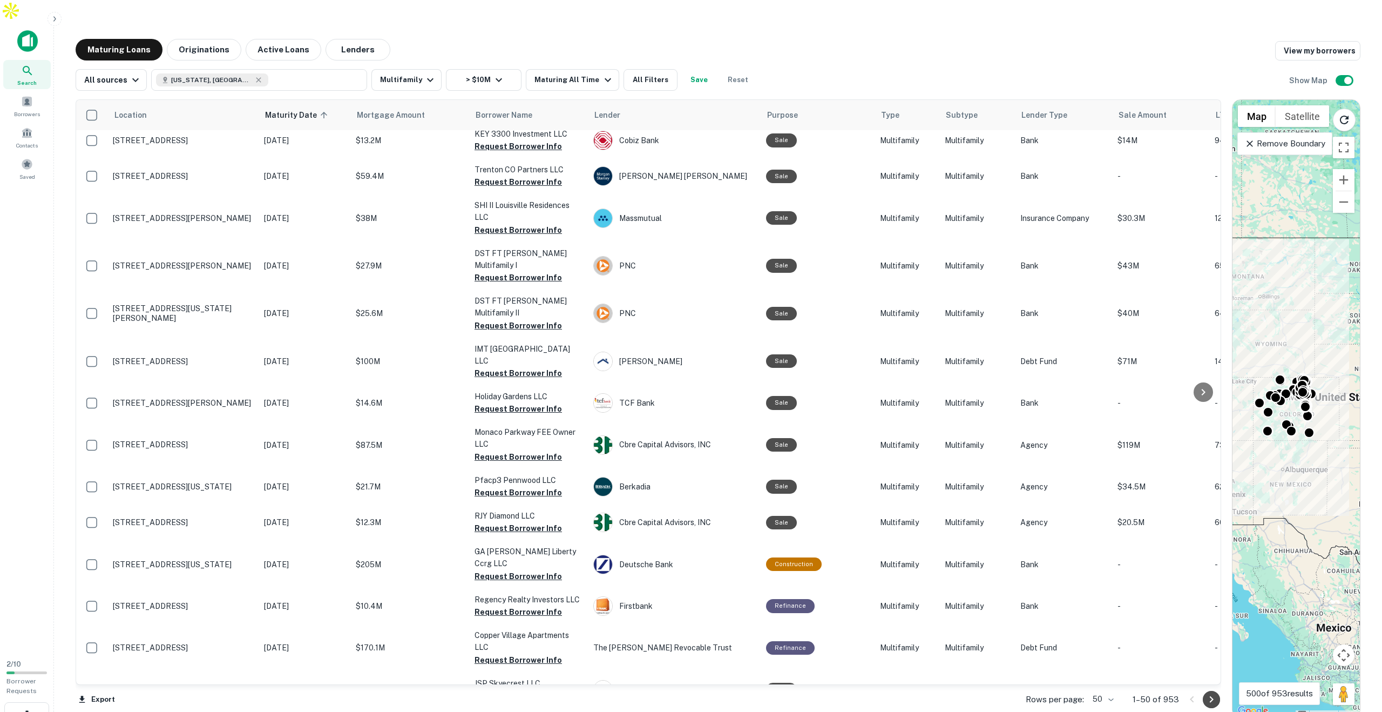
click at [1212, 693] on icon "Go to next page" at bounding box center [1211, 699] width 13 height 13
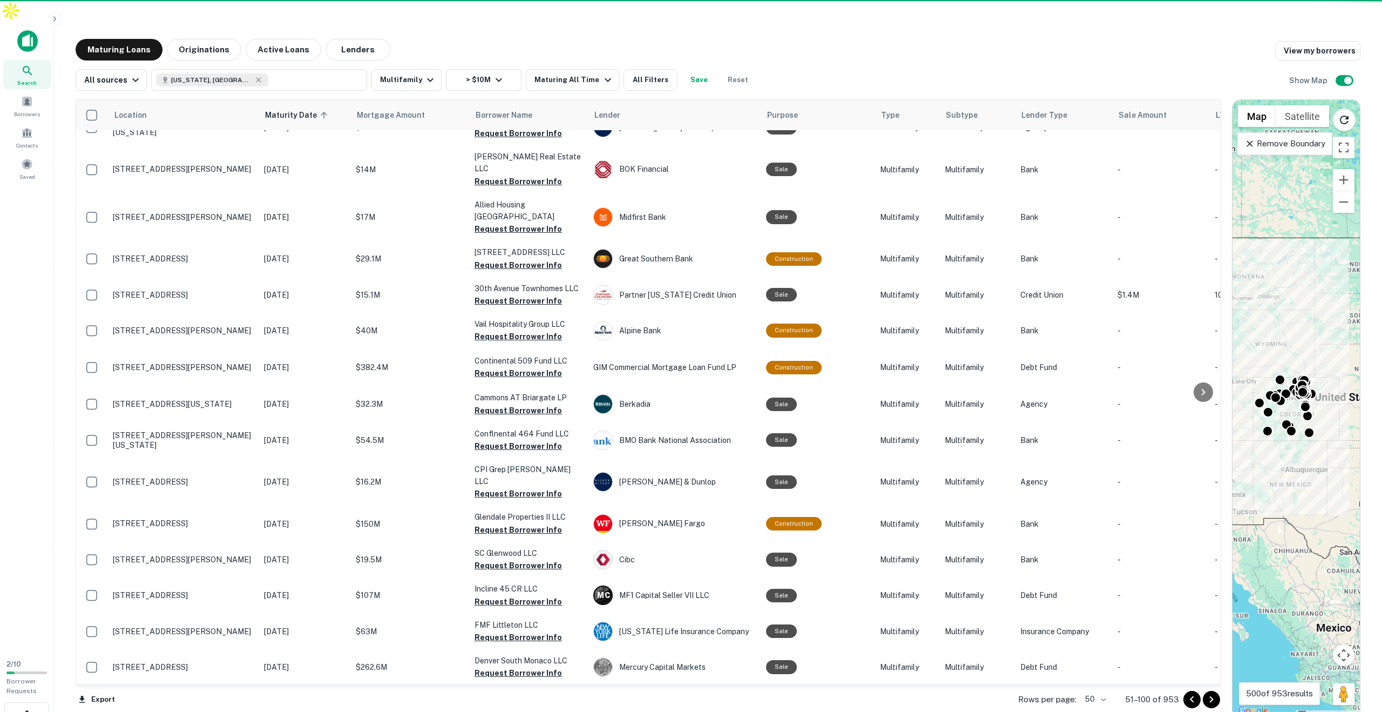
scroll to position [1342, 0]
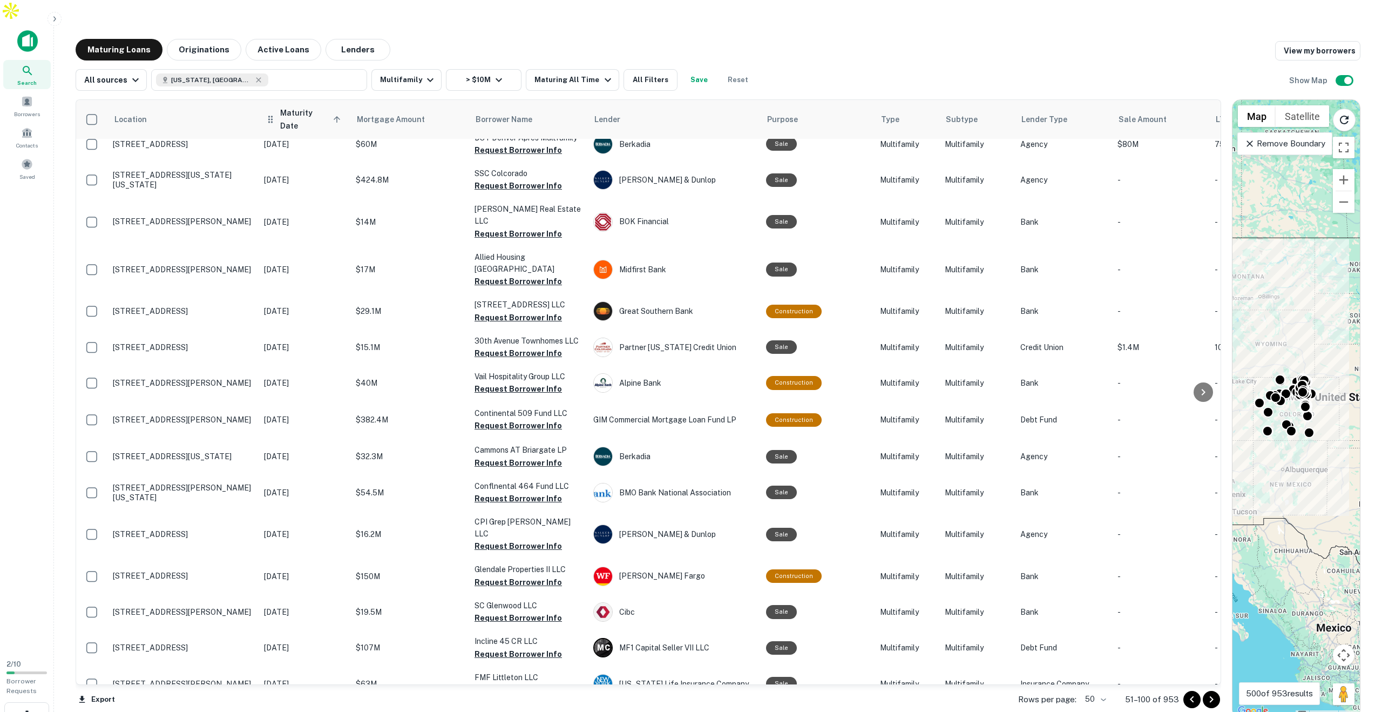
click at [295, 106] on span "Maturity Date sorted ascending" at bounding box center [312, 119] width 64 height 26
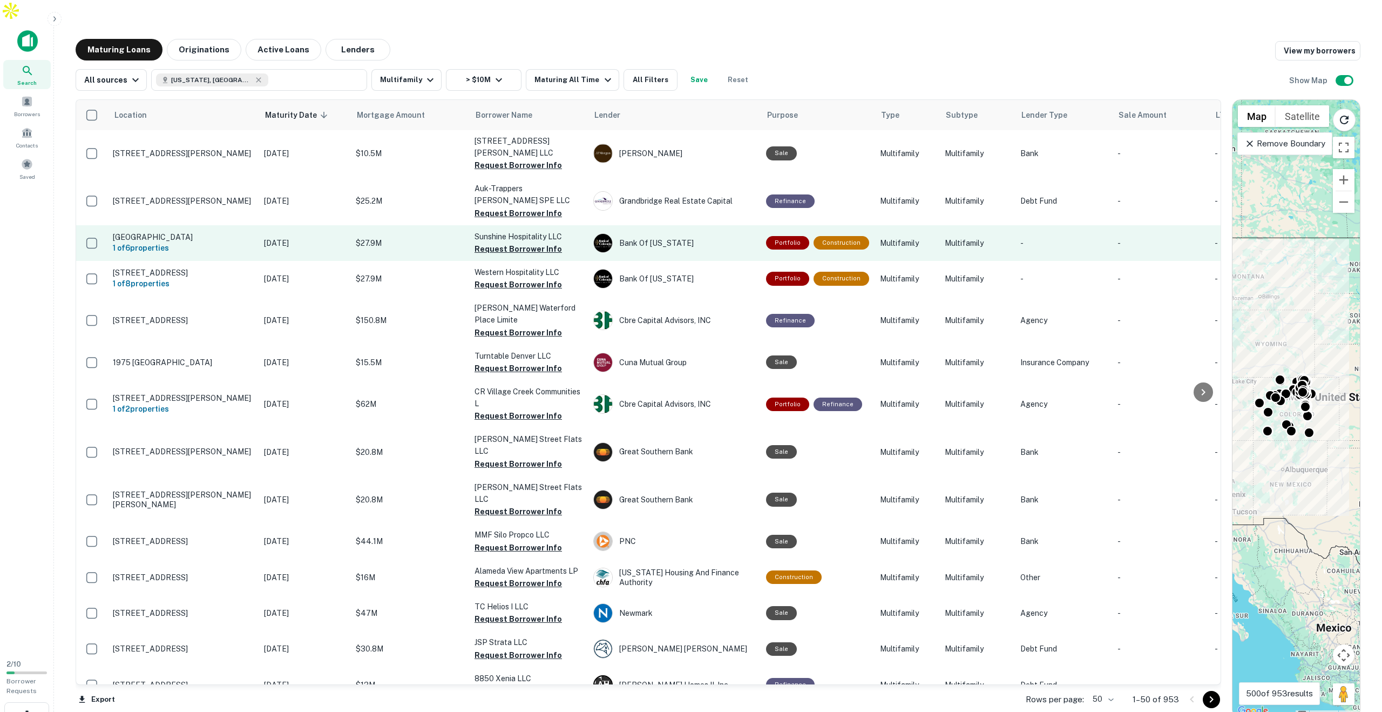
scroll to position [1337, 0]
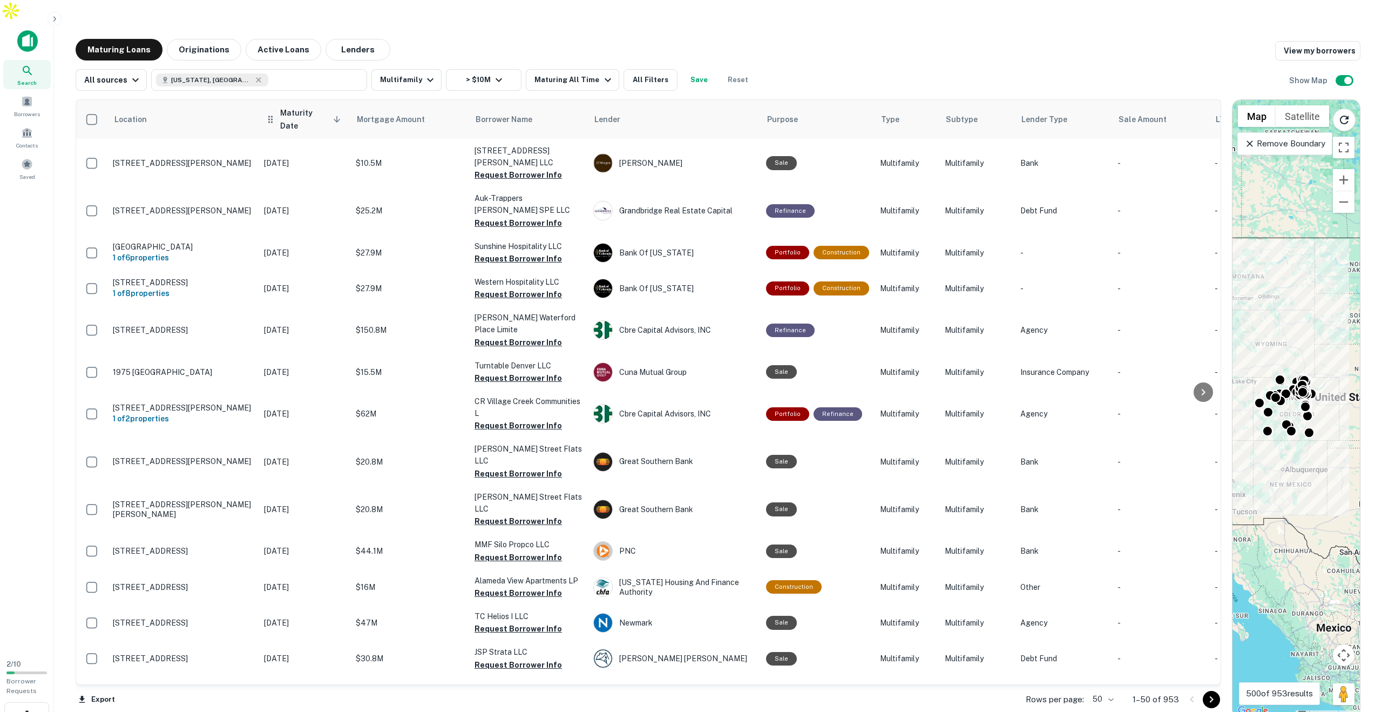
click at [306, 106] on span "Maturity Date sorted descending" at bounding box center [312, 119] width 64 height 26
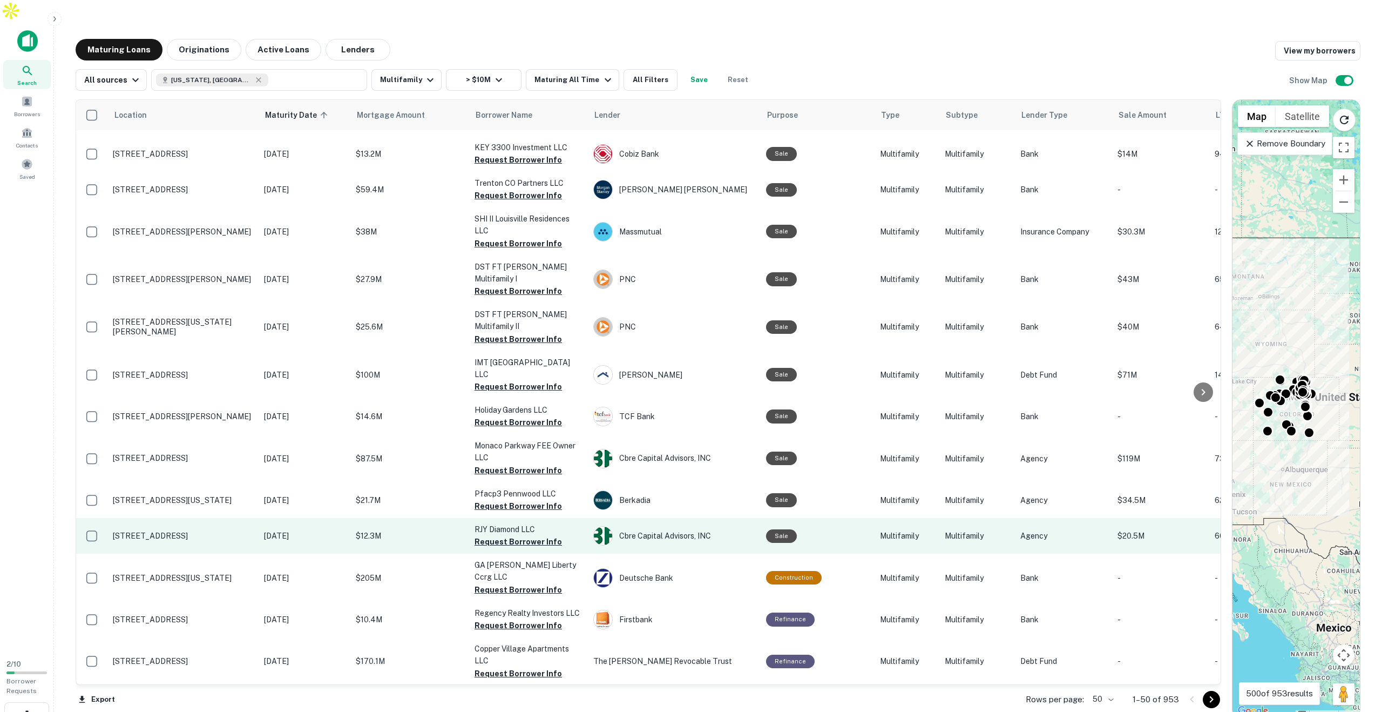
scroll to position [1379, 0]
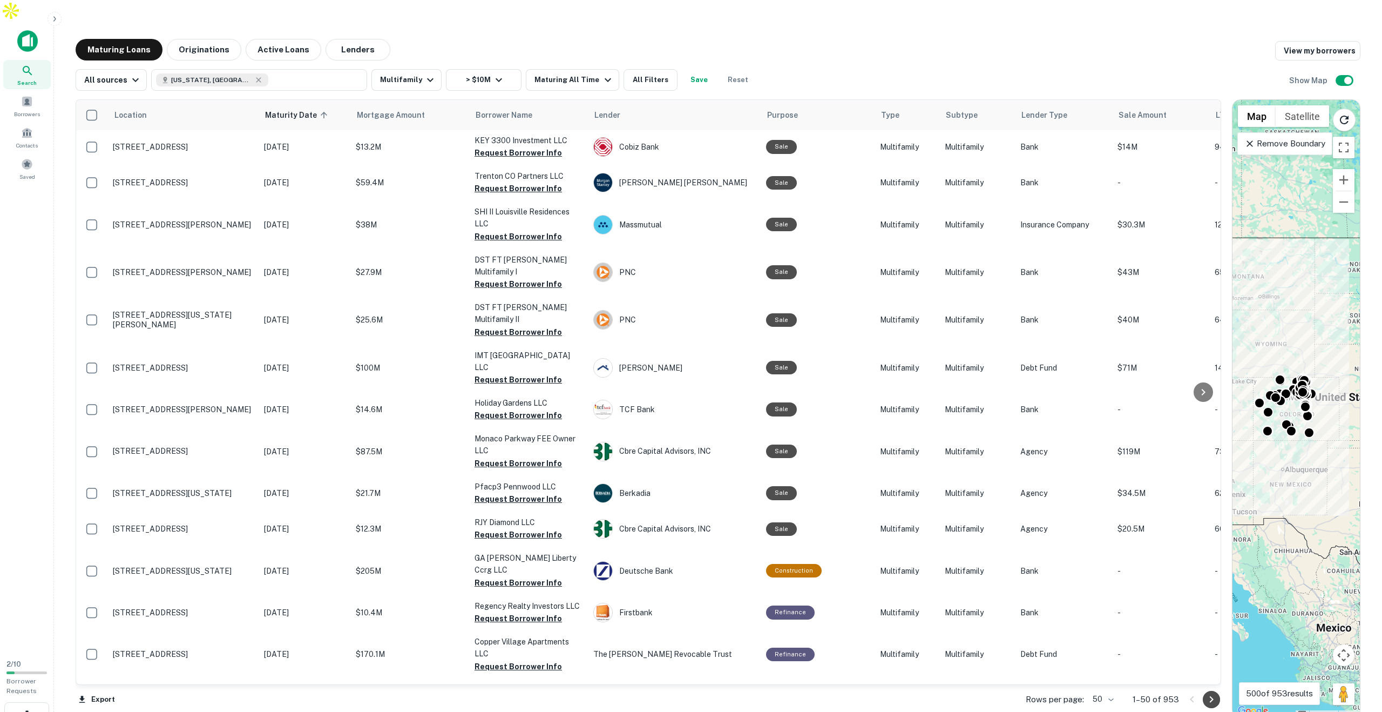
click at [1211, 696] on icon "Go to next page" at bounding box center [1211, 699] width 4 height 6
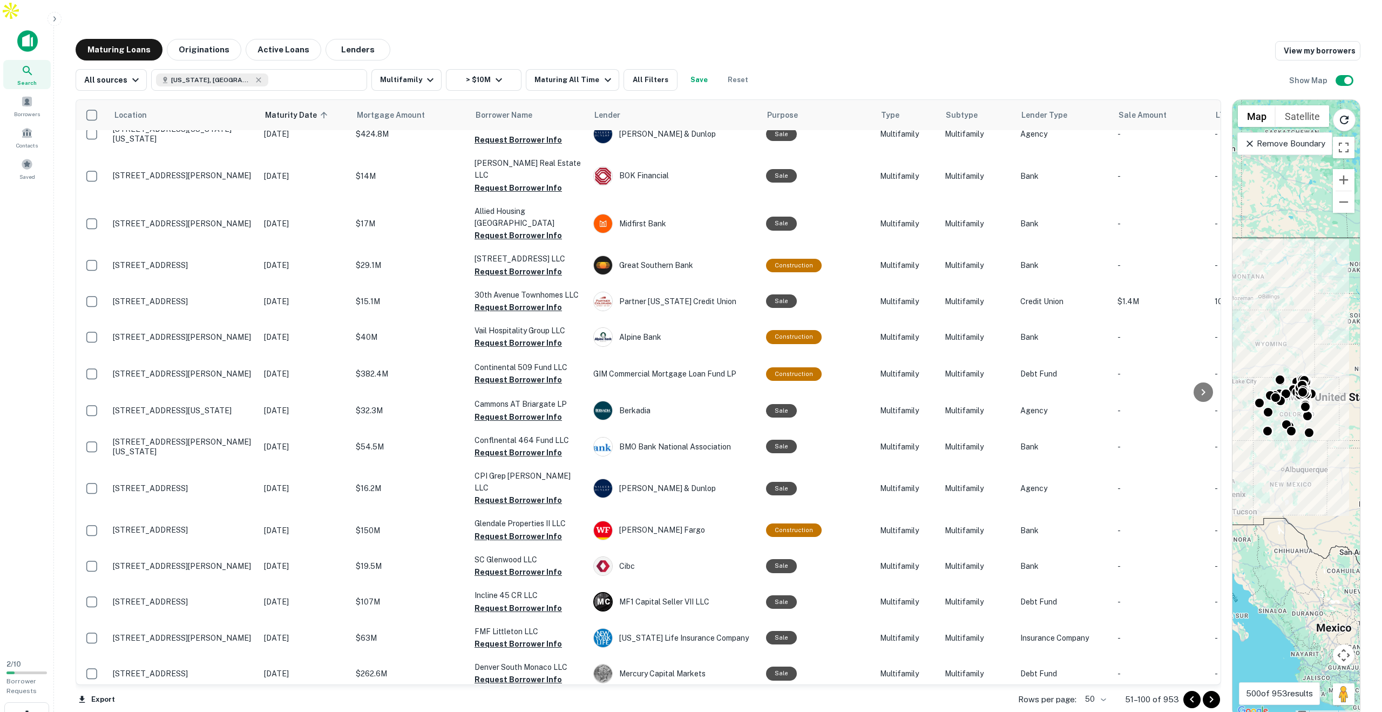
scroll to position [1335, 0]
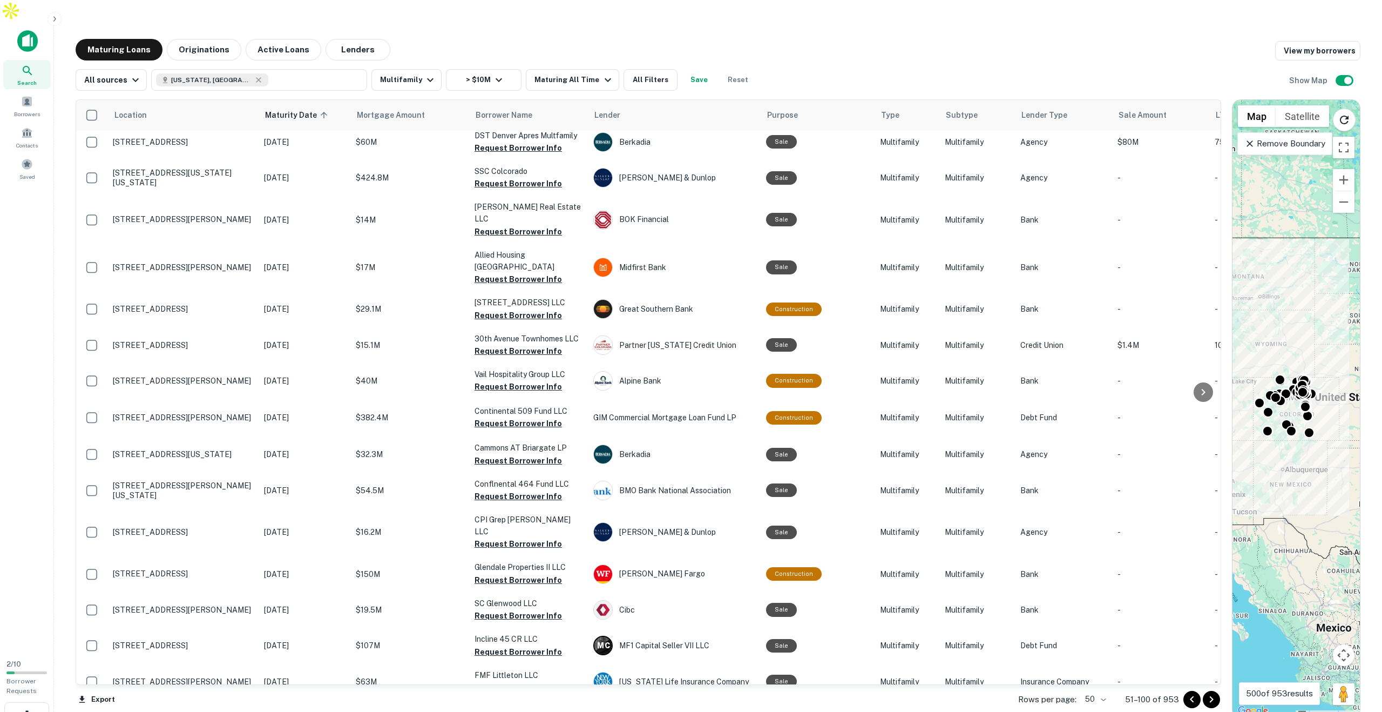
click at [1153, 60] on div "All sources [US_STATE], [GEOGRAPHIC_DATA] Multifamily > $10M Maturing All Time …" at bounding box center [718, 75] width 1285 height 30
